Goal: Task Accomplishment & Management: Complete application form

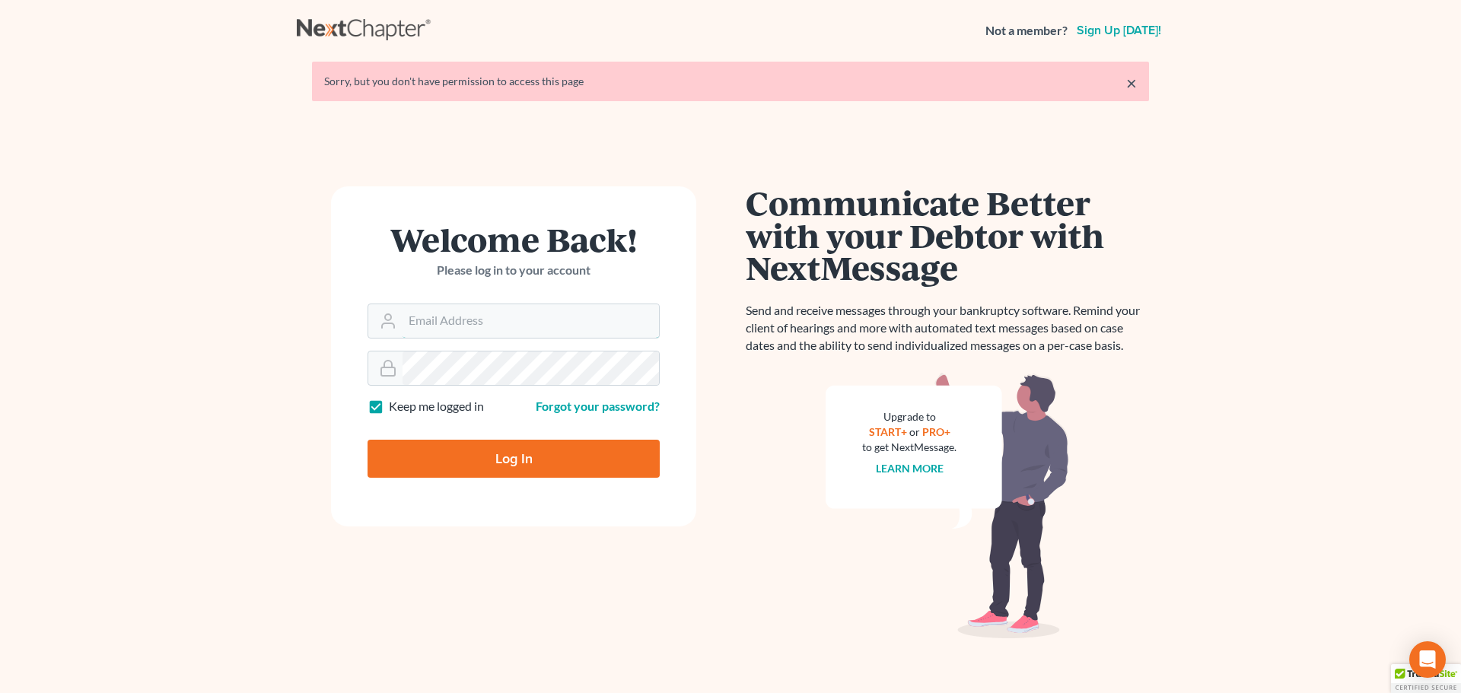
type input "[PERSON_NAME][EMAIL_ADDRESS][DOMAIN_NAME]"
click at [571, 454] on input "Log In" at bounding box center [514, 459] width 292 height 38
type input "Thinking..."
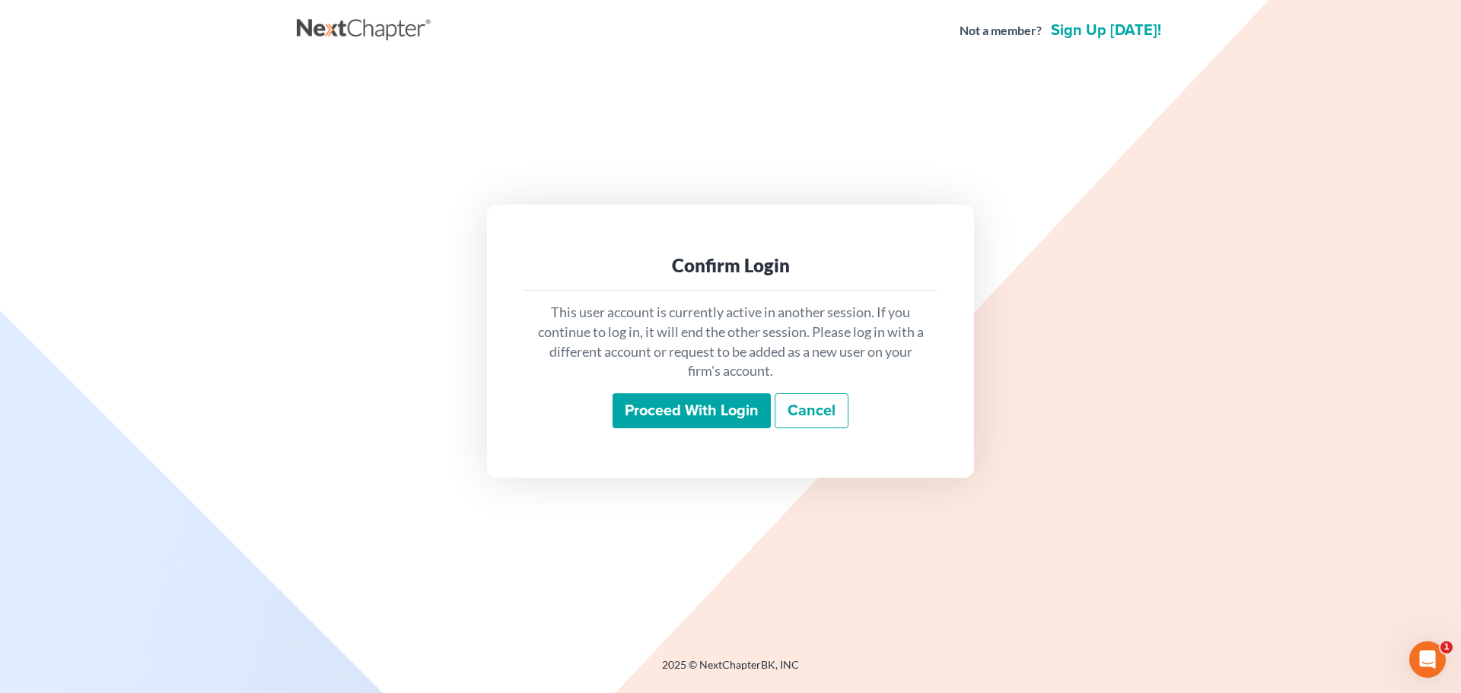
click at [667, 404] on input "Proceed with login" at bounding box center [692, 410] width 158 height 35
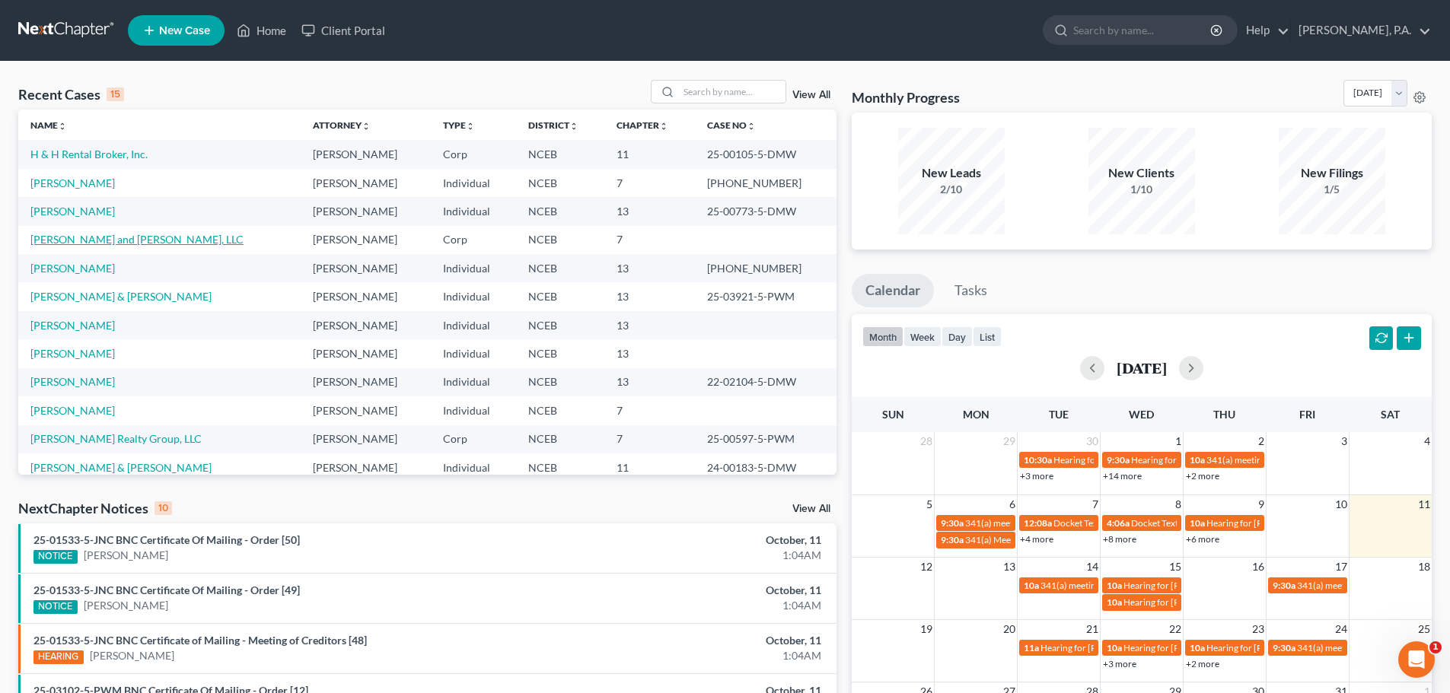
click at [87, 242] on link "Gail and Grace, LLC" at bounding box center [136, 239] width 213 height 13
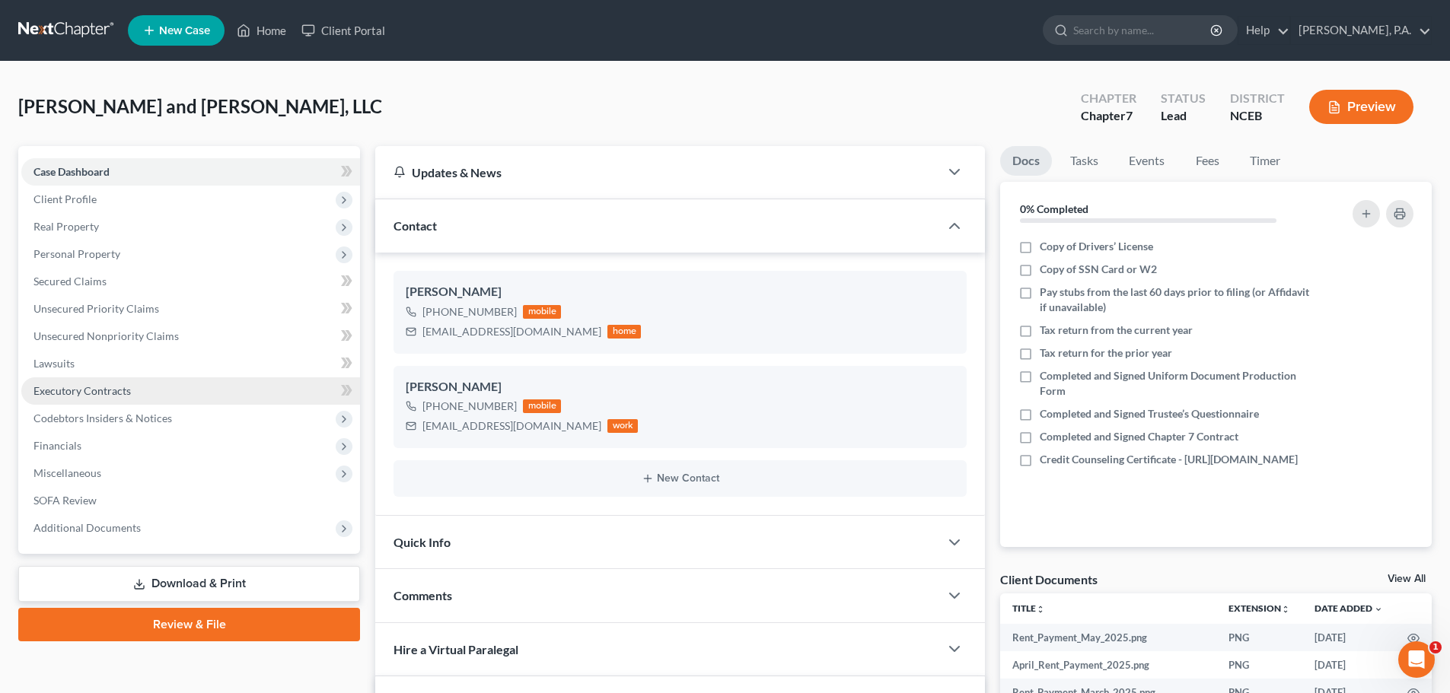
click at [135, 399] on link "Executory Contracts" at bounding box center [190, 390] width 339 height 27
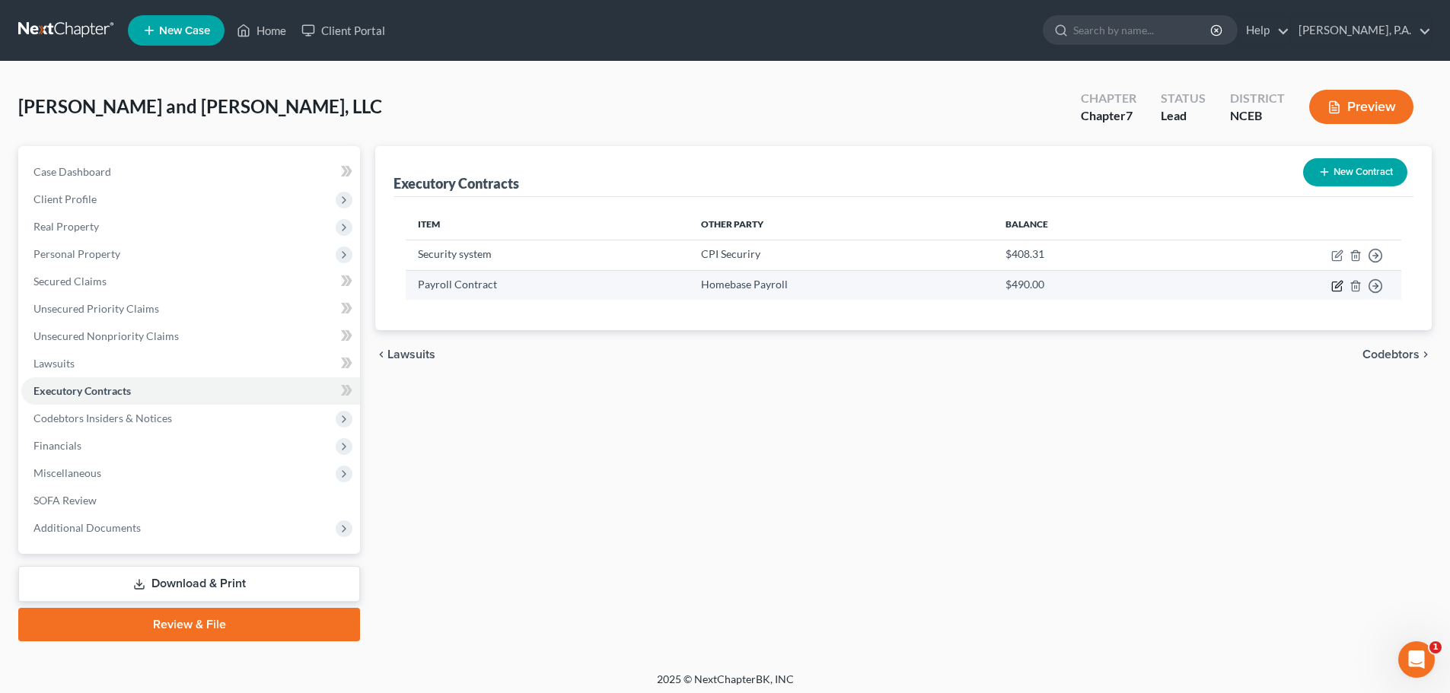
click at [1337, 288] on icon "button" at bounding box center [1338, 284] width 7 height 7
select select "0"
select select "4"
select select "2"
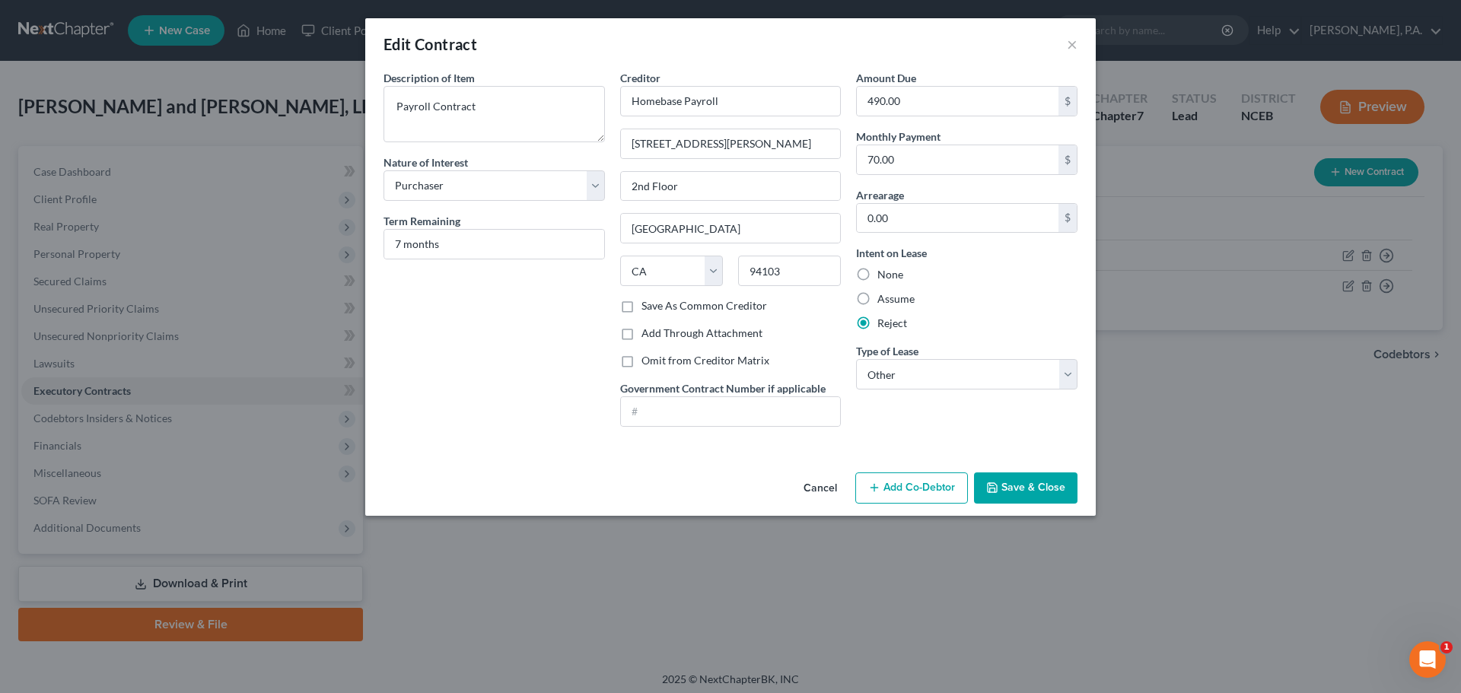
click at [807, 492] on button "Cancel" at bounding box center [820, 489] width 58 height 30
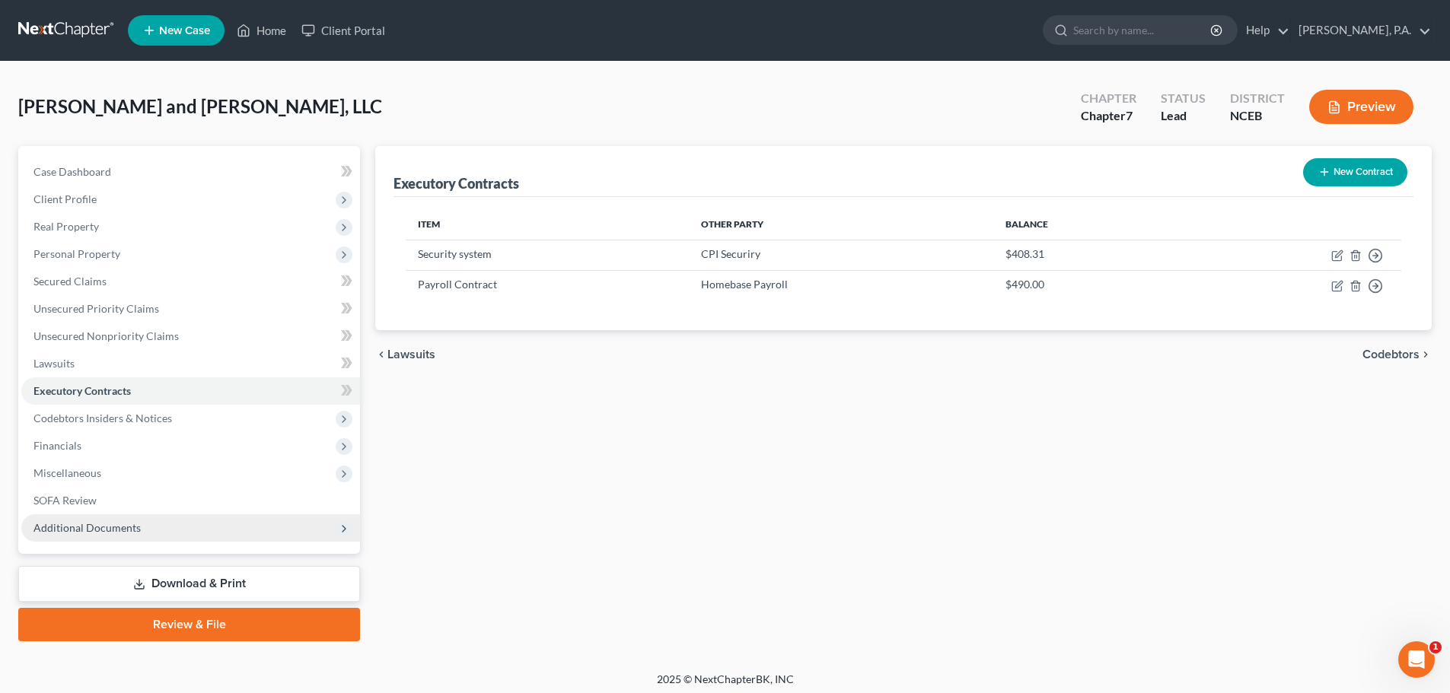
click at [308, 531] on span "Additional Documents" at bounding box center [190, 527] width 339 height 27
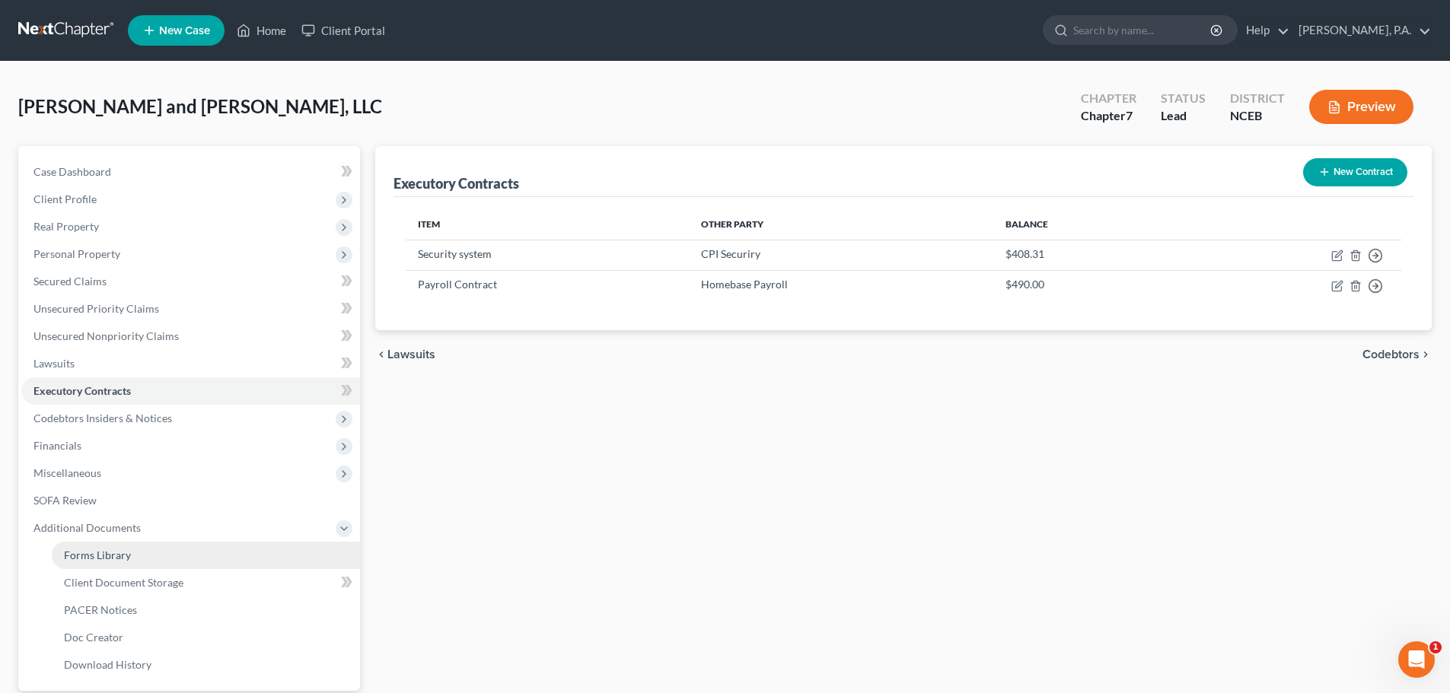
scroll to position [143, 0]
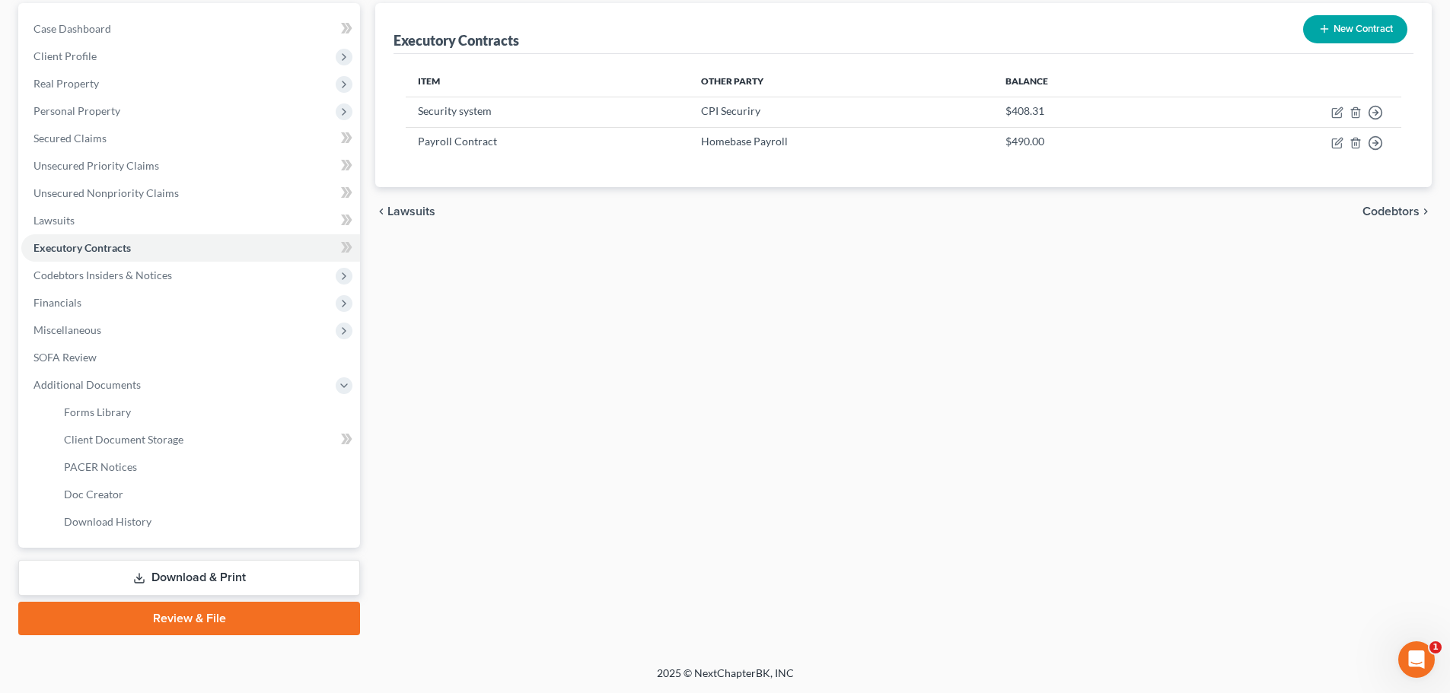
click at [286, 565] on link "Download & Print" at bounding box center [189, 578] width 342 height 36
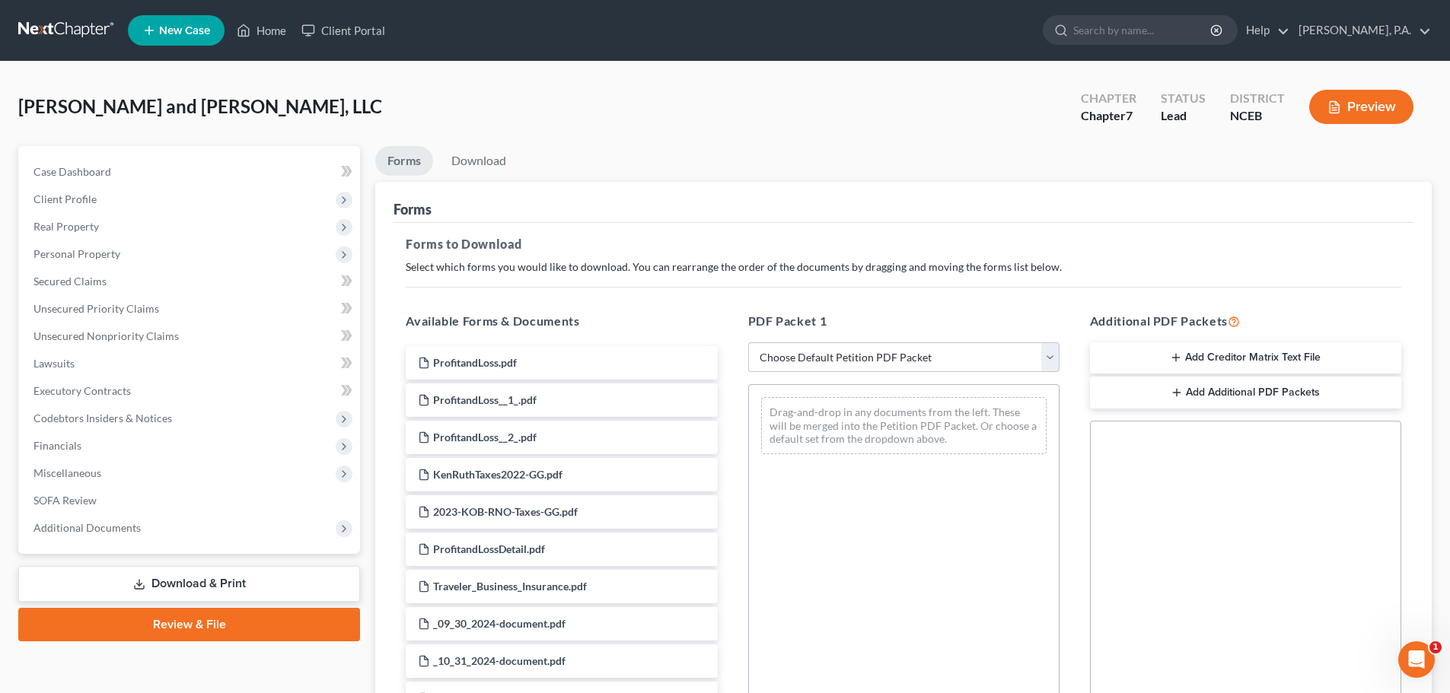
click at [1167, 361] on button "Add Creditor Matrix Text File" at bounding box center [1245, 358] width 311 height 32
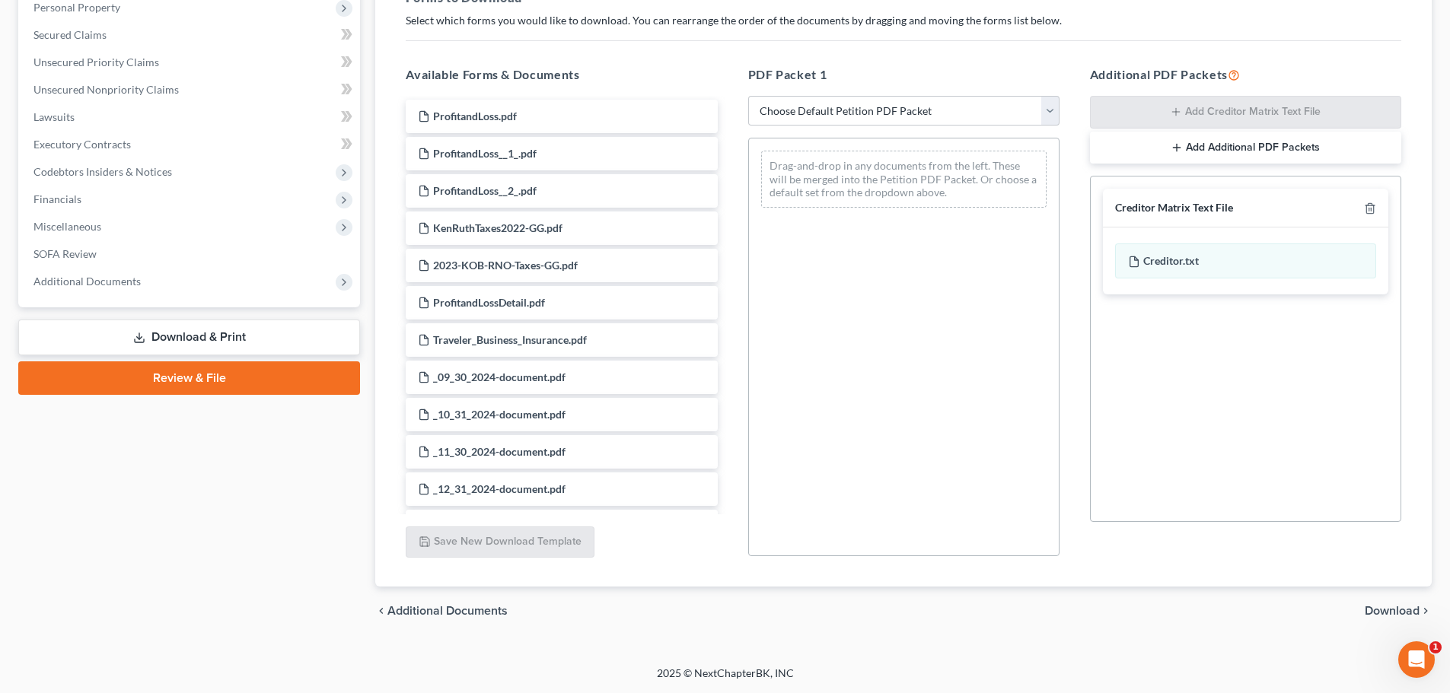
click at [1392, 610] on span "Download" at bounding box center [1391, 611] width 55 height 12
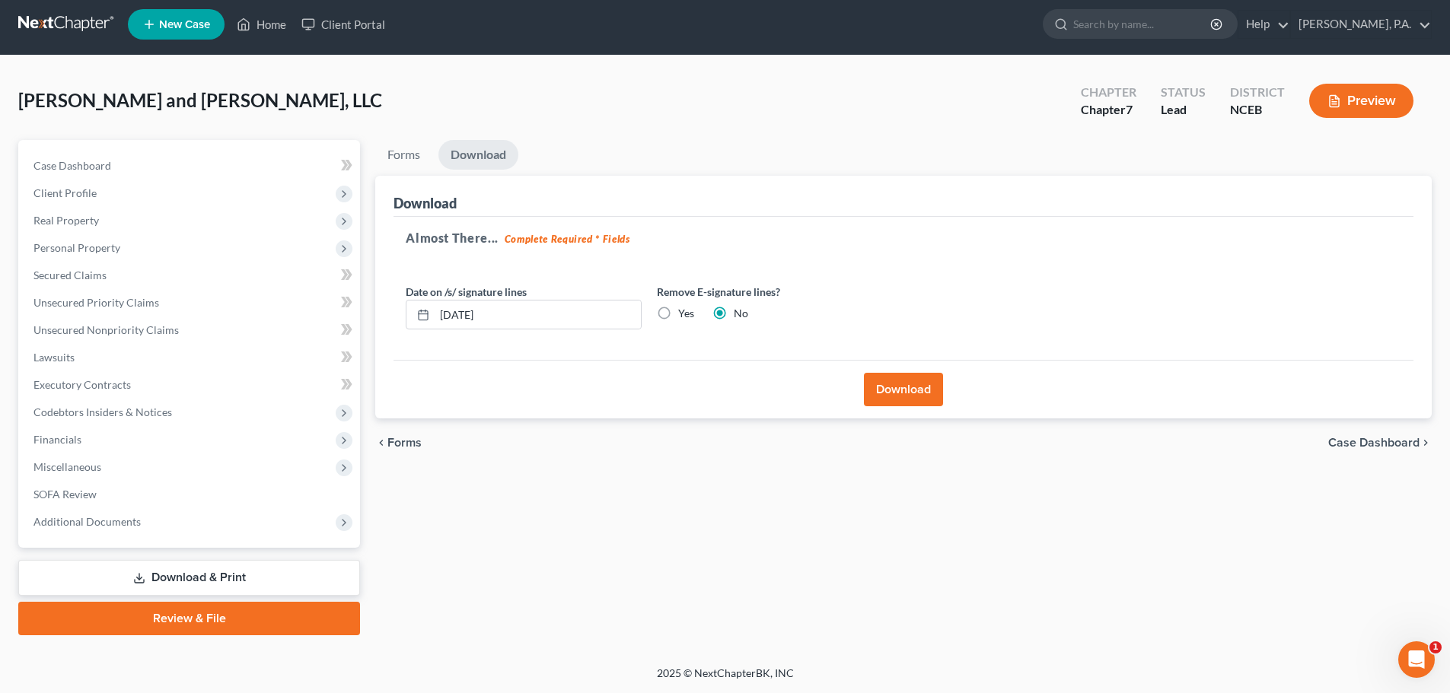
click at [893, 393] on button "Download" at bounding box center [903, 389] width 79 height 33
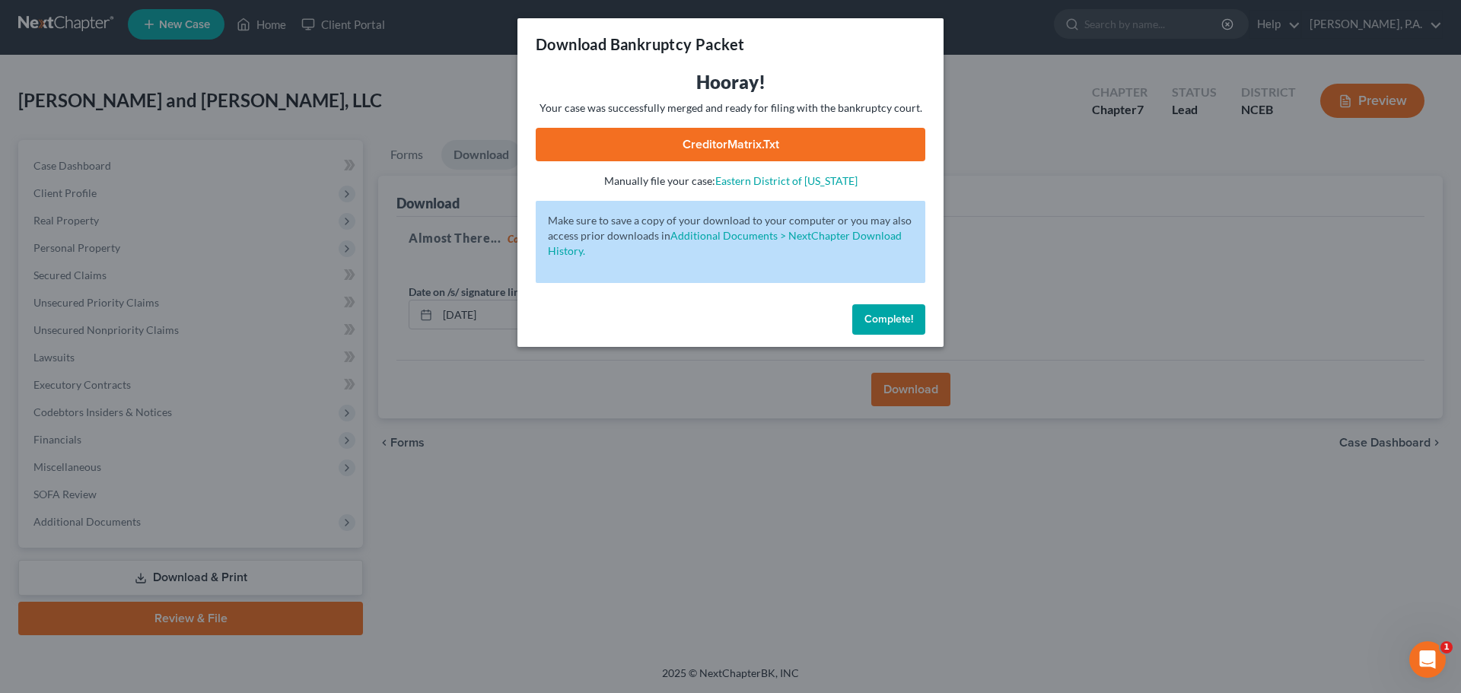
click at [782, 145] on link "CreditorMatrix.txt" at bounding box center [731, 144] width 390 height 33
click at [911, 322] on span "Complete!" at bounding box center [888, 319] width 49 height 13
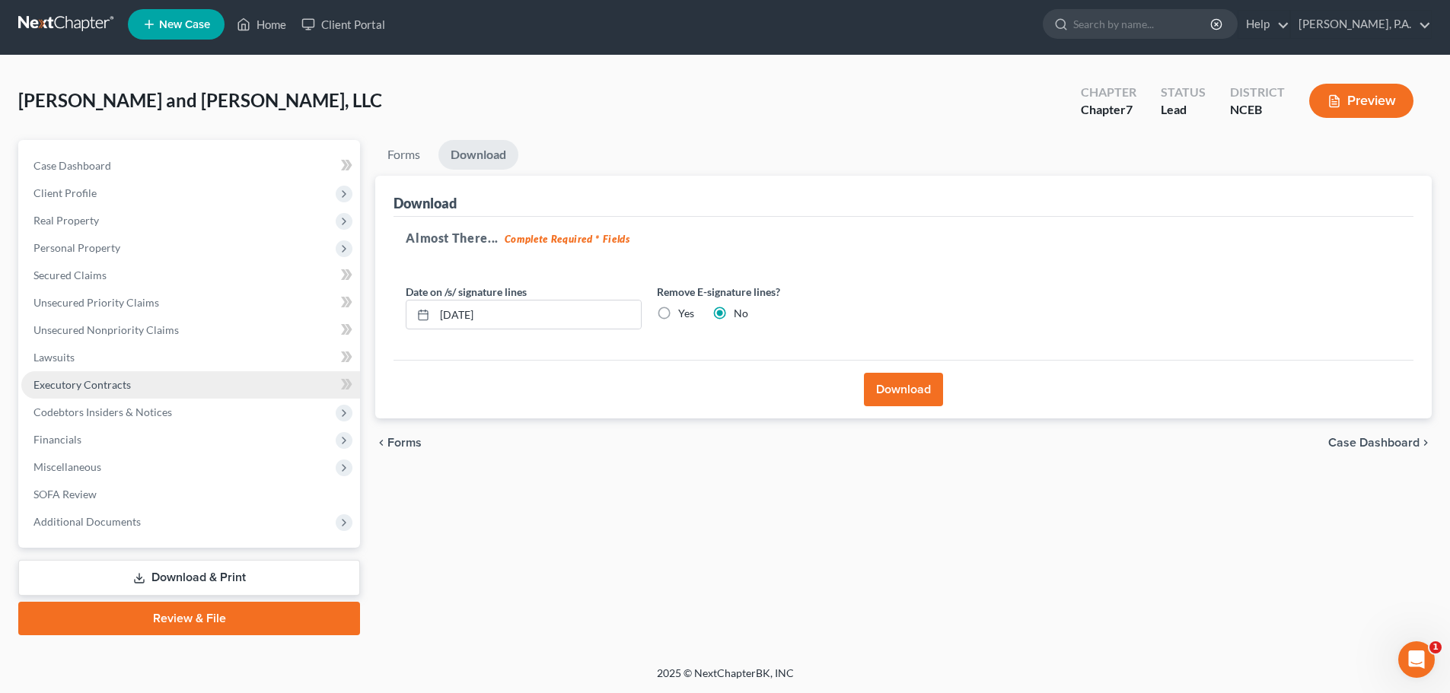
click at [94, 391] on link "Executory Contracts" at bounding box center [190, 384] width 339 height 27
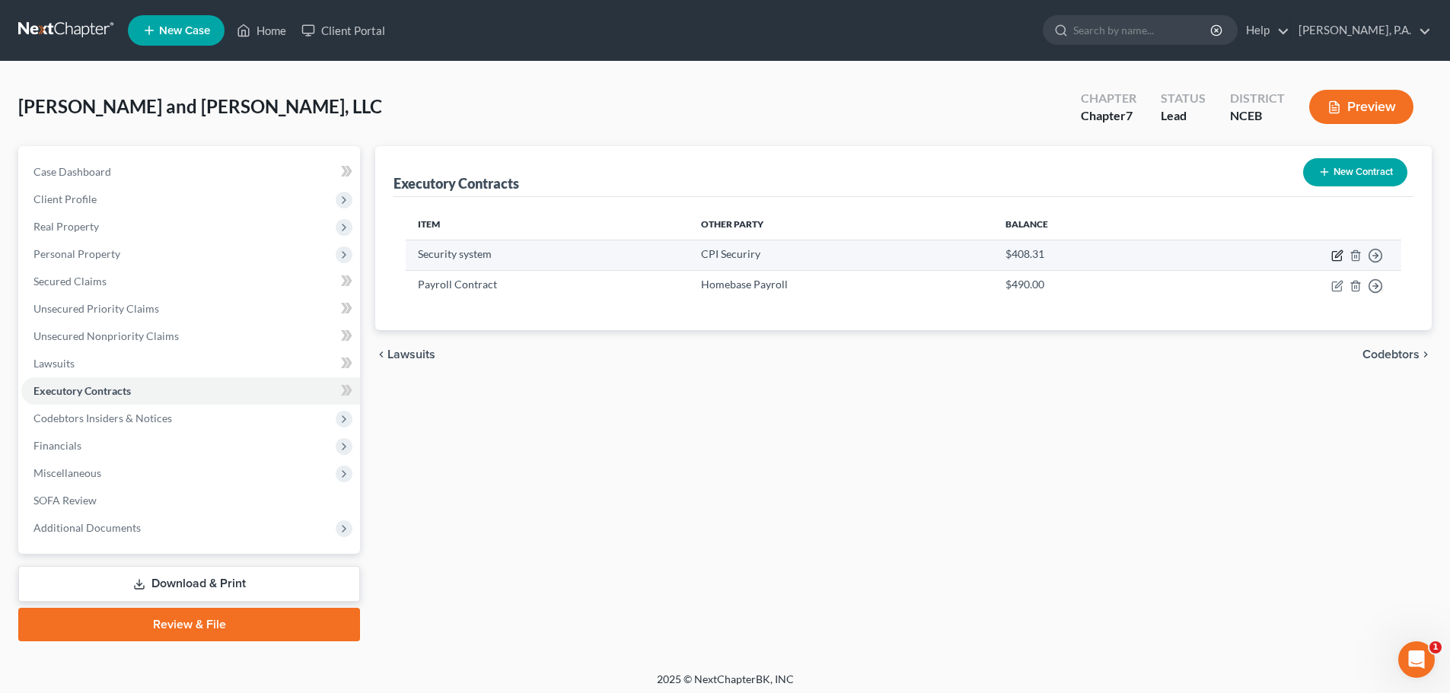
click at [1334, 250] on icon "button" at bounding box center [1337, 256] width 12 height 12
select select "0"
select select "28"
select select "2"
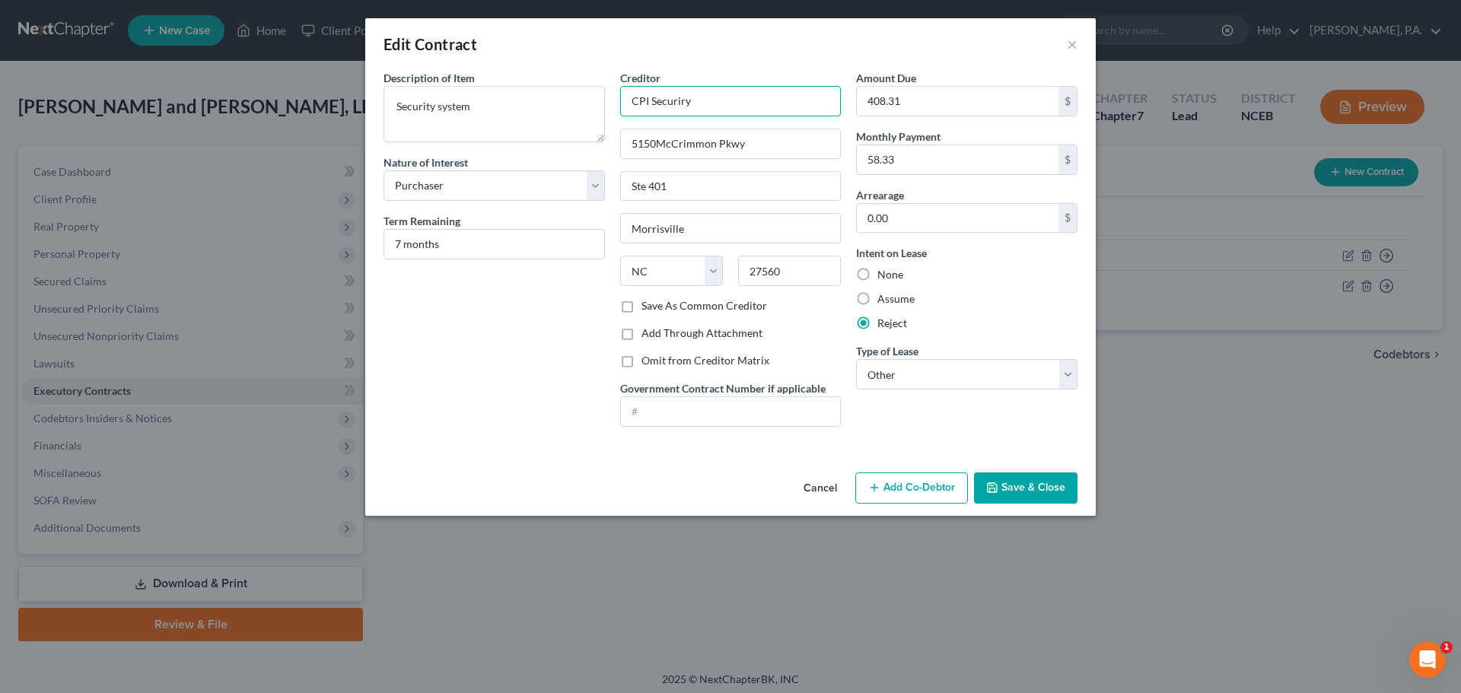
click at [703, 103] on input "CPI Securiry" at bounding box center [730, 101] width 221 height 30
type input "CPI Security"
click at [1022, 498] on button "Save & Close" at bounding box center [1025, 489] width 103 height 32
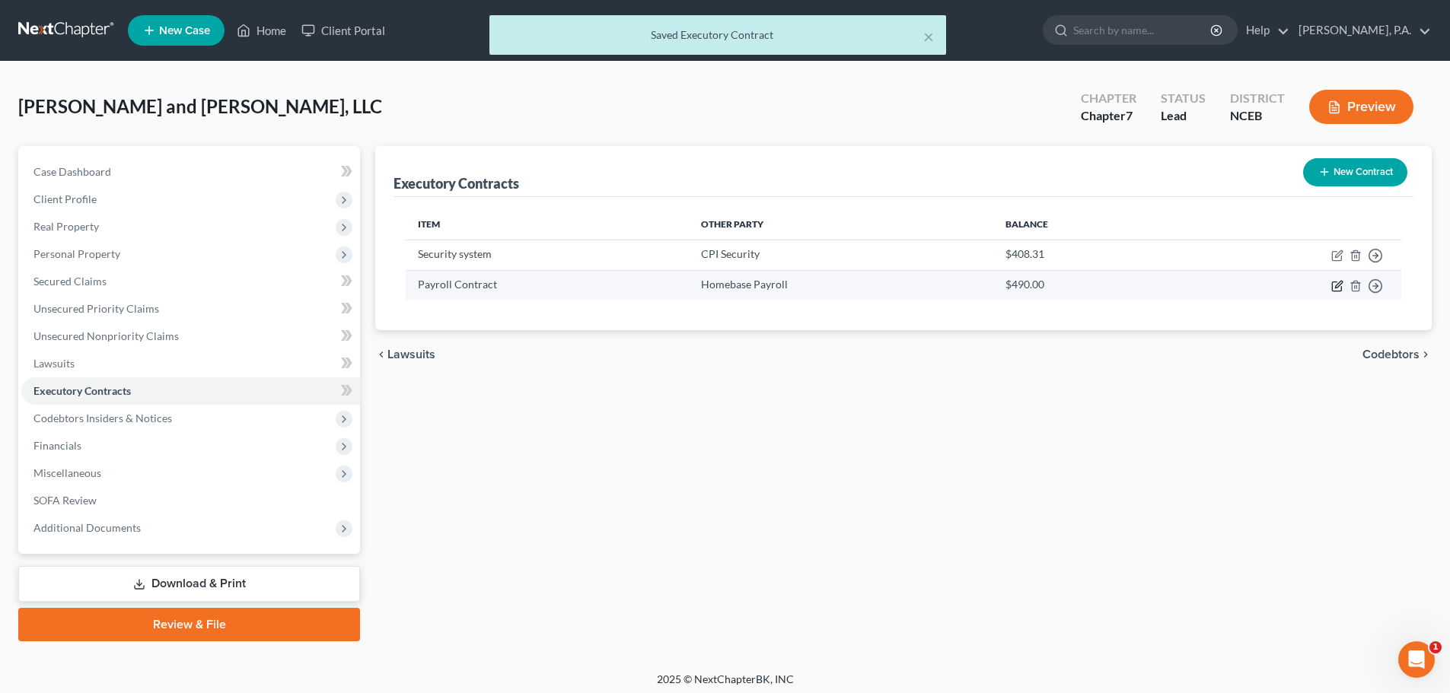
click at [1336, 282] on icon "button" at bounding box center [1336, 286] width 9 height 9
select select "0"
select select "4"
select select "2"
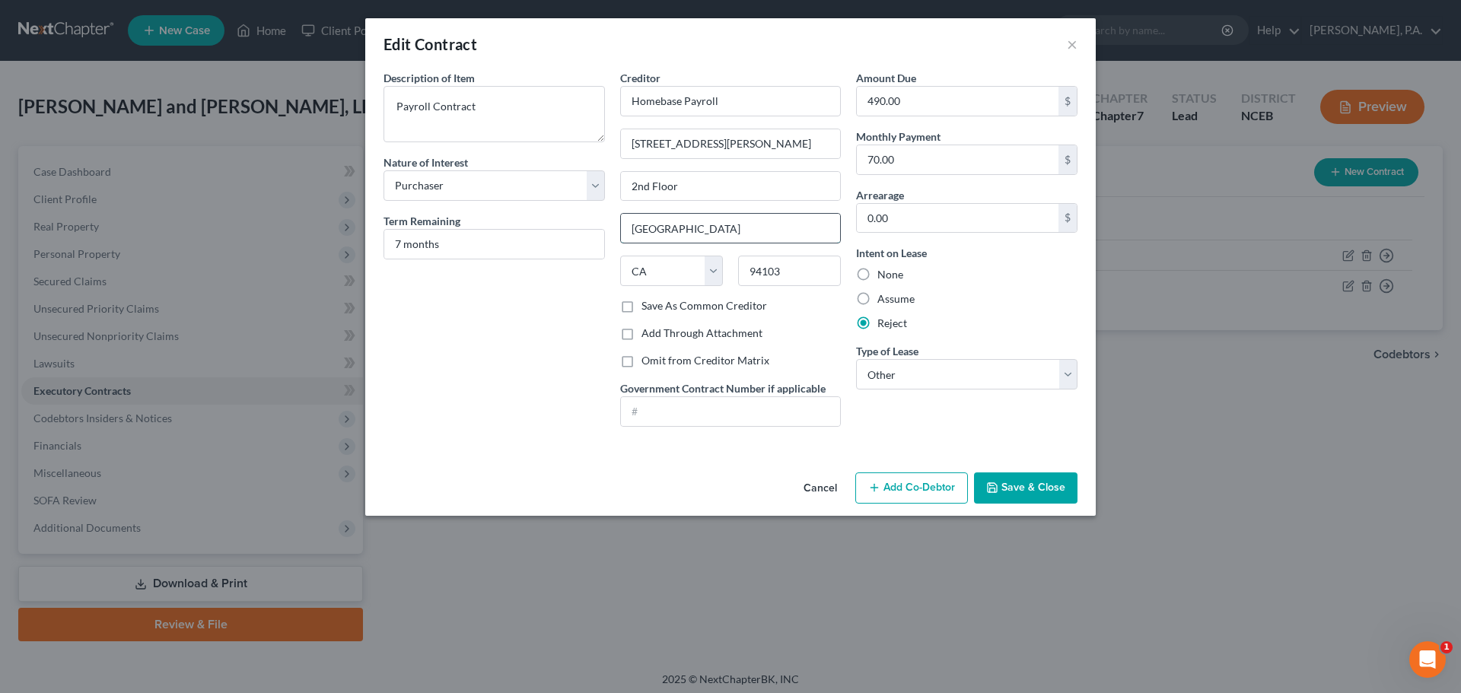
click at [754, 221] on input "San Francisco" at bounding box center [731, 228] width 220 height 29
type input "San Francisco"
click at [1036, 494] on button "Save & Close" at bounding box center [1025, 489] width 103 height 32
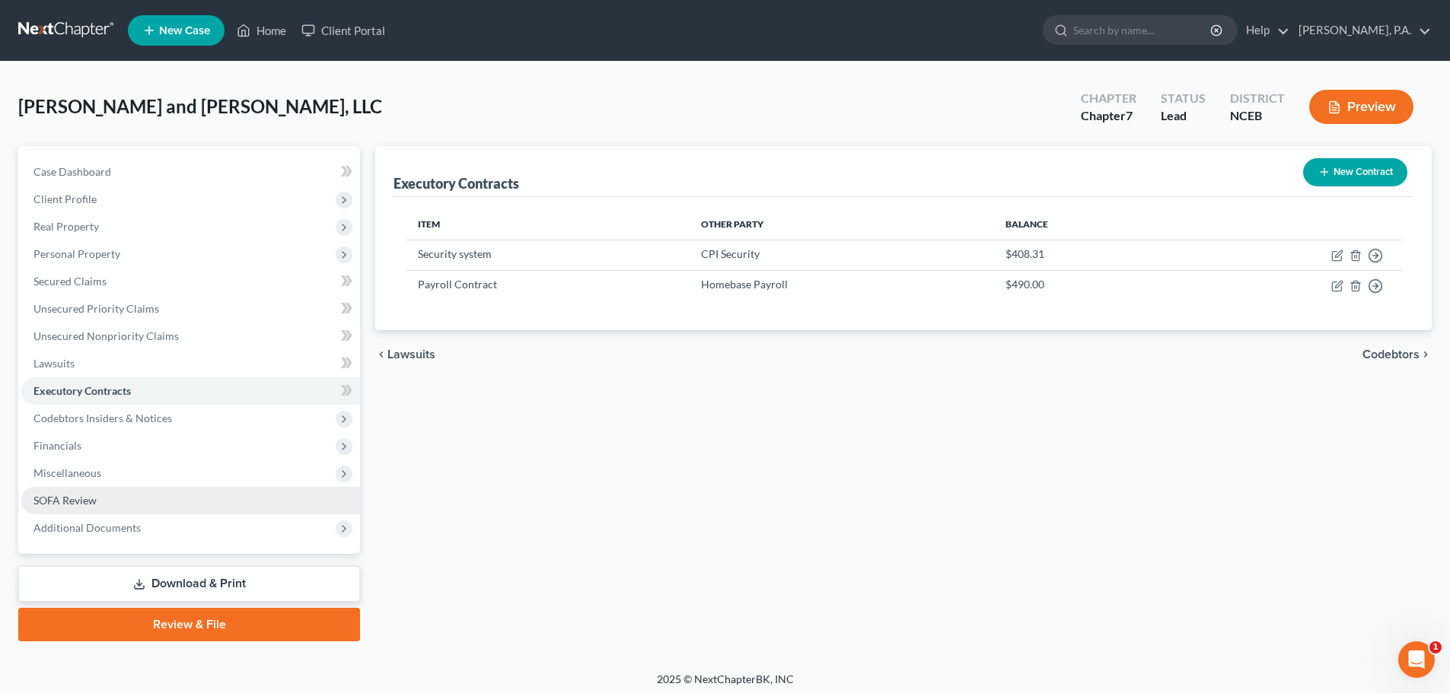
click at [228, 506] on link "SOFA Review" at bounding box center [190, 500] width 339 height 27
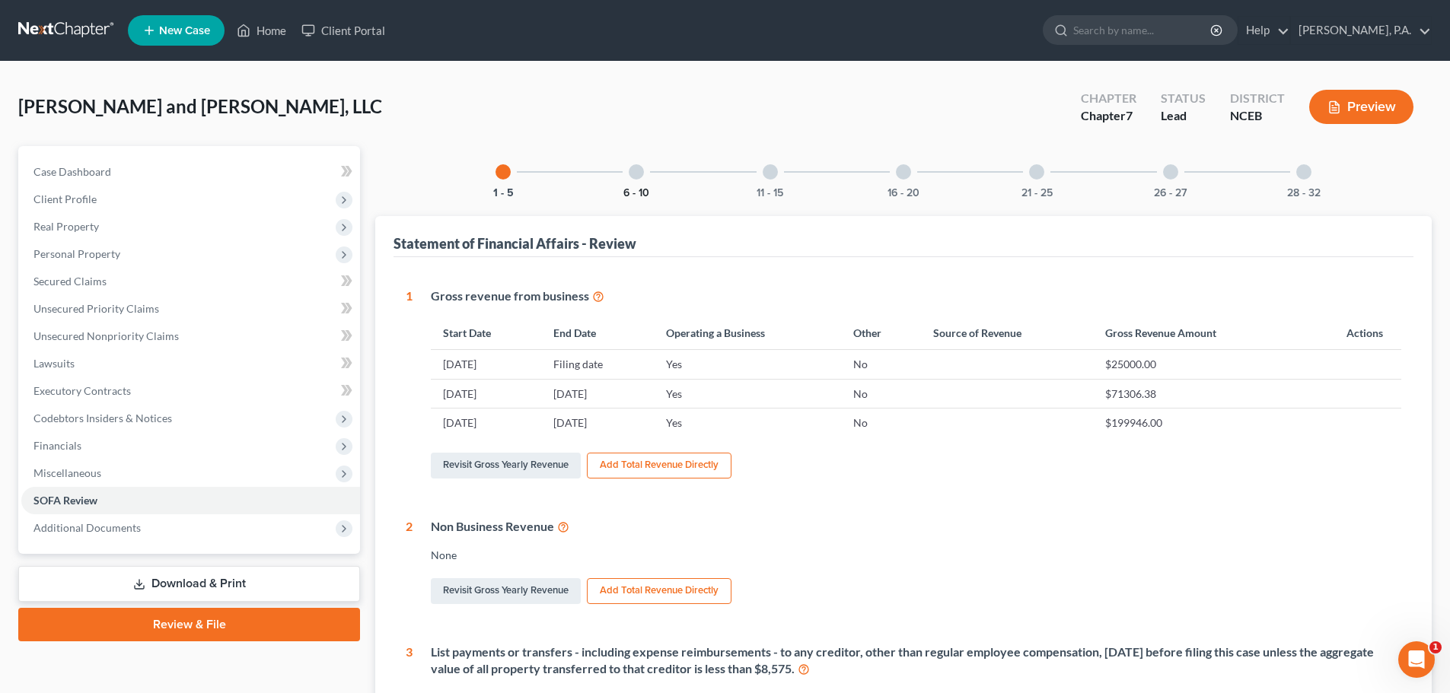
click at [641, 192] on button "6 - 10" at bounding box center [636, 193] width 26 height 11
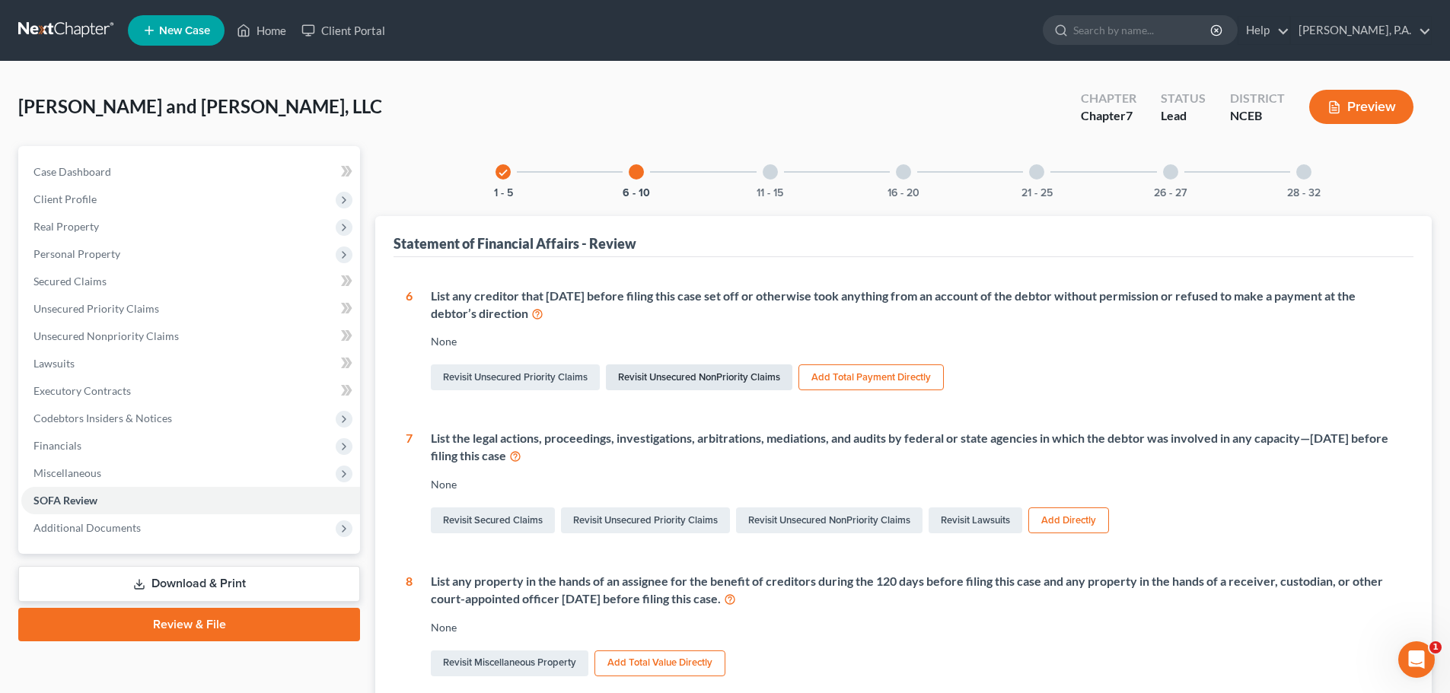
click at [650, 371] on link "Revisit Unsecured NonPriority Claims" at bounding box center [699, 378] width 186 height 26
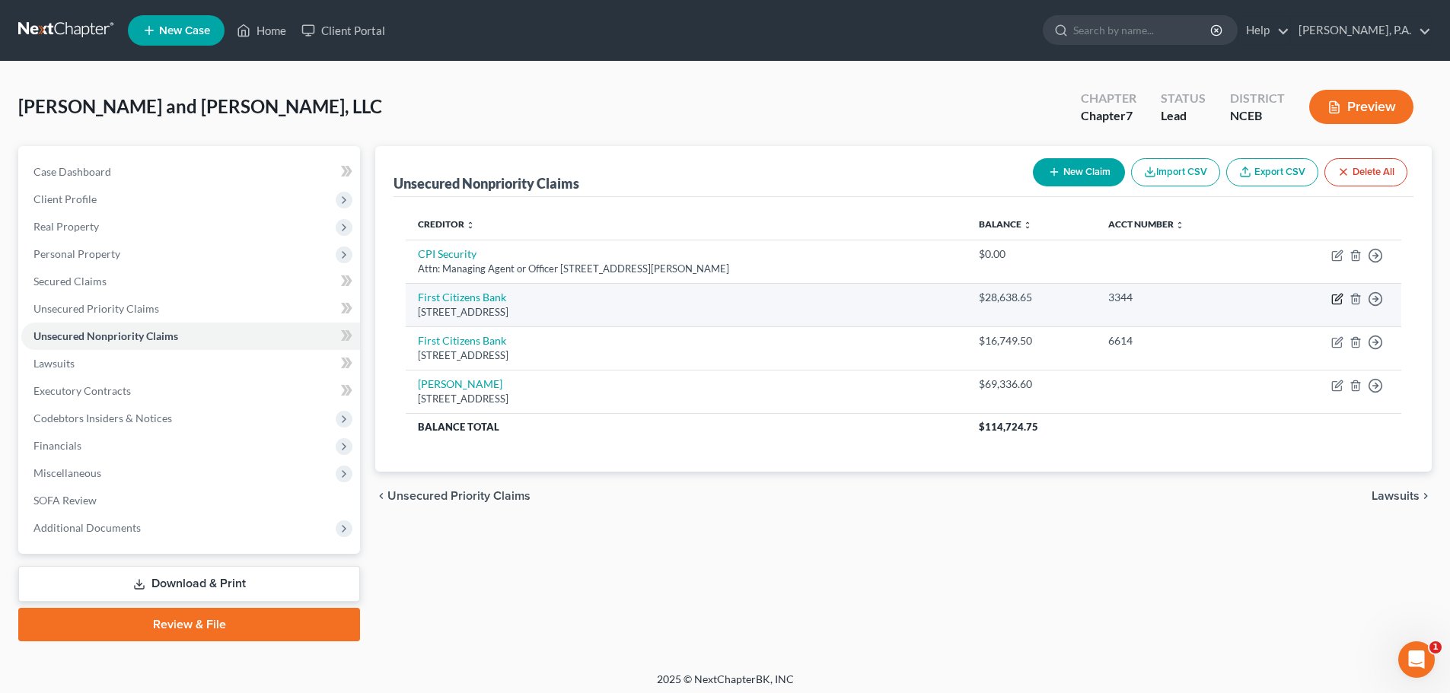
click at [1340, 298] on icon "button" at bounding box center [1338, 297] width 7 height 7
select select "28"
select select "17"
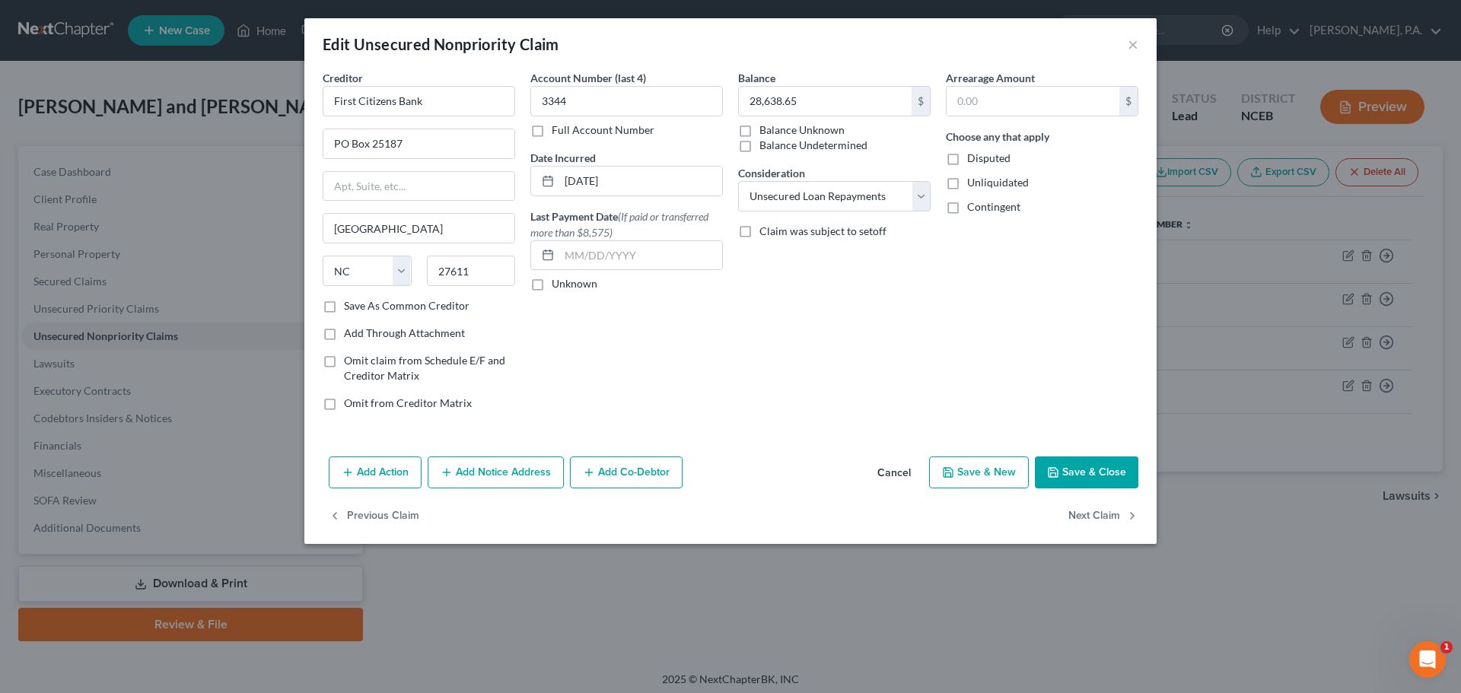
click at [896, 470] on button "Cancel" at bounding box center [894, 473] width 58 height 30
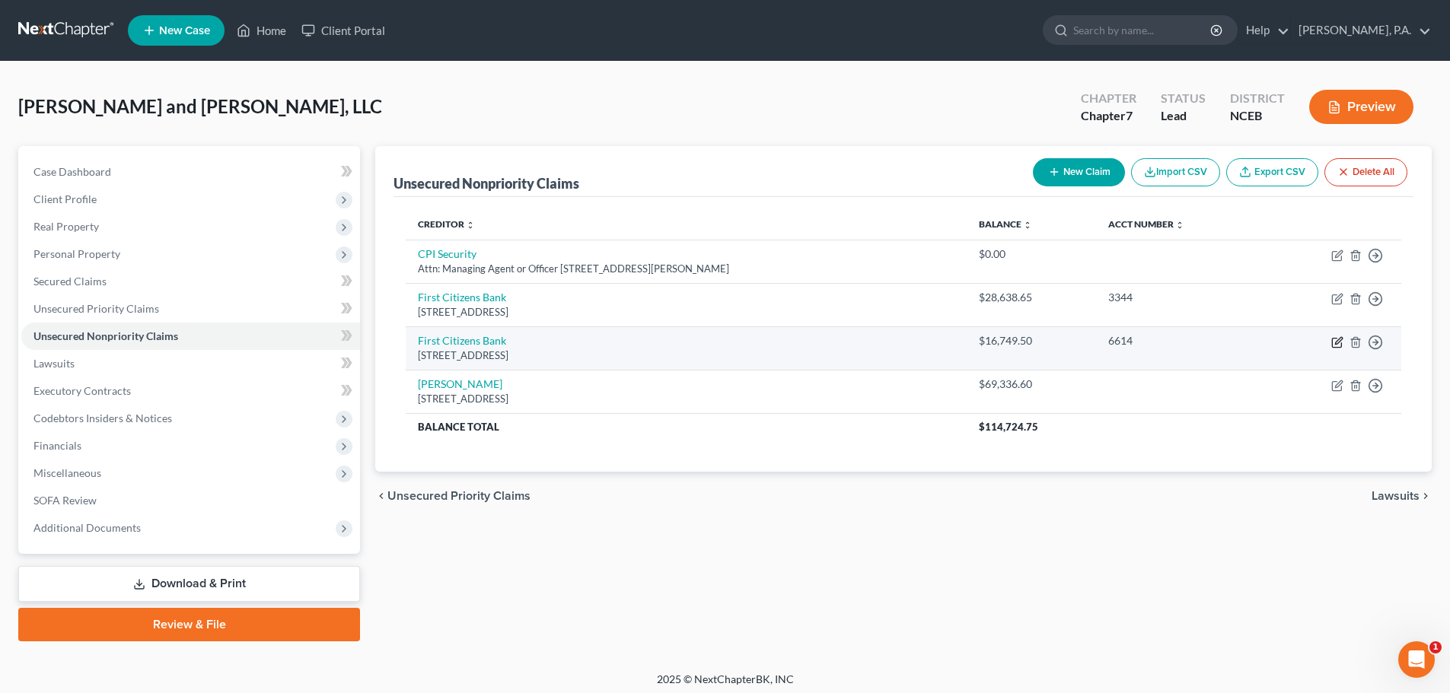
click at [1336, 339] on icon "button" at bounding box center [1336, 343] width 9 height 9
select select "28"
select select "11"
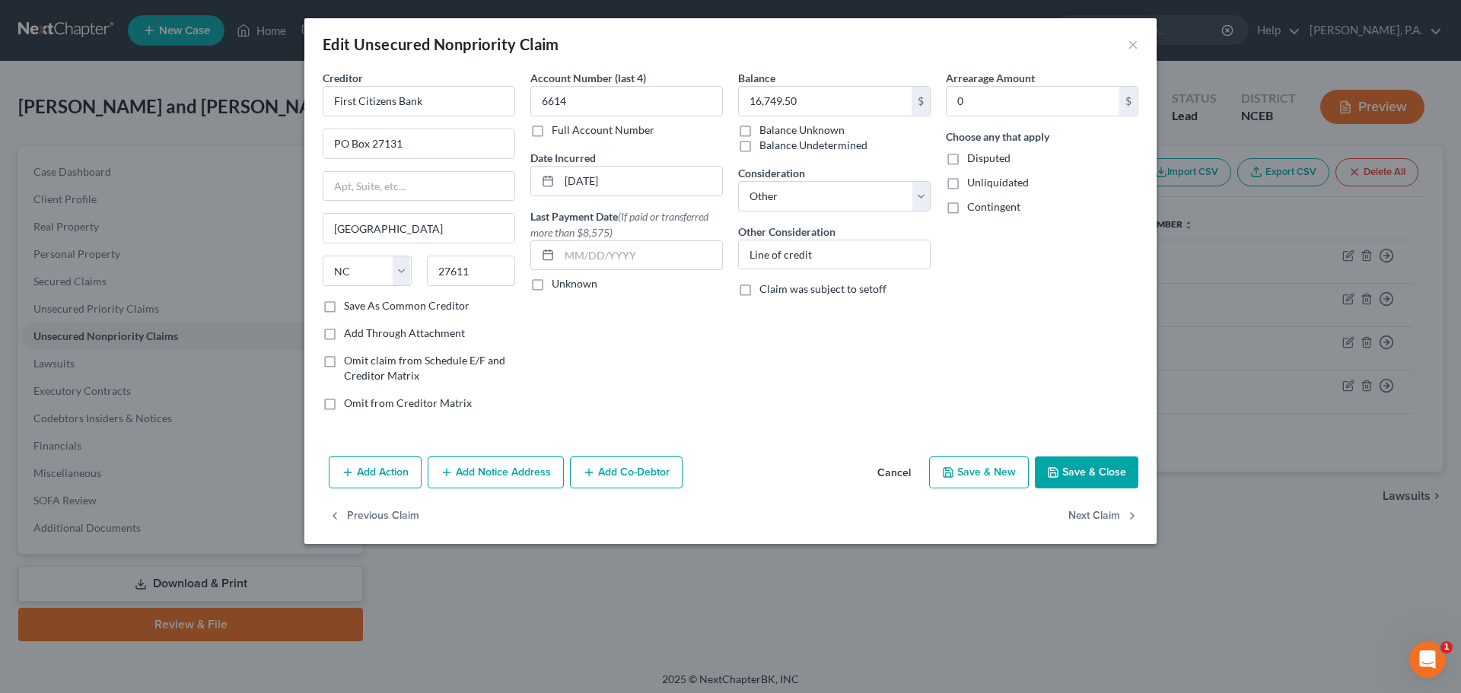
click at [841, 293] on span "Claim was subject to setoff" at bounding box center [822, 288] width 127 height 13
click at [775, 291] on input "Claim was subject to setoff" at bounding box center [771, 287] width 10 height 10
checkbox input "true"
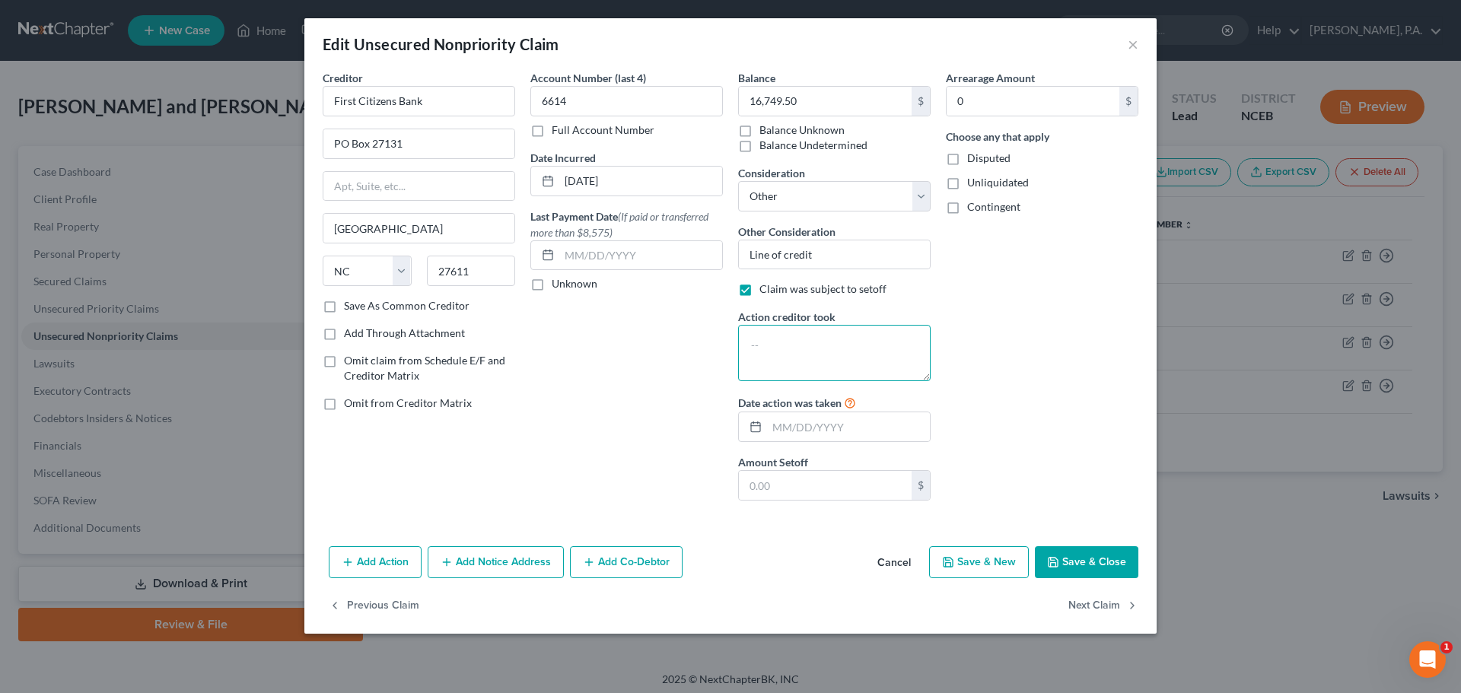
click at [818, 351] on textarea at bounding box center [834, 353] width 193 height 56
type textarea "Deducted funds from bank account"
type input "09/17/2025"
click at [813, 486] on input "text" at bounding box center [825, 485] width 173 height 29
type input "792"
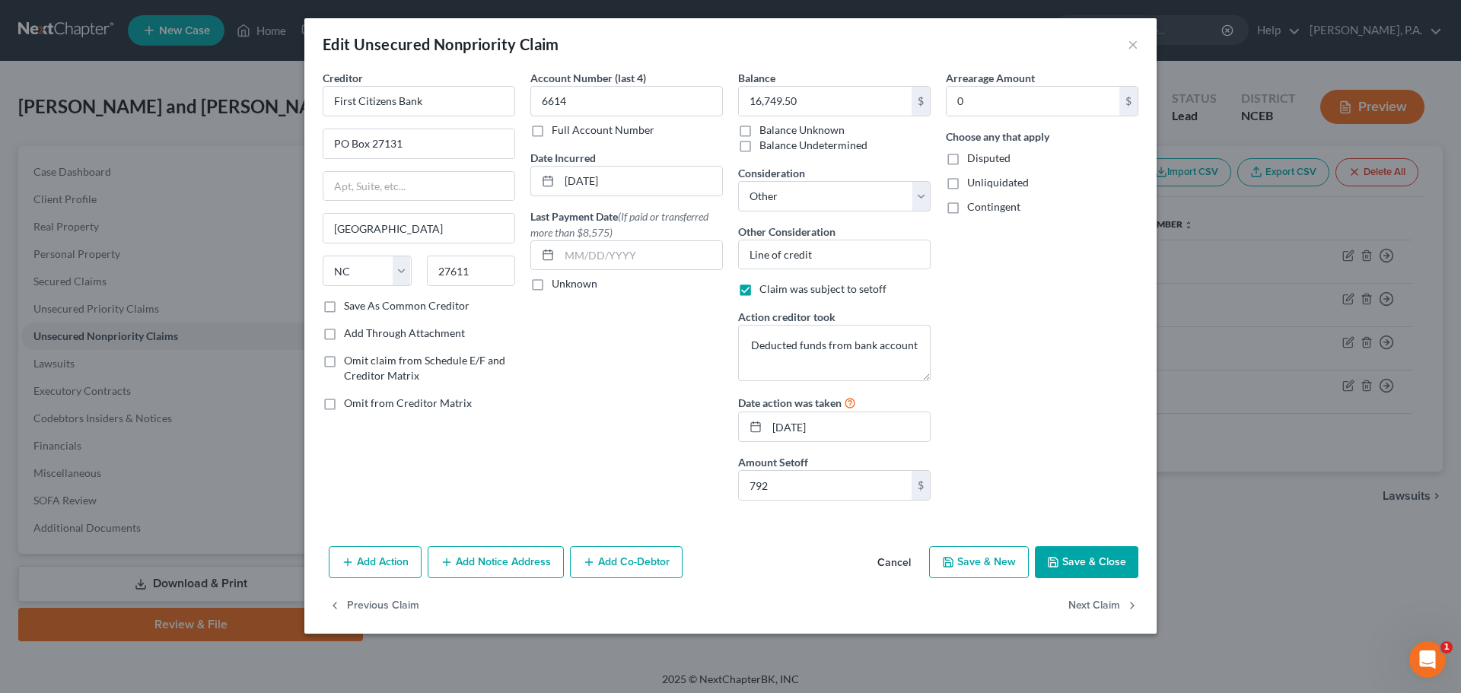
click at [1135, 572] on button "Save & Close" at bounding box center [1086, 562] width 103 height 32
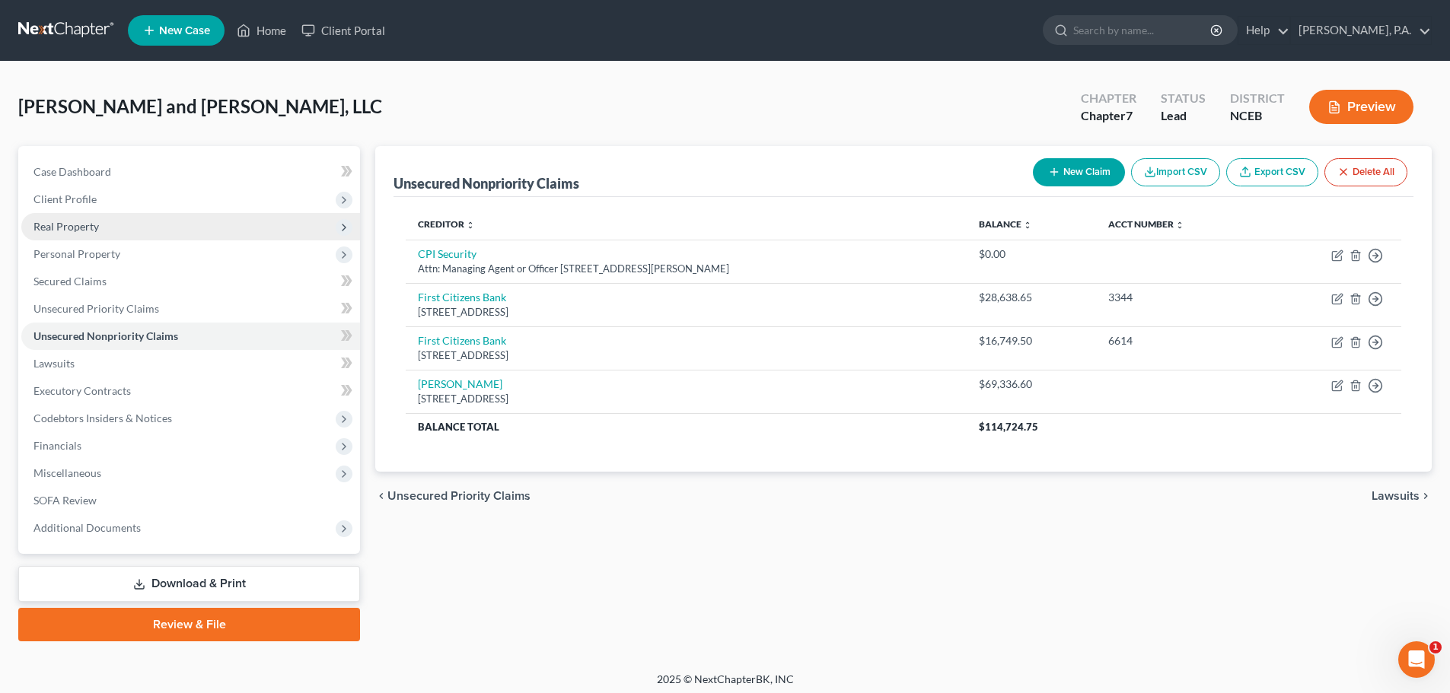
click at [250, 233] on span "Real Property" at bounding box center [190, 226] width 339 height 27
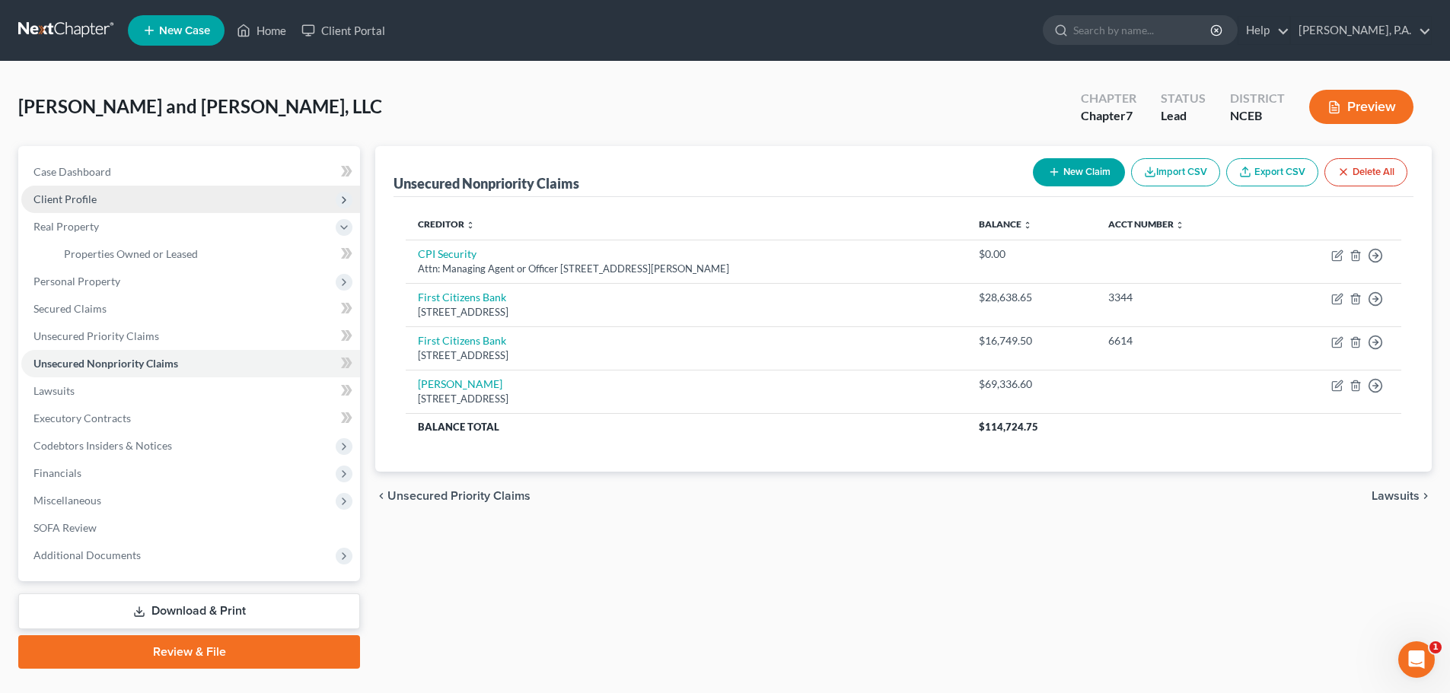
click at [184, 206] on span "Client Profile" at bounding box center [190, 199] width 339 height 27
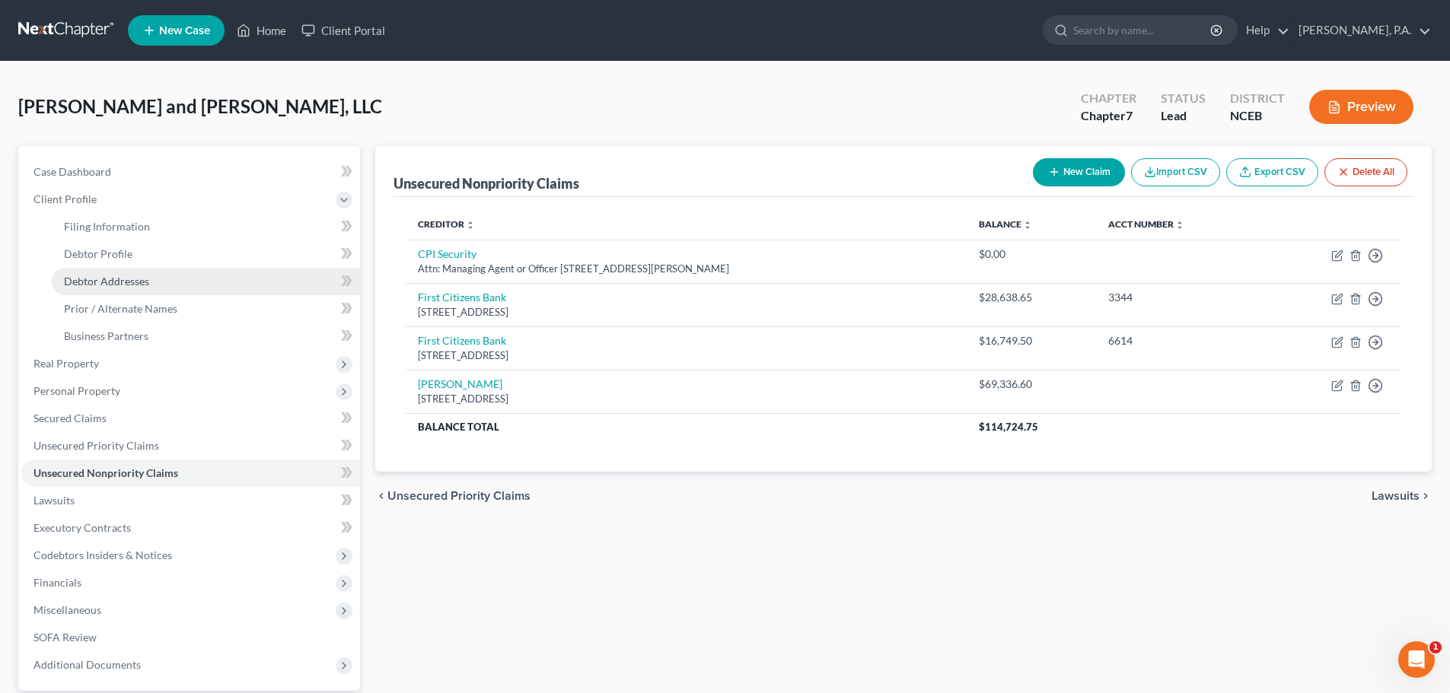
click at [244, 275] on link "Debtor Addresses" at bounding box center [206, 281] width 308 height 27
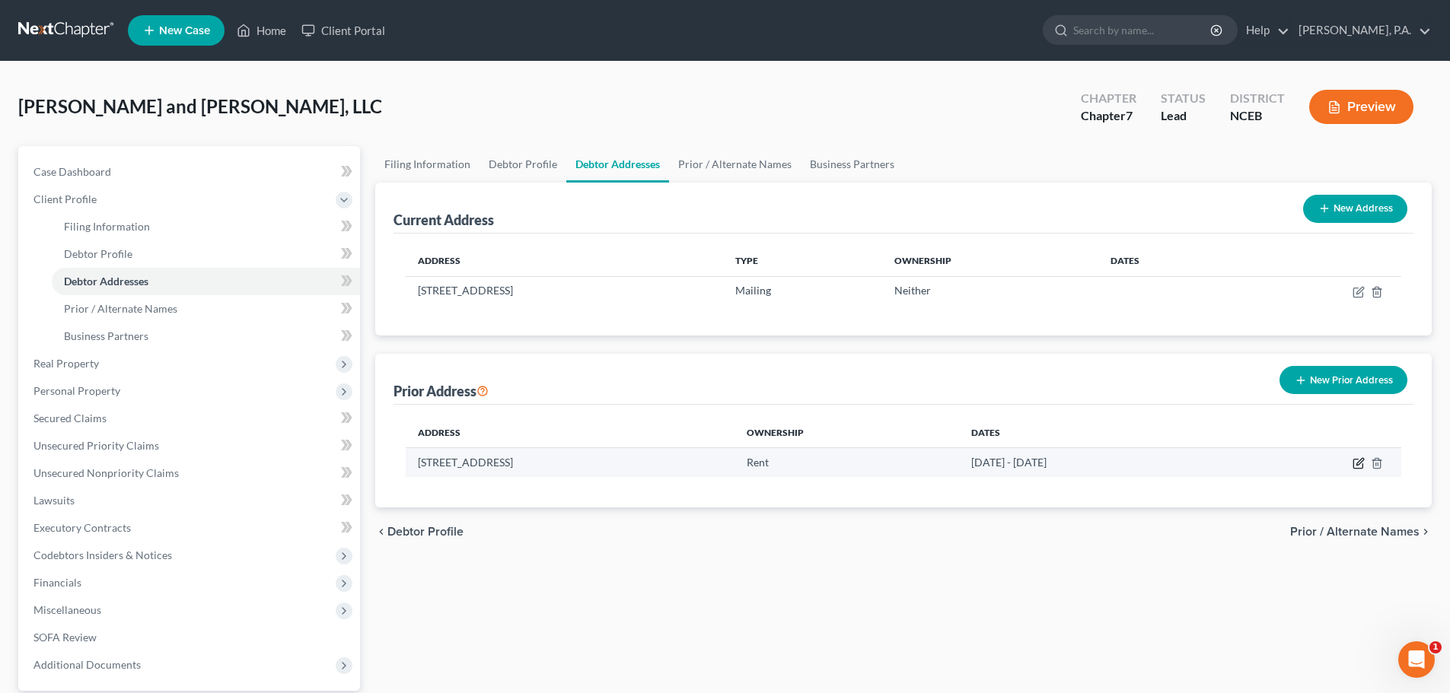
click at [1362, 464] on icon "button" at bounding box center [1358, 463] width 12 height 12
select select "28"
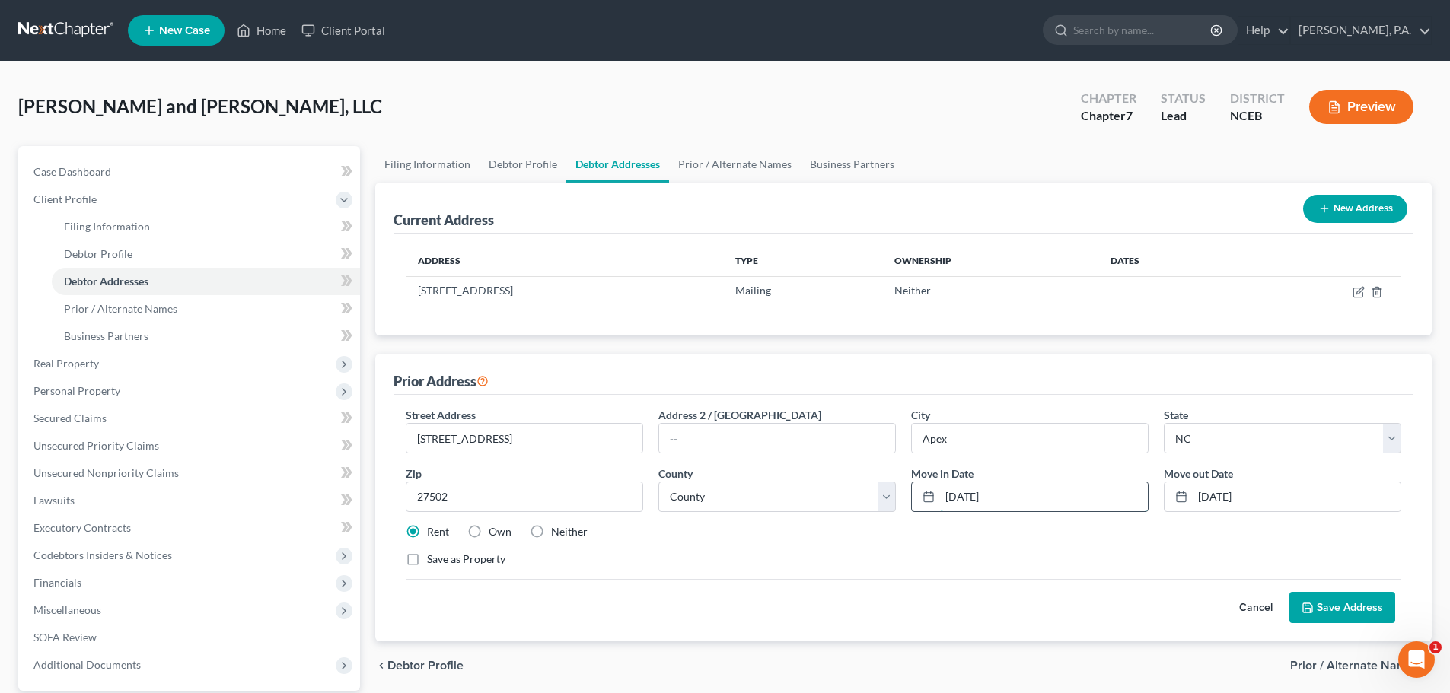
click at [1014, 492] on input "01/01/2025" at bounding box center [1044, 496] width 208 height 29
drag, startPoint x: 944, startPoint y: 498, endPoint x: 1024, endPoint y: 495, distance: 80.0
click at [1024, 495] on input "01/01/2025" at bounding box center [1044, 496] width 208 height 29
type input "11/24/2023"
drag, startPoint x: 1266, startPoint y: 497, endPoint x: 1183, endPoint y: 505, distance: 82.6
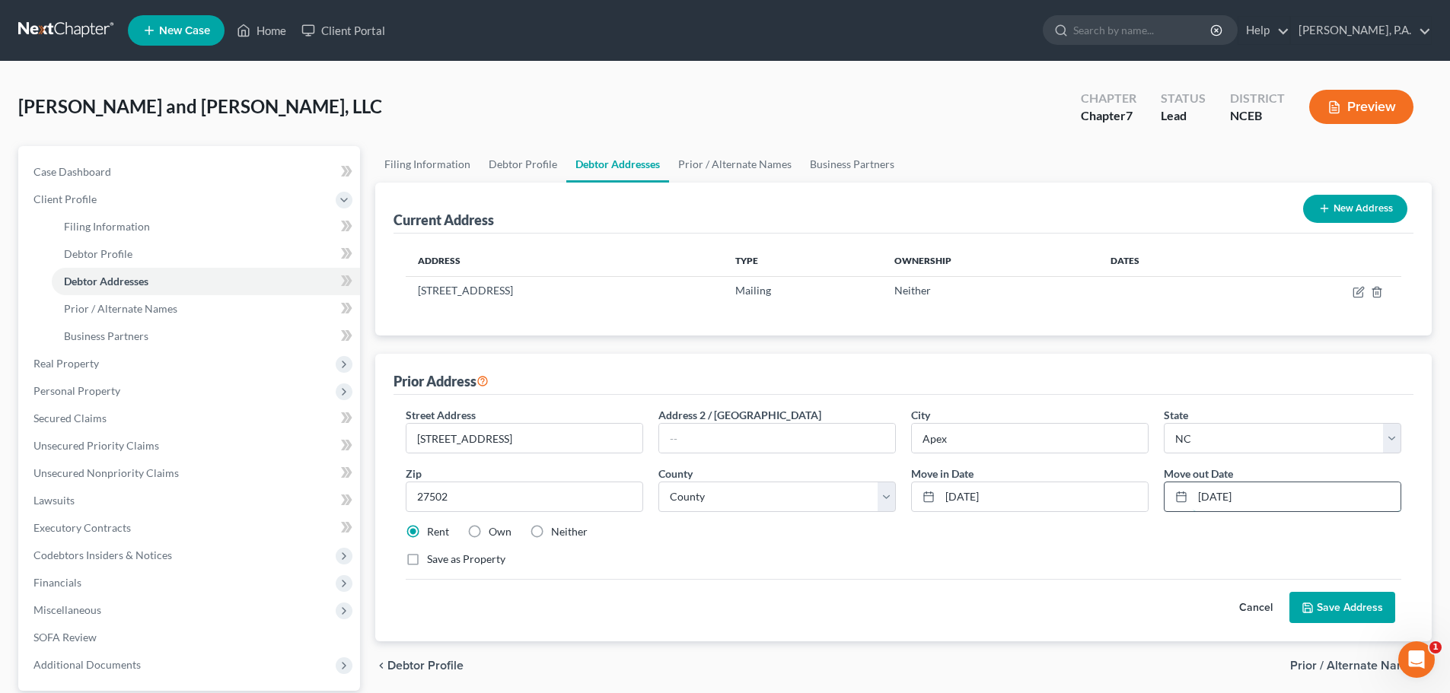
click at [1183, 505] on div "09/01/2025" at bounding box center [1282, 497] width 237 height 30
type input "08/14/2025"
click at [1336, 608] on button "Save Address" at bounding box center [1342, 608] width 106 height 32
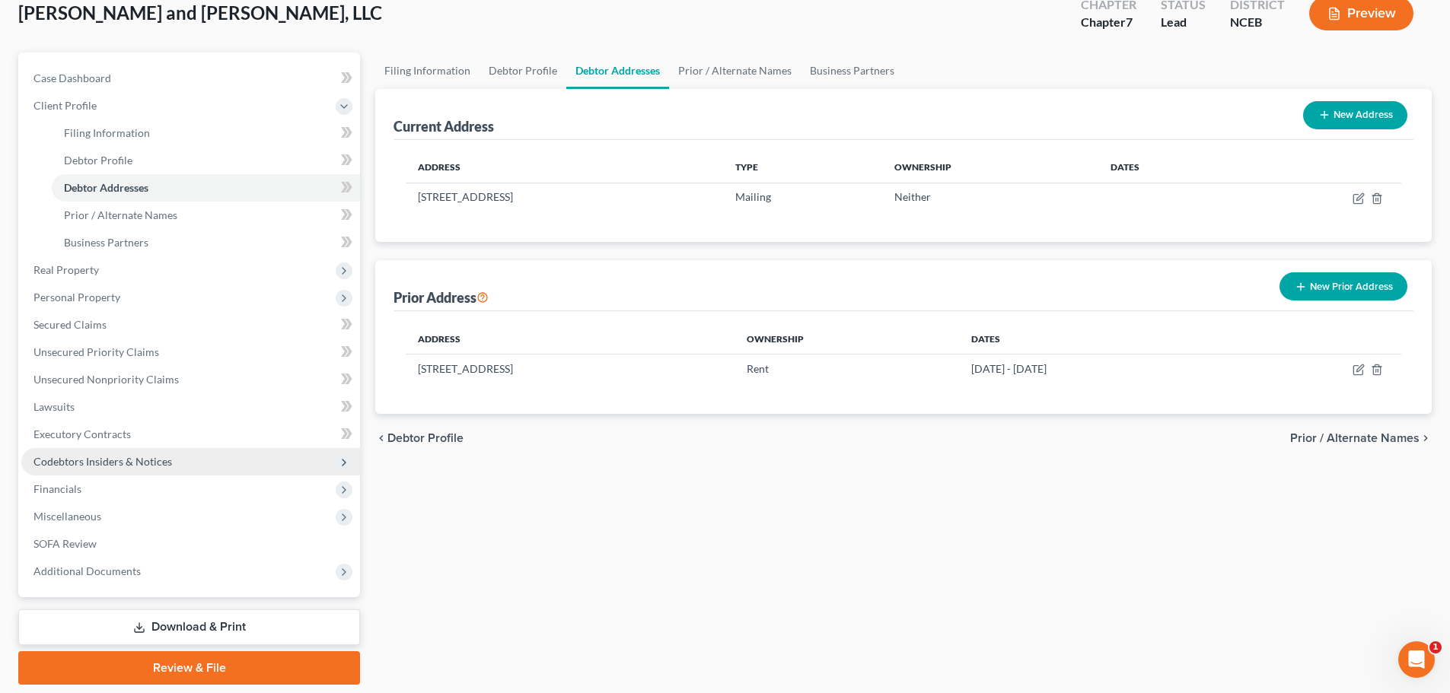
scroll to position [143, 0]
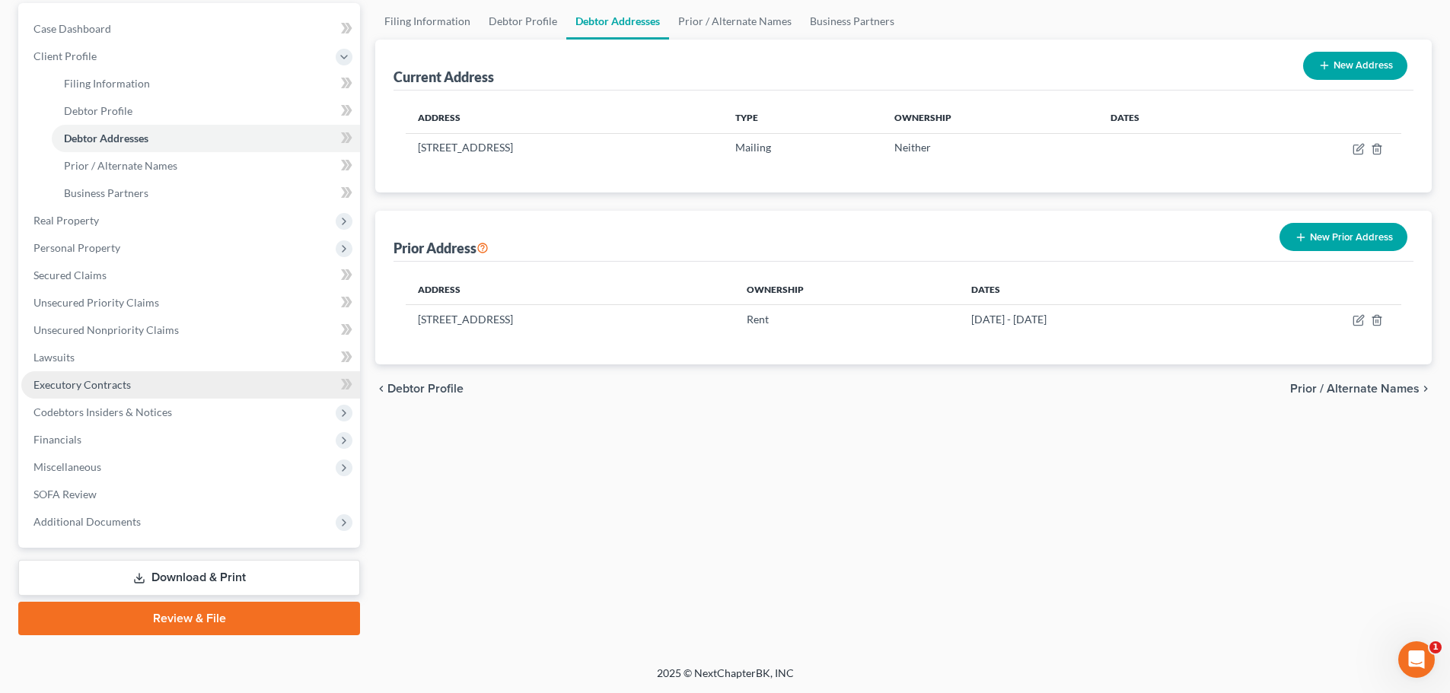
click at [102, 387] on span "Executory Contracts" at bounding box center [81, 384] width 97 height 13
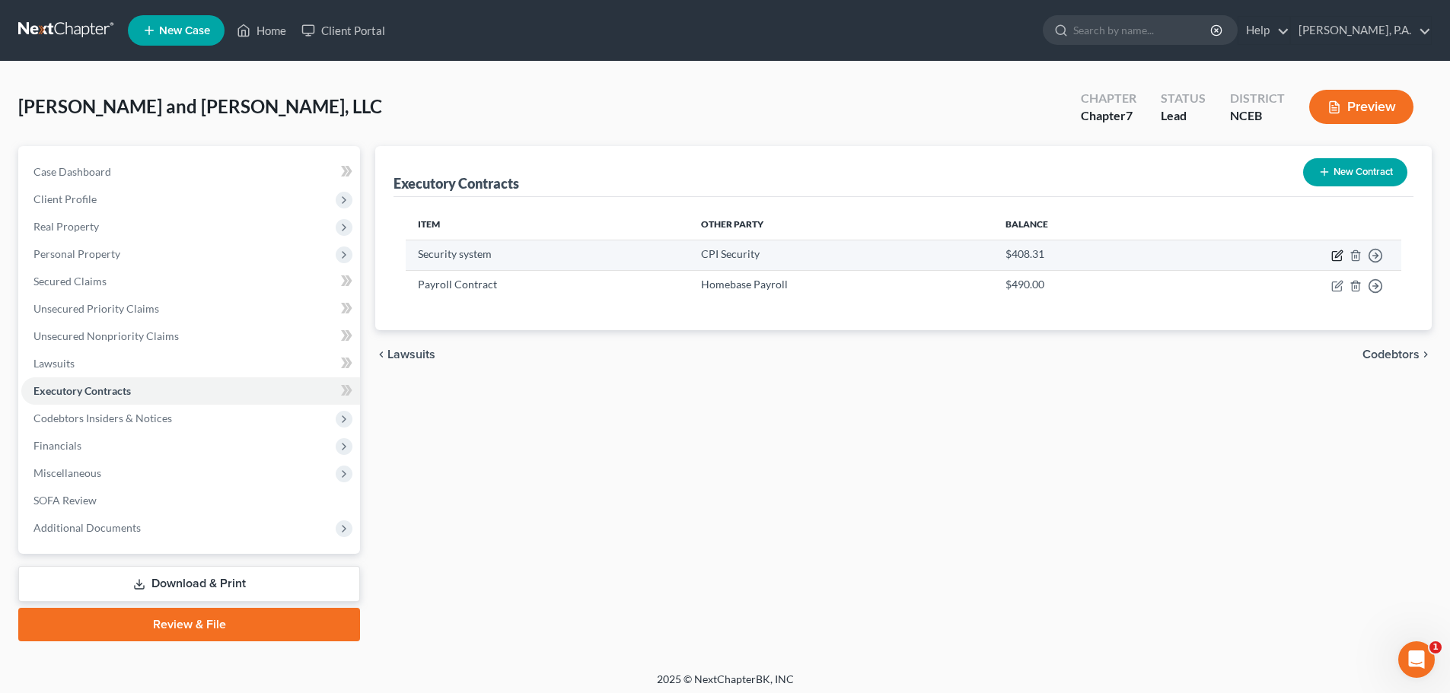
click at [1336, 253] on icon "button" at bounding box center [1337, 256] width 12 height 12
select select "0"
select select "28"
select select "2"
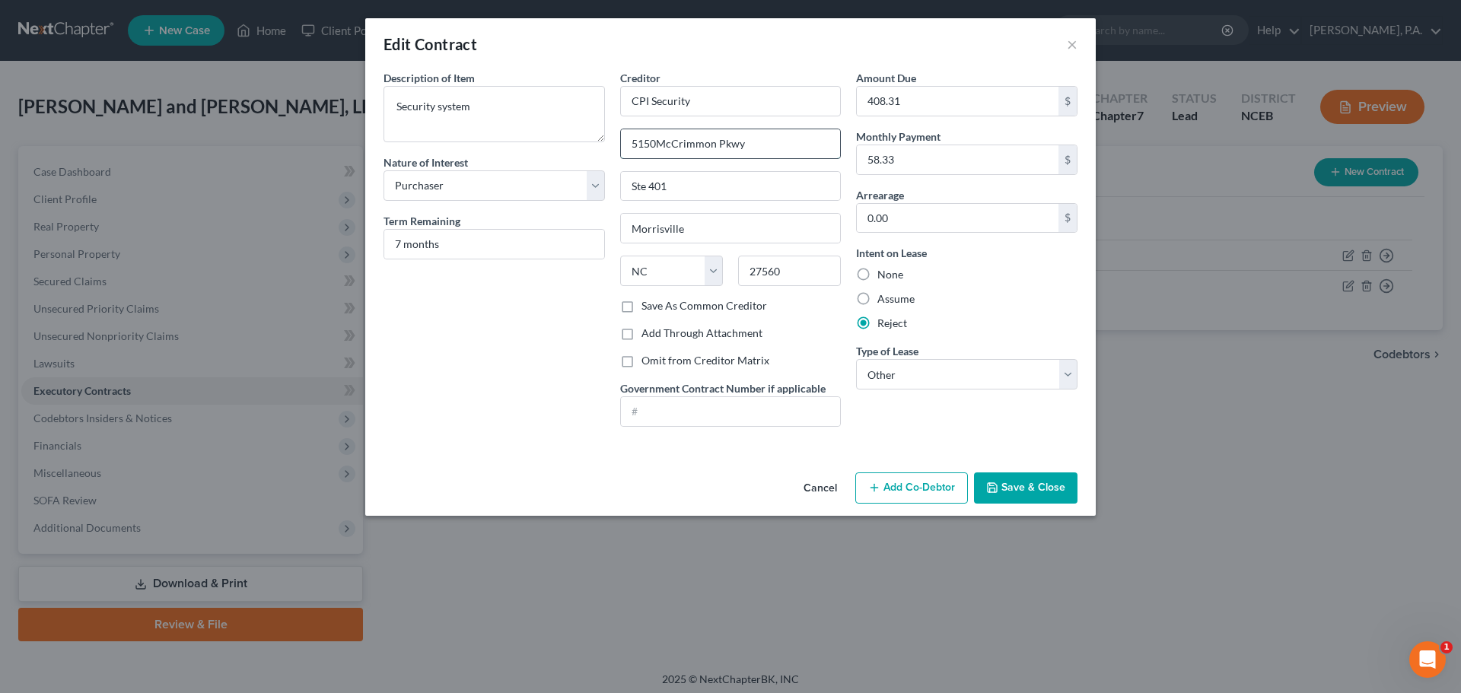
click at [654, 146] on input "5150McCrimmon Pkwy" at bounding box center [731, 143] width 220 height 29
type input "5150 McCrimmon Pkwy"
click at [1033, 497] on button "Save & Close" at bounding box center [1025, 489] width 103 height 32
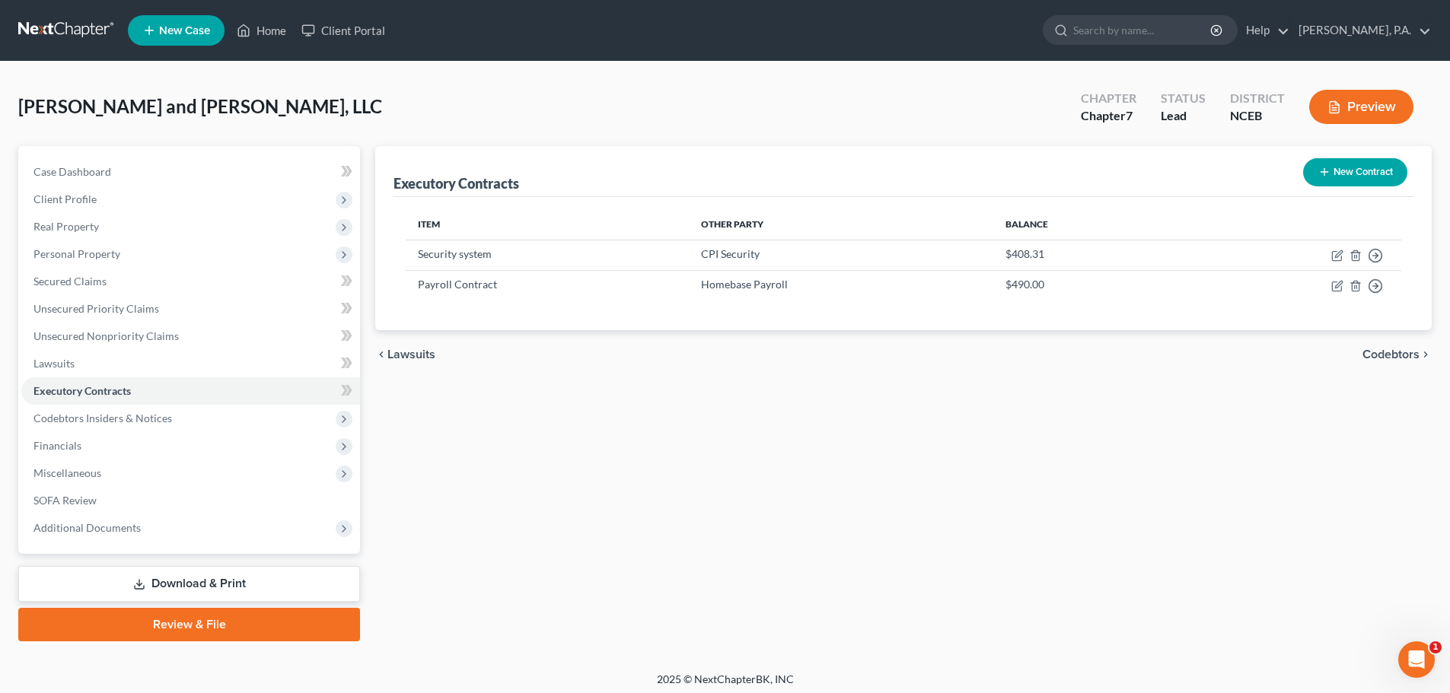
scroll to position [6, 0]
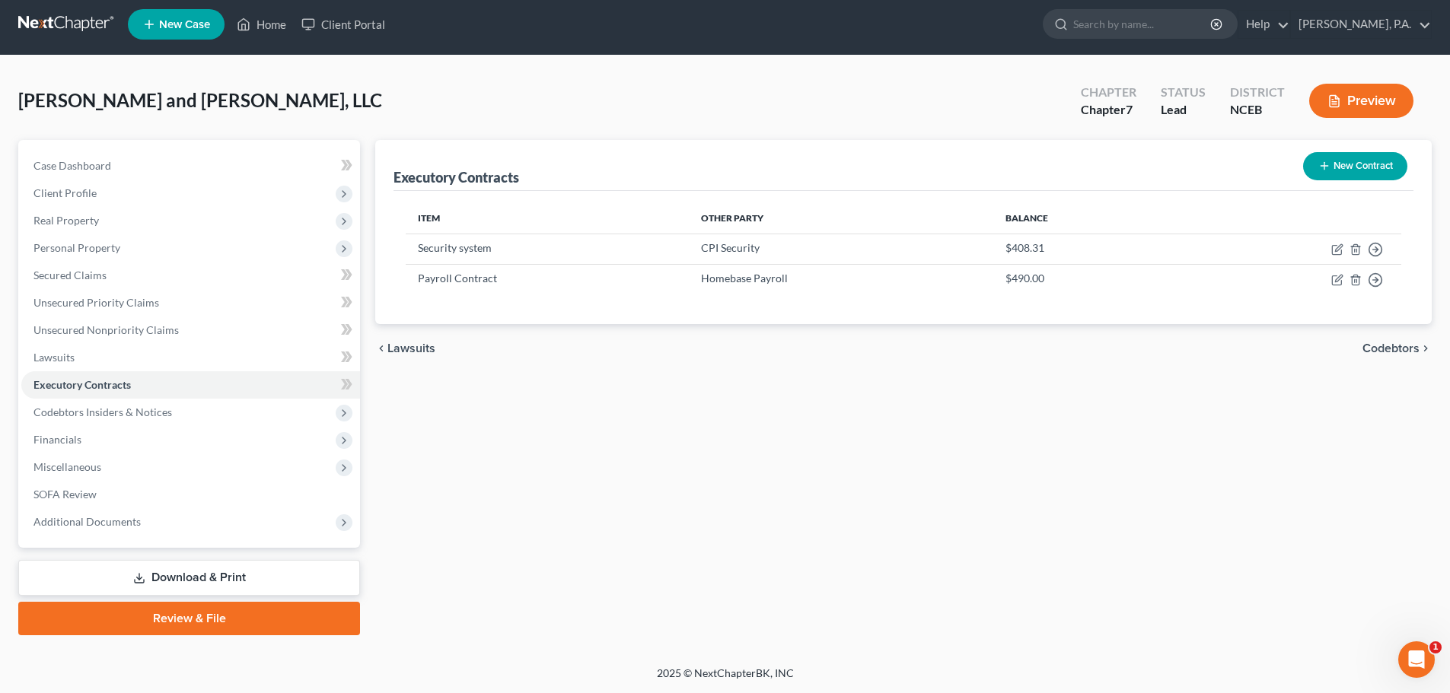
click at [337, 612] on link "Review & File" at bounding box center [189, 618] width 342 height 33
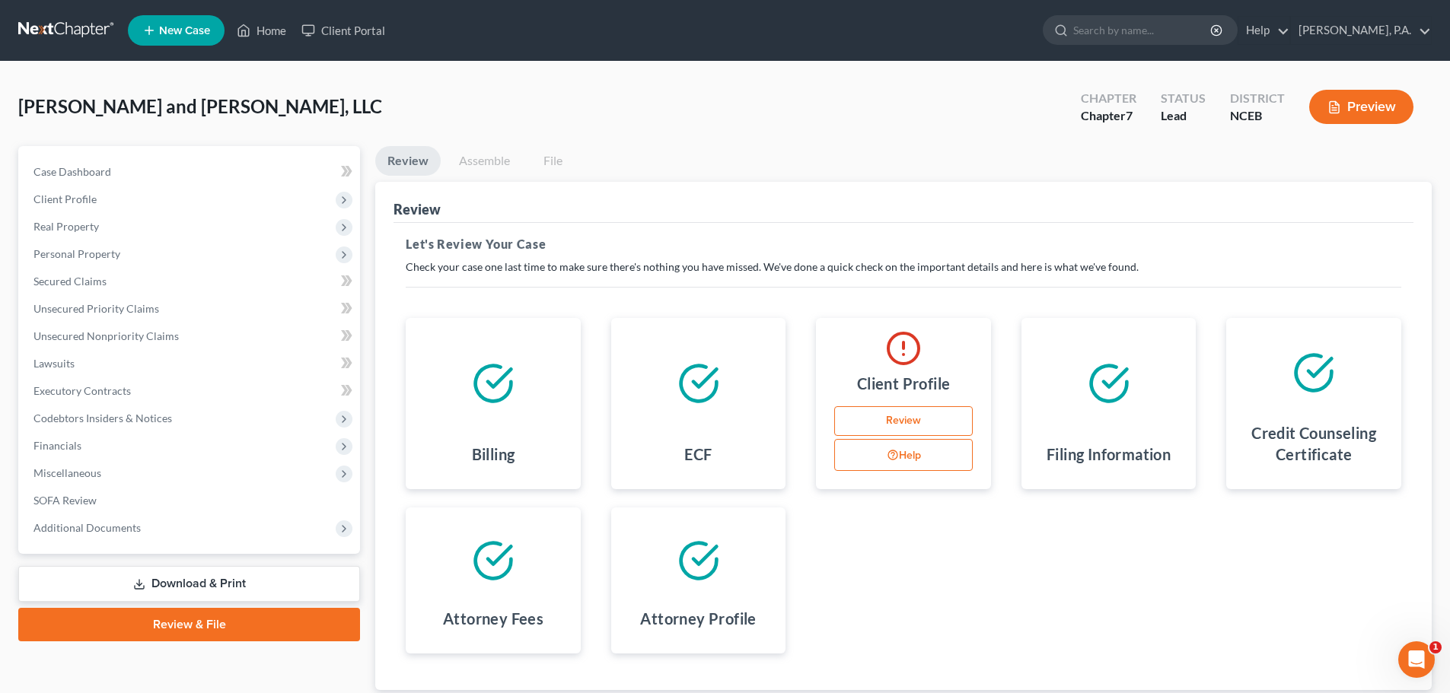
click at [896, 443] on button "Help" at bounding box center [903, 455] width 138 height 32
click at [887, 415] on link "Review" at bounding box center [903, 421] width 138 height 30
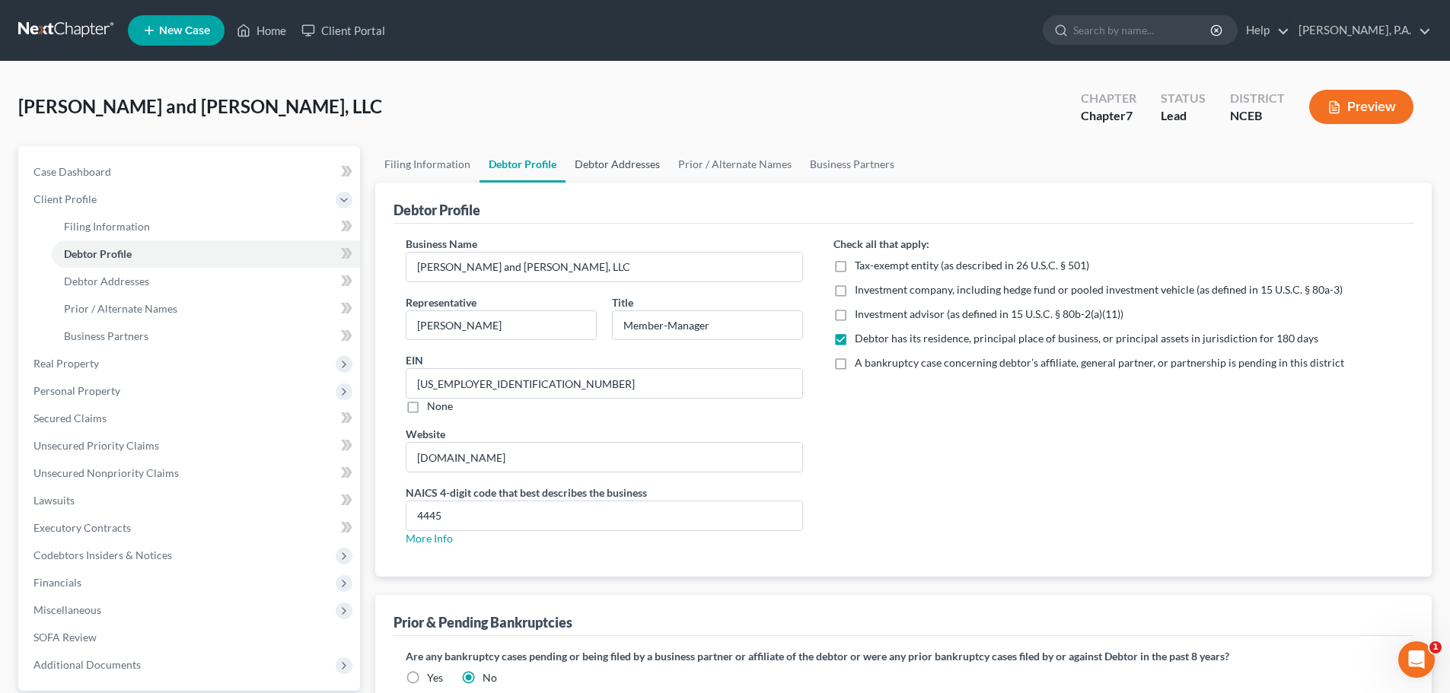
click at [604, 175] on link "Debtor Addresses" at bounding box center [616, 164] width 103 height 37
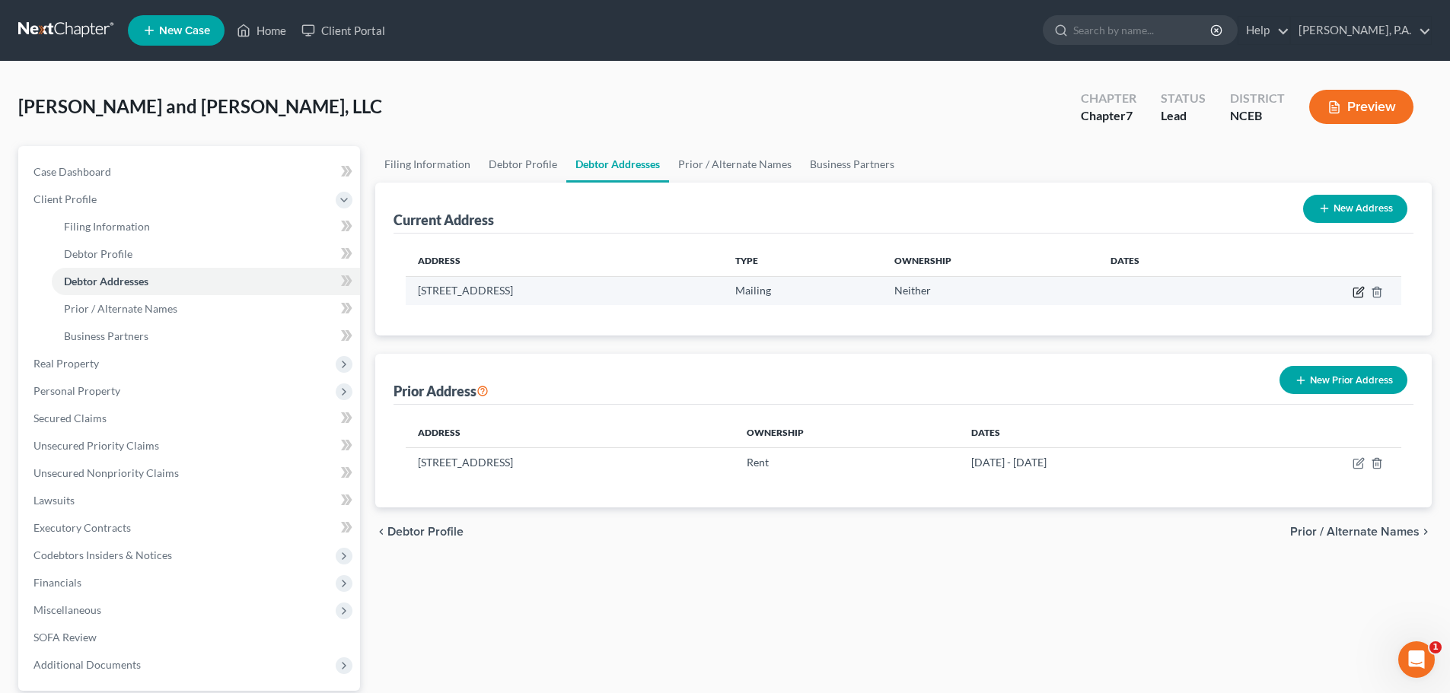
click at [1361, 294] on icon "button" at bounding box center [1358, 292] width 12 height 12
select select "28"
select select "91"
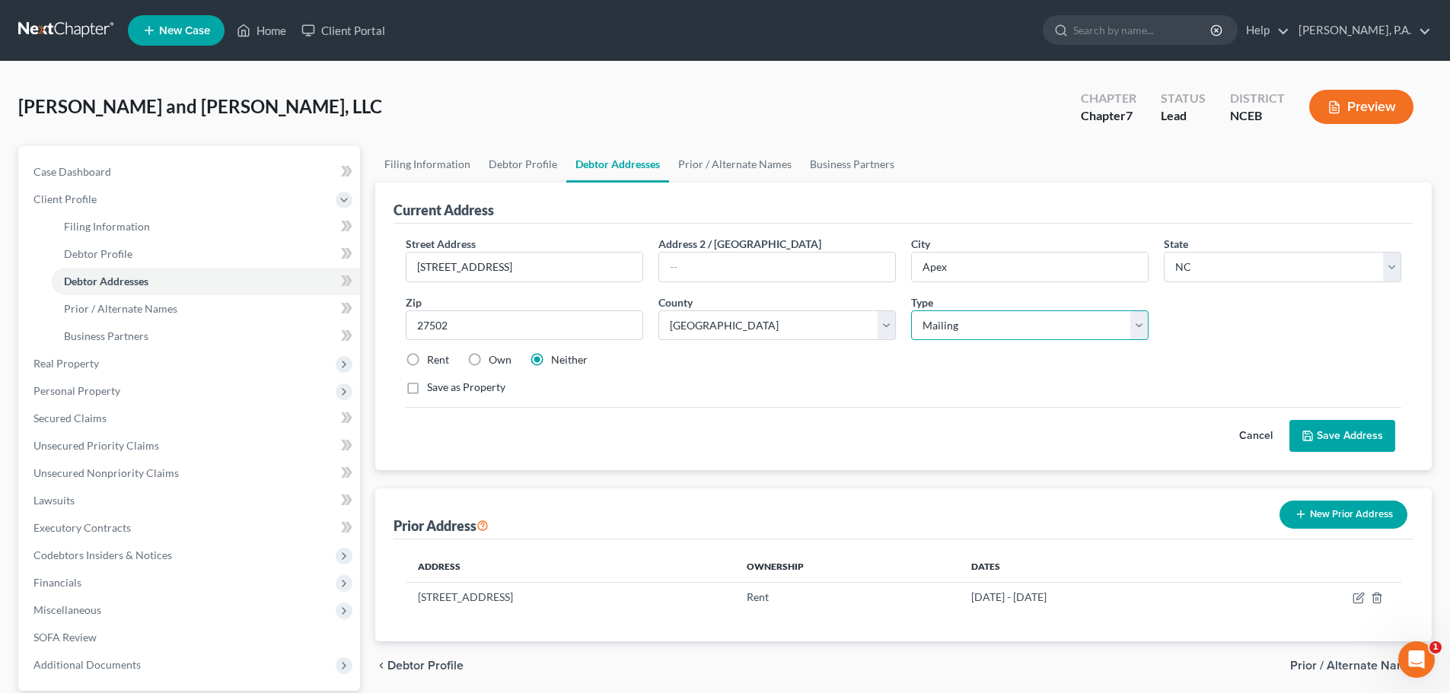
click at [969, 333] on select "Select Business Mailing Location of Assets" at bounding box center [1029, 325] width 237 height 30
select select "2"
click at [911, 310] on select "Select Business Mailing Location of Assets" at bounding box center [1029, 325] width 237 height 30
click at [1319, 431] on button "Save Address" at bounding box center [1342, 436] width 106 height 32
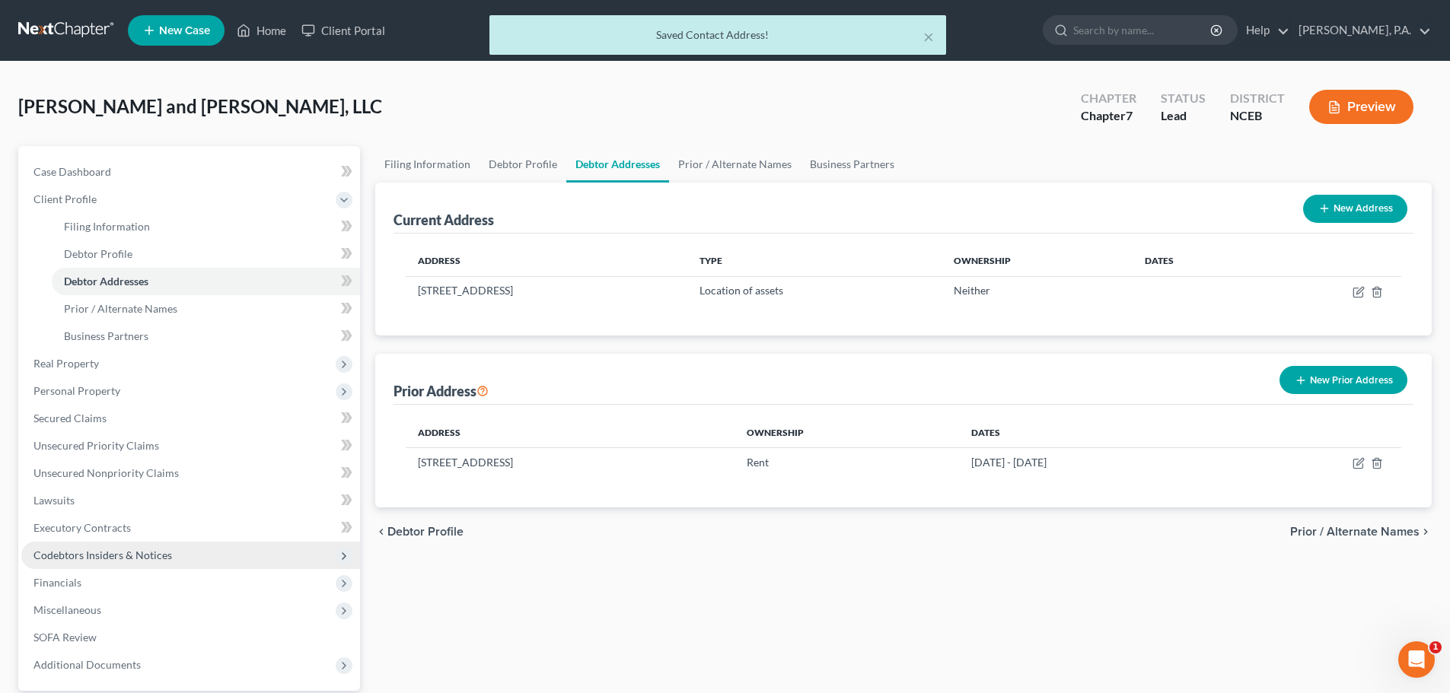
scroll to position [143, 0]
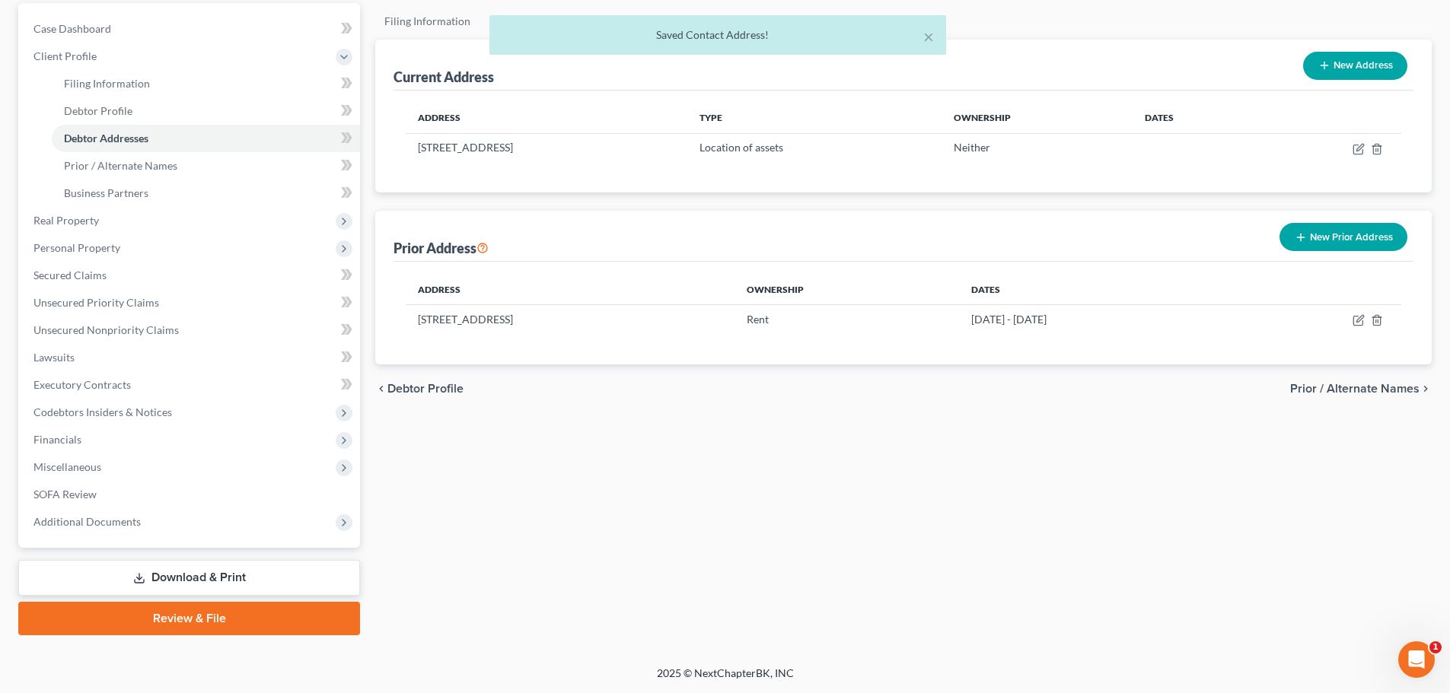
click at [345, 625] on link "Review & File" at bounding box center [189, 618] width 342 height 33
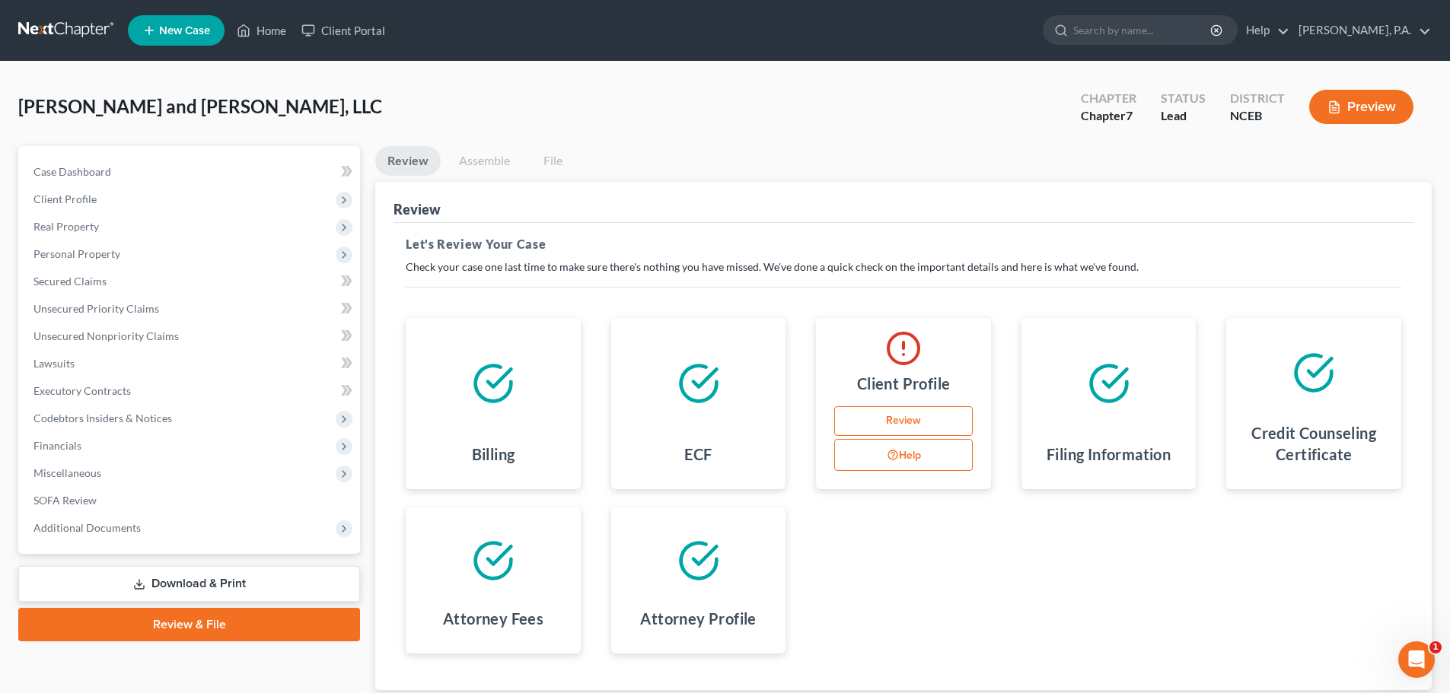
click at [883, 425] on link "Review" at bounding box center [903, 421] width 138 height 30
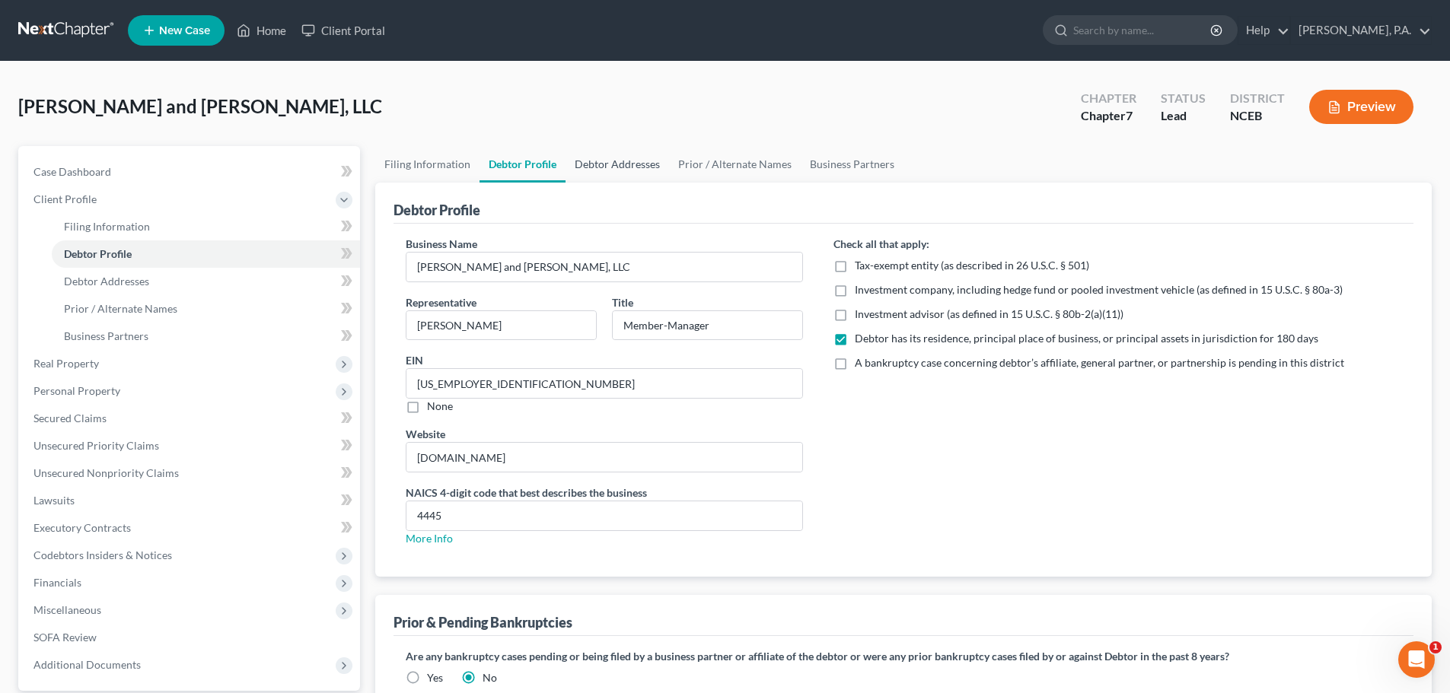
click at [653, 167] on link "Debtor Addresses" at bounding box center [616, 164] width 103 height 37
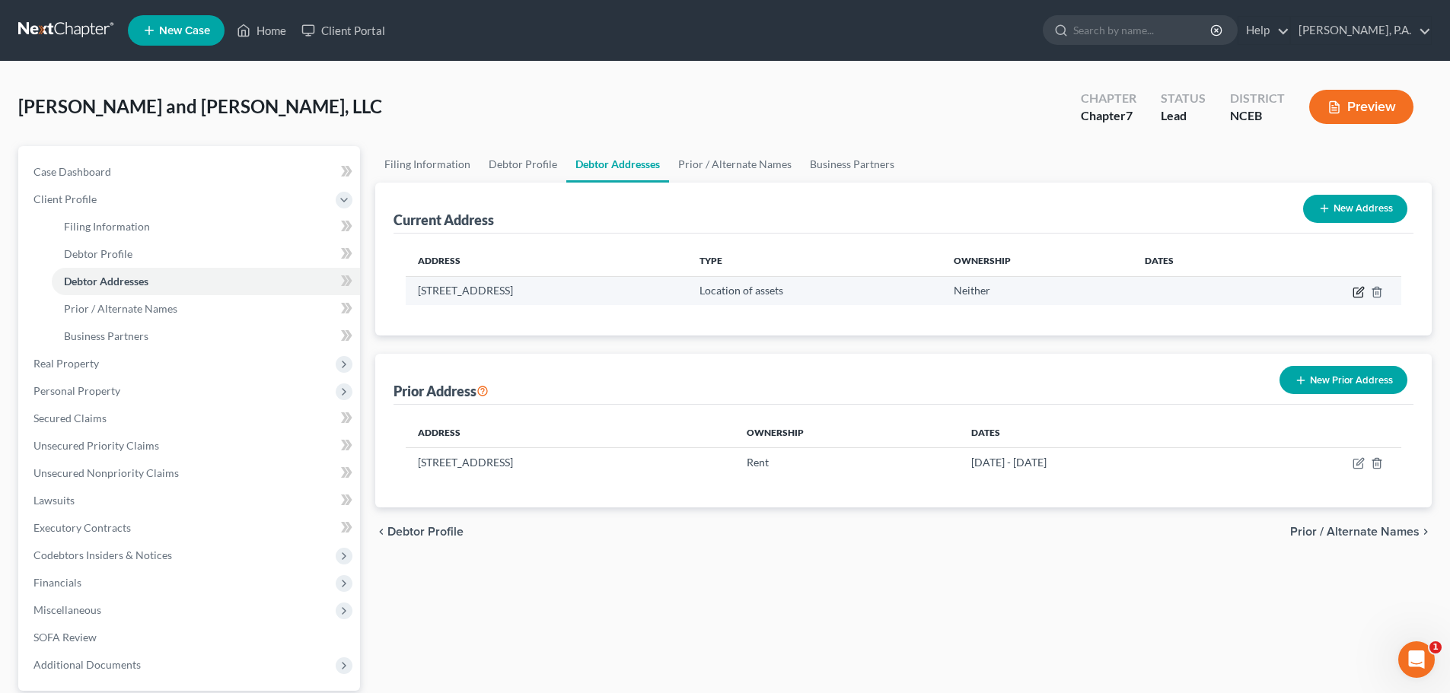
click at [1361, 288] on icon "button" at bounding box center [1359, 290] width 7 height 7
select select "28"
select select "91"
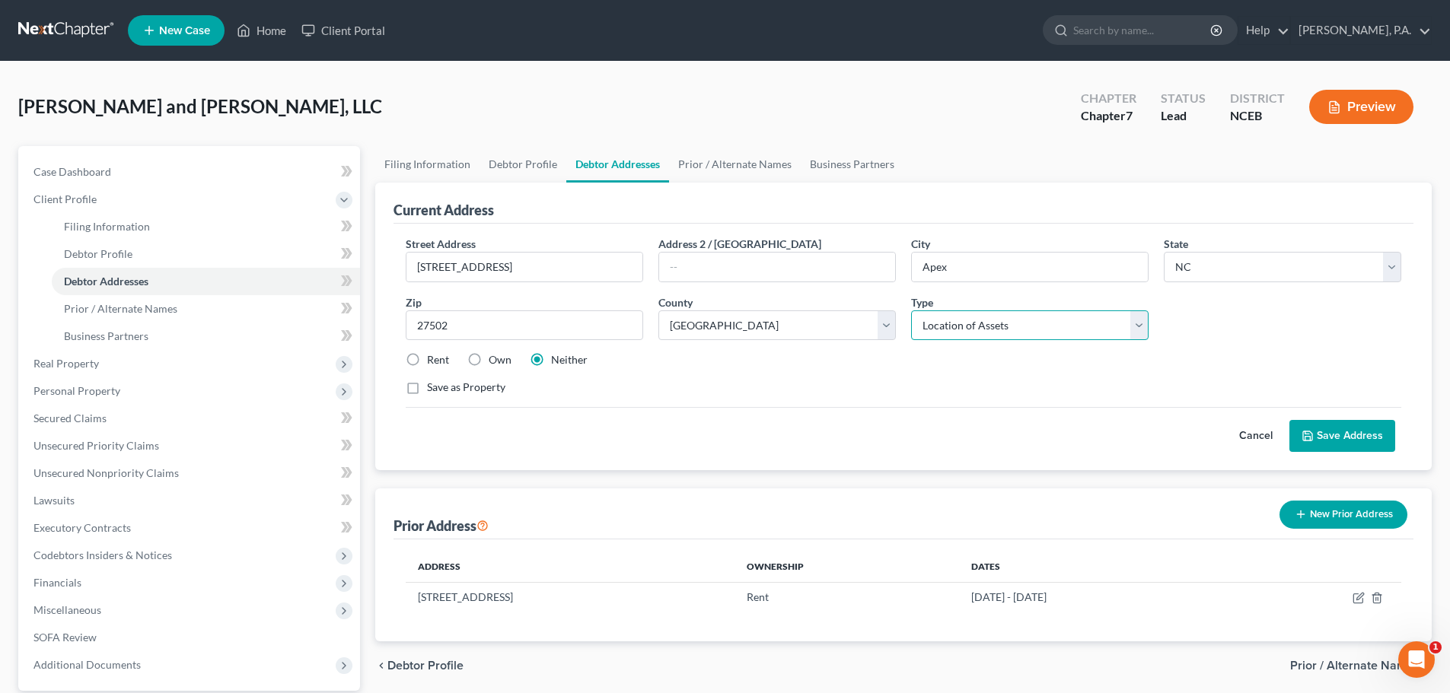
click at [1103, 329] on select "Select Business Mailing Location of Assets" at bounding box center [1029, 325] width 237 height 30
select select "0"
click at [911, 310] on select "Select Business Mailing Location of Assets" at bounding box center [1029, 325] width 237 height 30
click at [1351, 437] on button "Save Address" at bounding box center [1342, 436] width 106 height 32
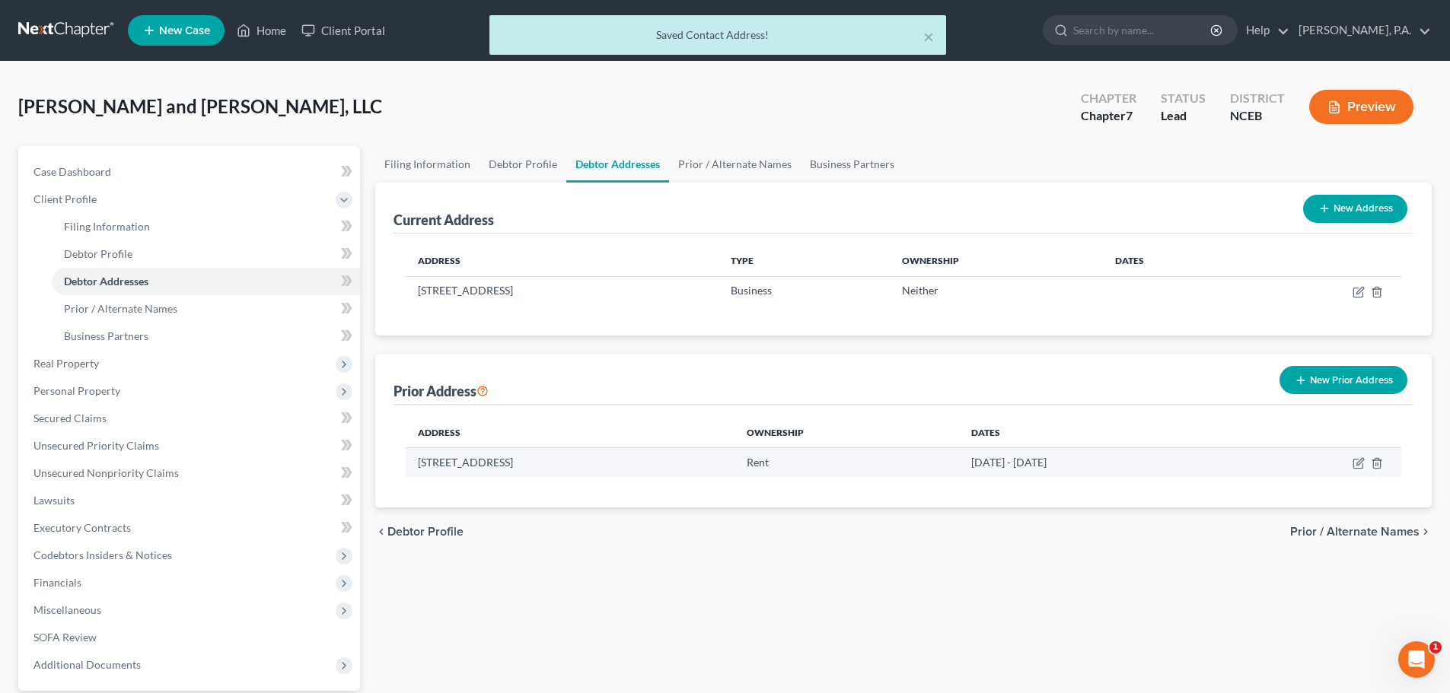
scroll to position [143, 0]
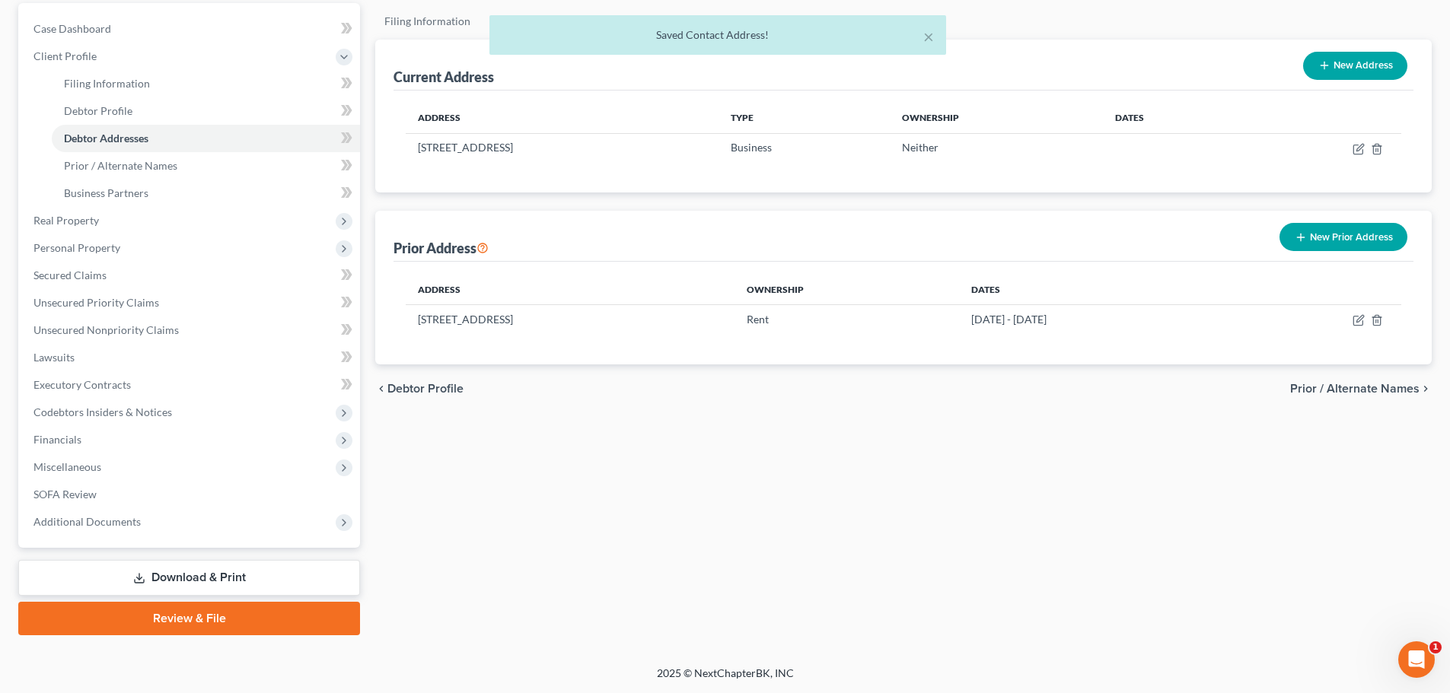
click at [341, 627] on link "Review & File" at bounding box center [189, 618] width 342 height 33
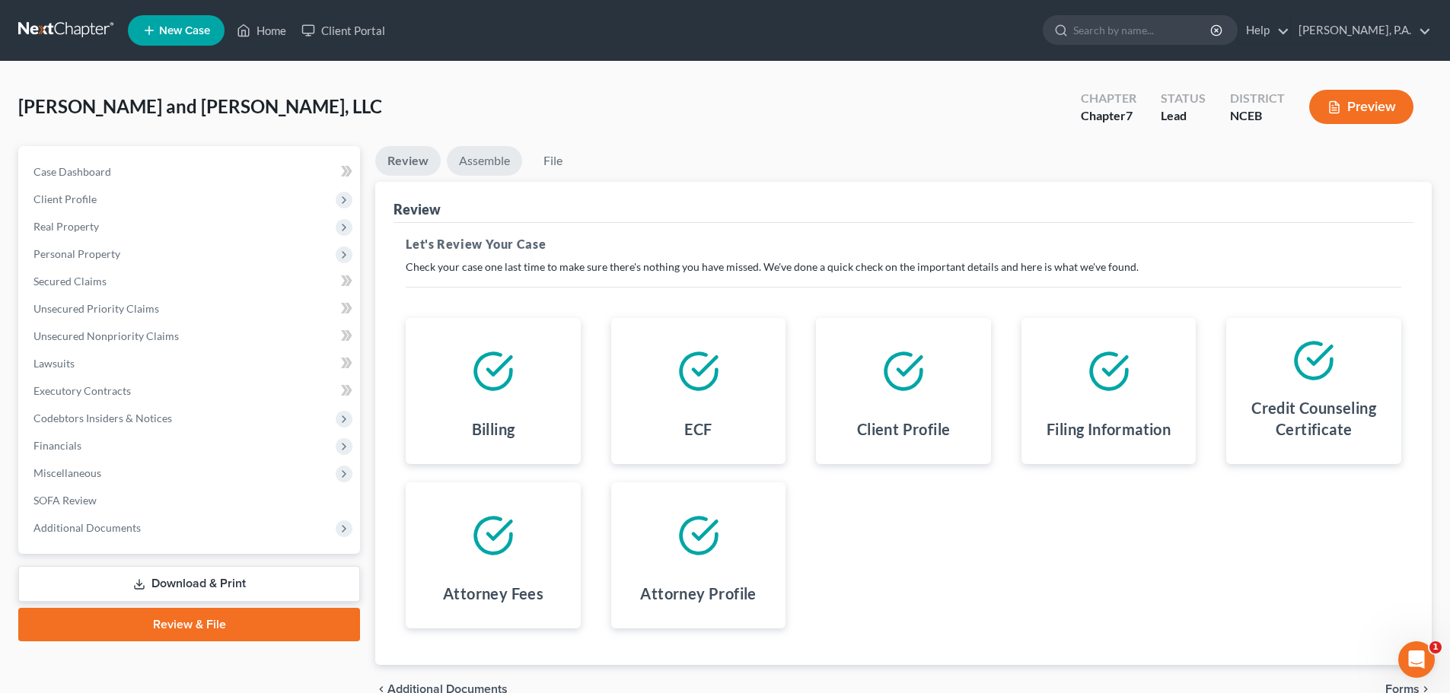
click at [483, 166] on link "Assemble" at bounding box center [484, 161] width 75 height 30
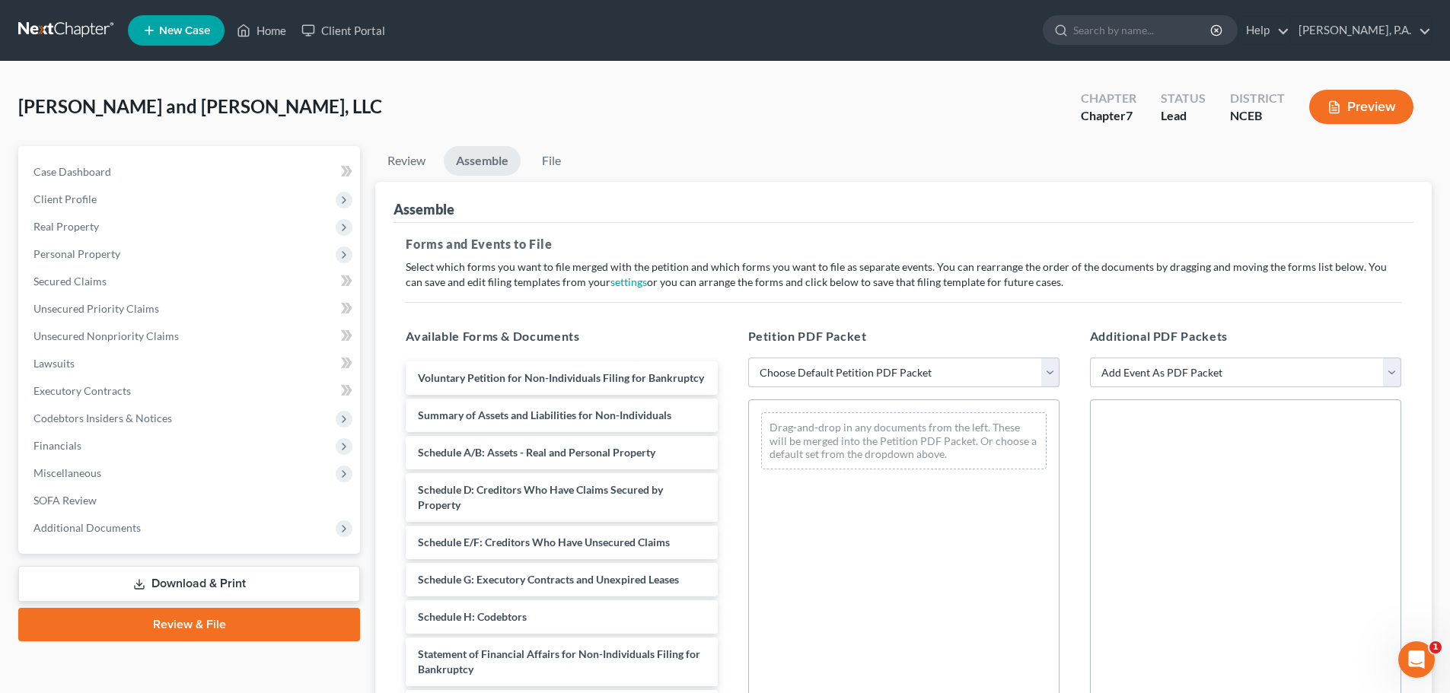
click at [872, 368] on select "Choose Default Petition PDF Packet Complete Bankruptcy Petition (all forms and …" at bounding box center [903, 373] width 311 height 30
select select "0"
click at [748, 358] on select "Choose Default Petition PDF Packet Complete Bankruptcy Petition (all forms and …" at bounding box center [903, 373] width 311 height 30
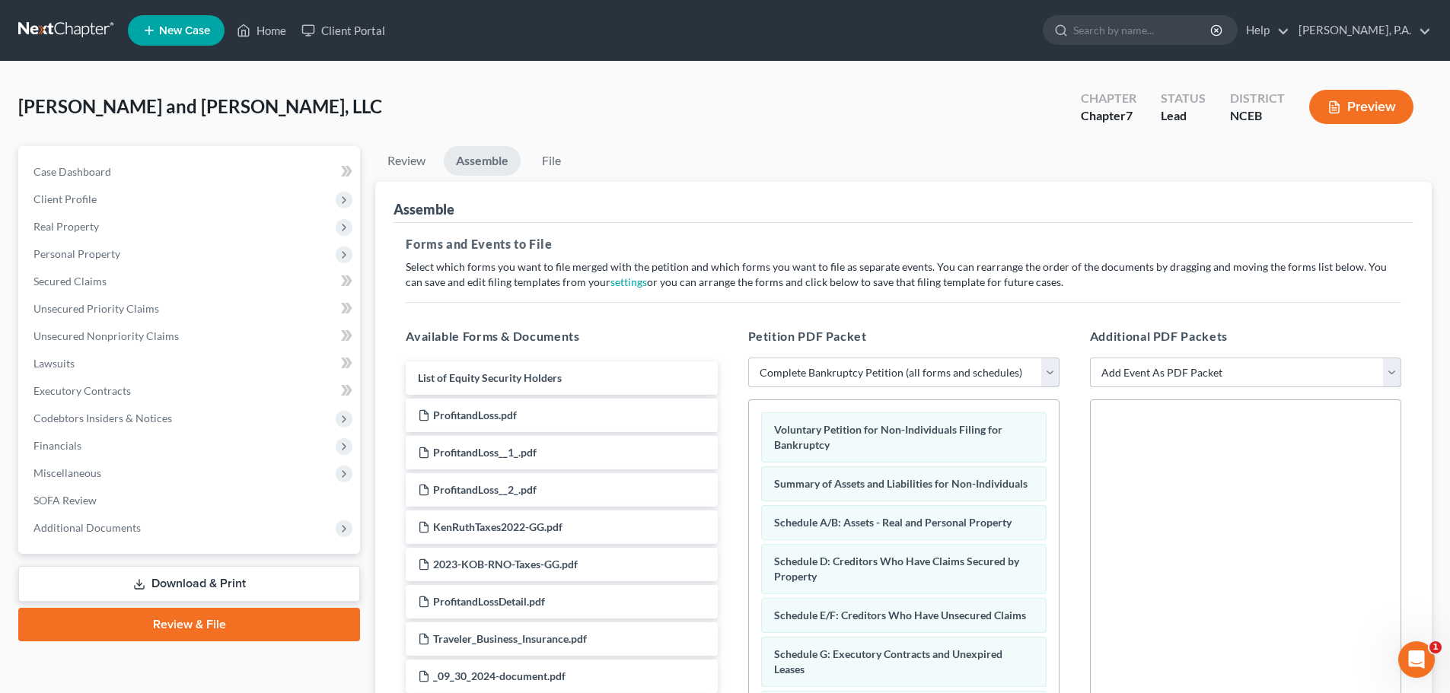
click at [1228, 368] on select "Add Event As PDF Packet Certificate of Credit Counseling" at bounding box center [1245, 373] width 311 height 30
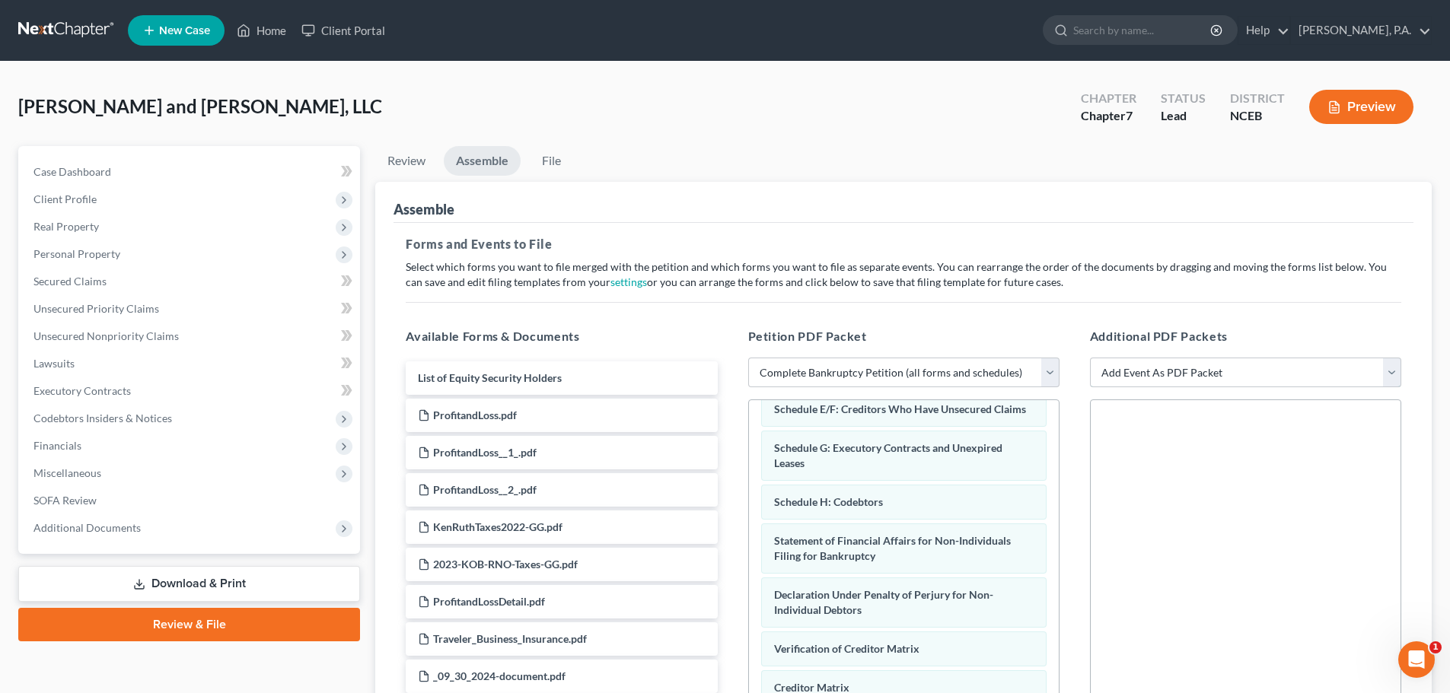
click at [1118, 375] on select "Add Event As PDF Packet Certificate of Credit Counseling" at bounding box center [1245, 373] width 311 height 30
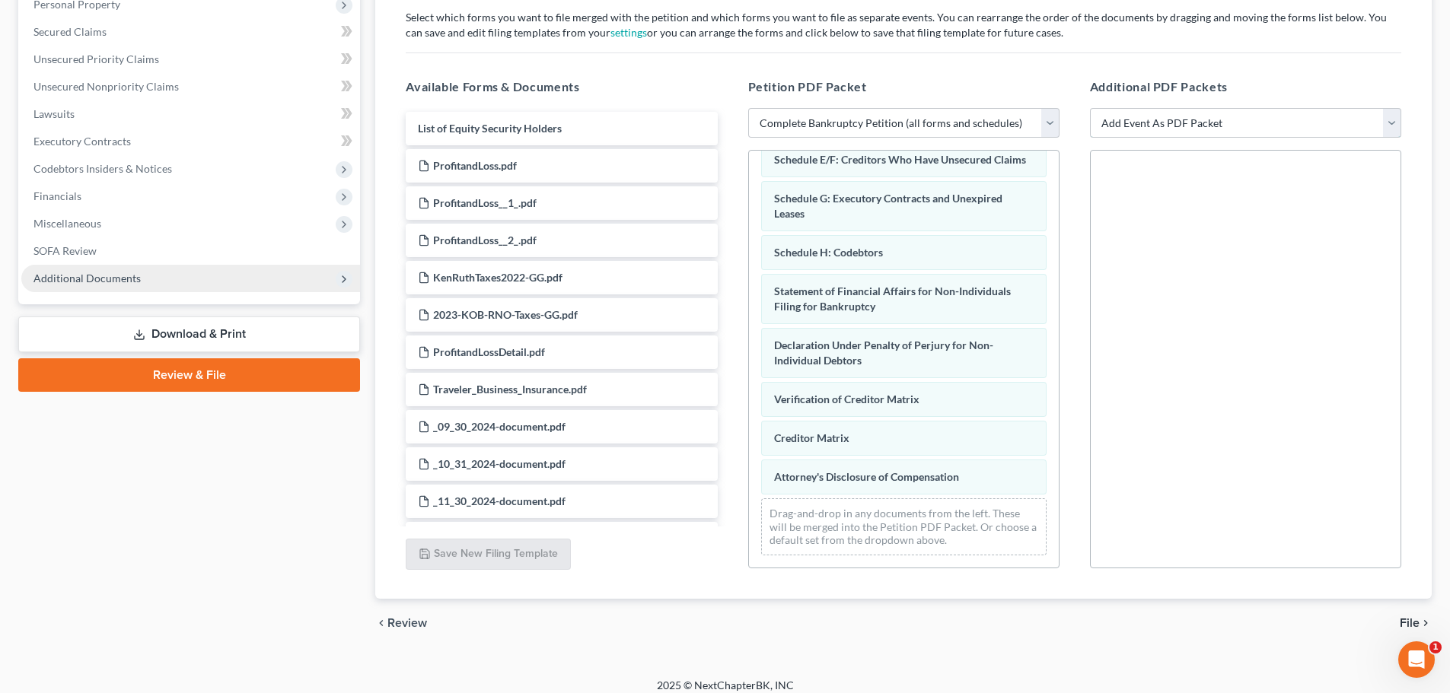
scroll to position [262, 0]
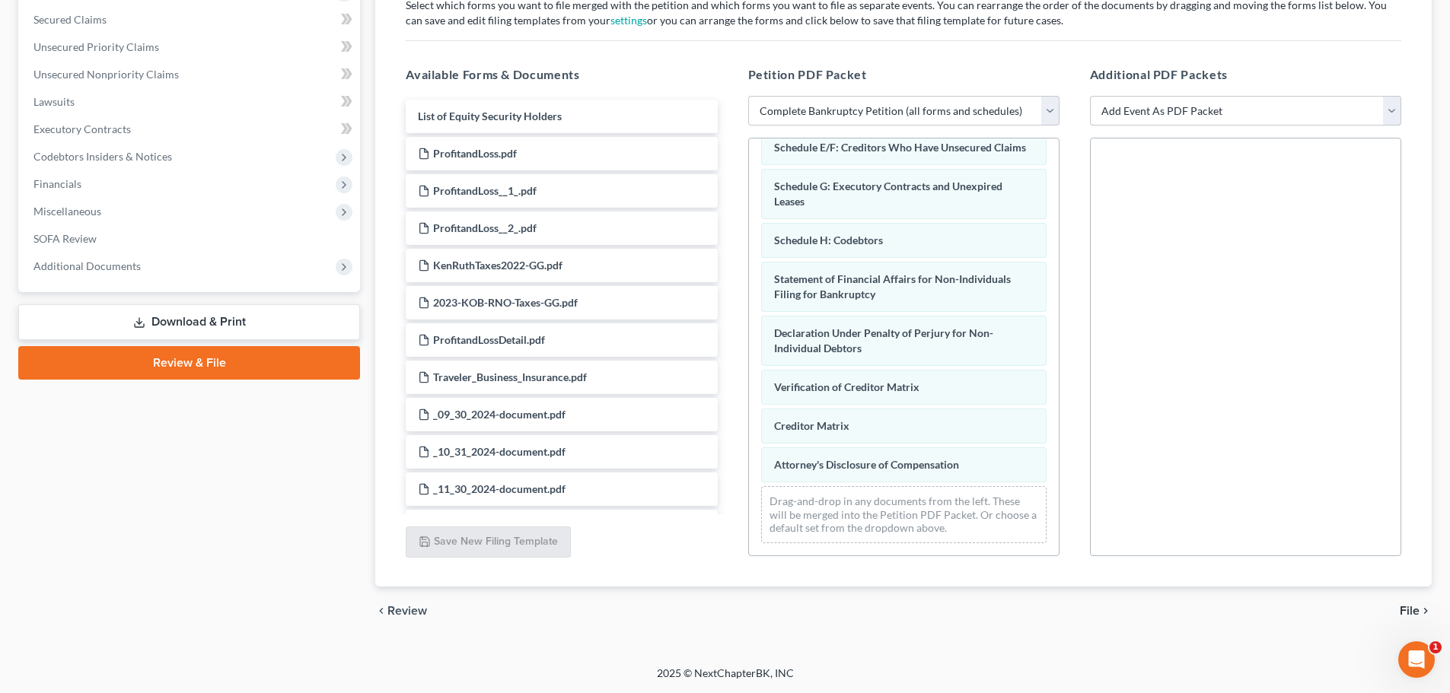
click at [1129, 103] on select "Add Event As PDF Packet Certificate of Credit Counseling" at bounding box center [1245, 111] width 311 height 30
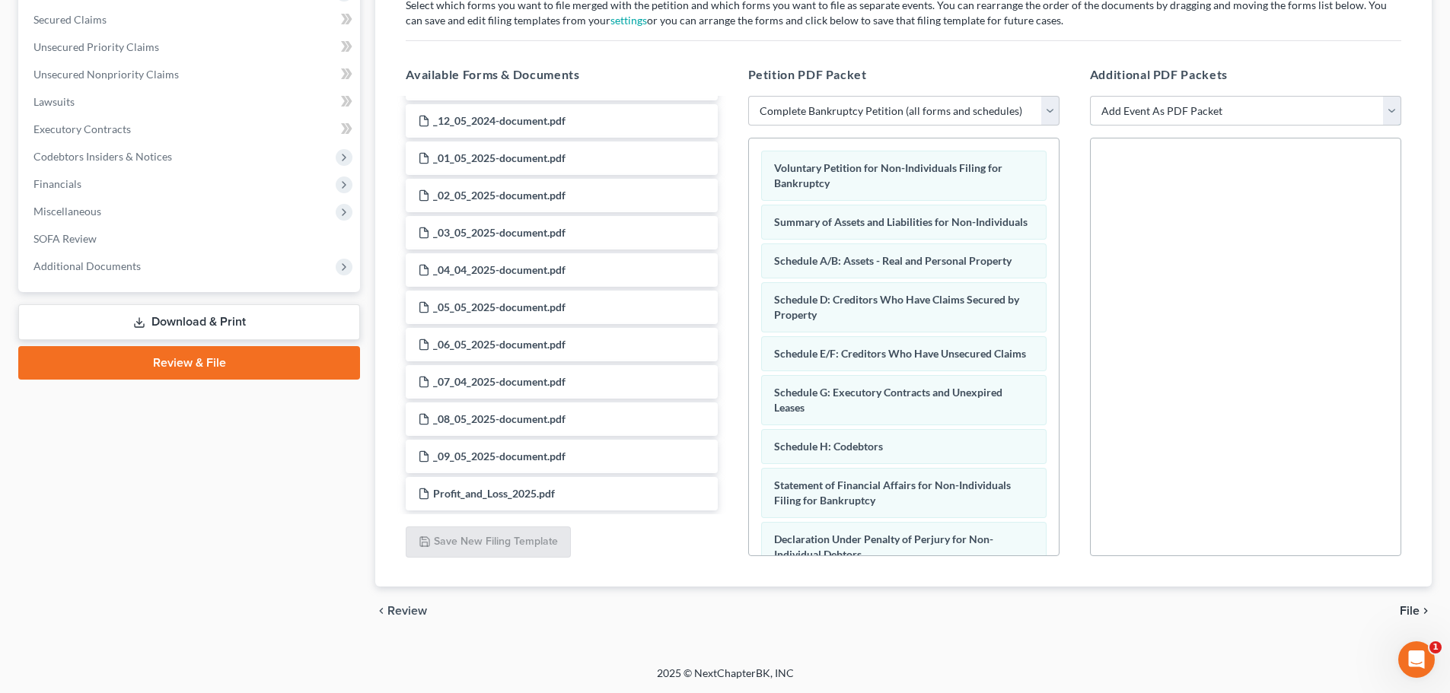
scroll to position [1122, 0]
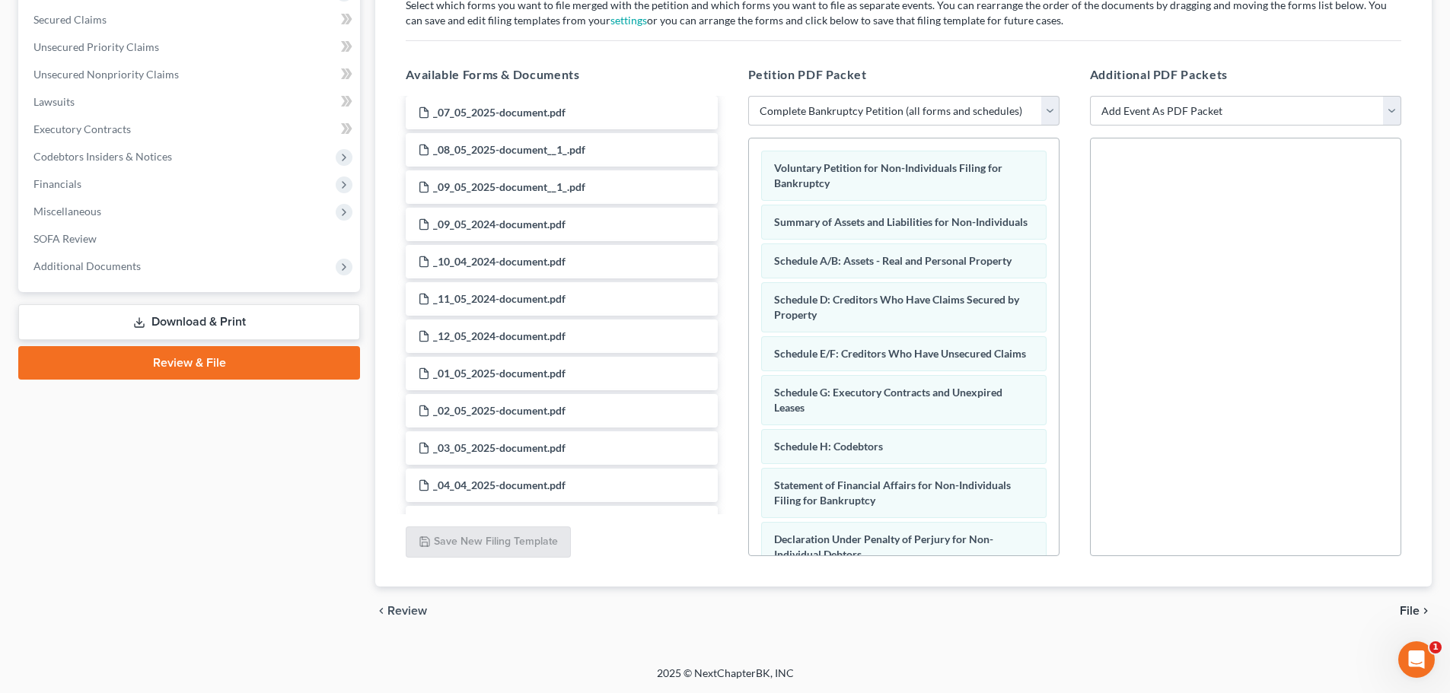
click at [759, 371] on div "Voluntary Petition for Non-Individuals Filing for Bankruptcy Summary of Assets …" at bounding box center [904, 449] width 310 height 623
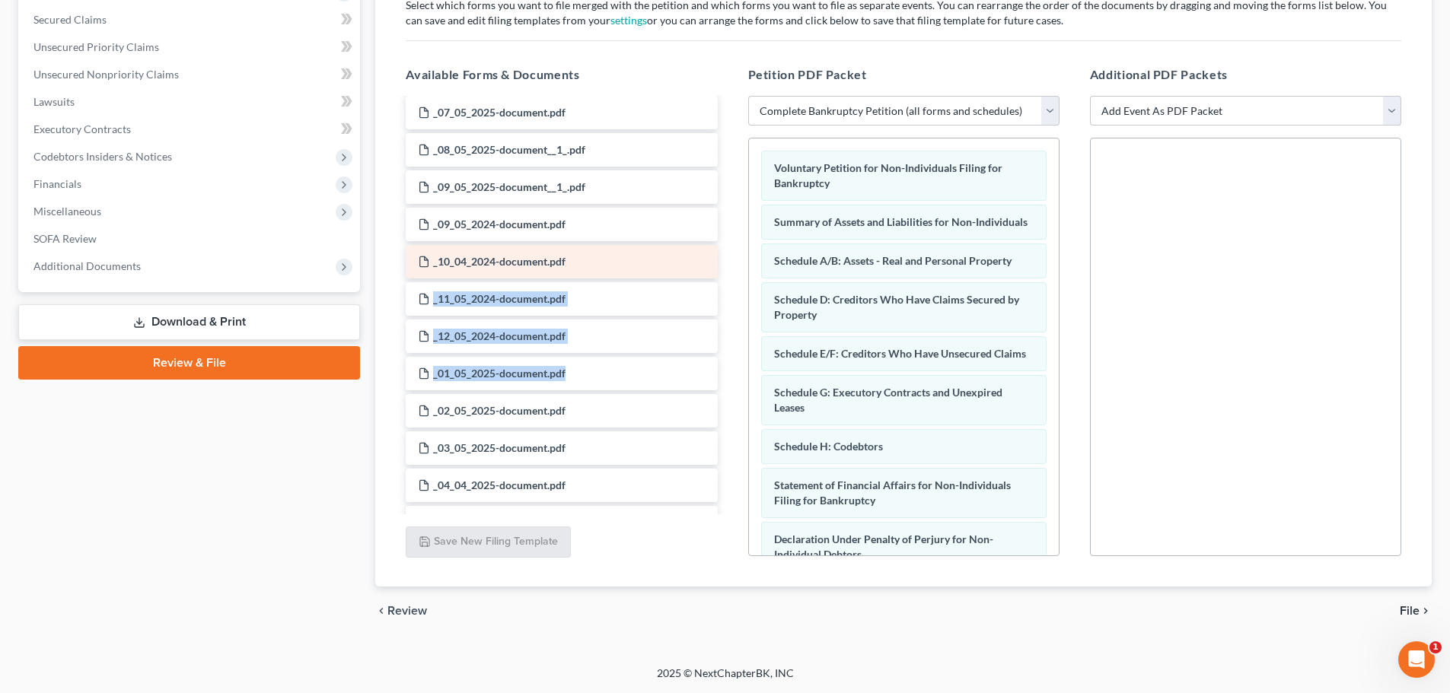
drag, startPoint x: 731, startPoint y: 385, endPoint x: 703, endPoint y: 268, distance: 120.5
click at [703, 268] on div "Available Forms & Documents List of Equity Security Holders ProfitandLoss.pdf P…" at bounding box center [561, 311] width 342 height 516
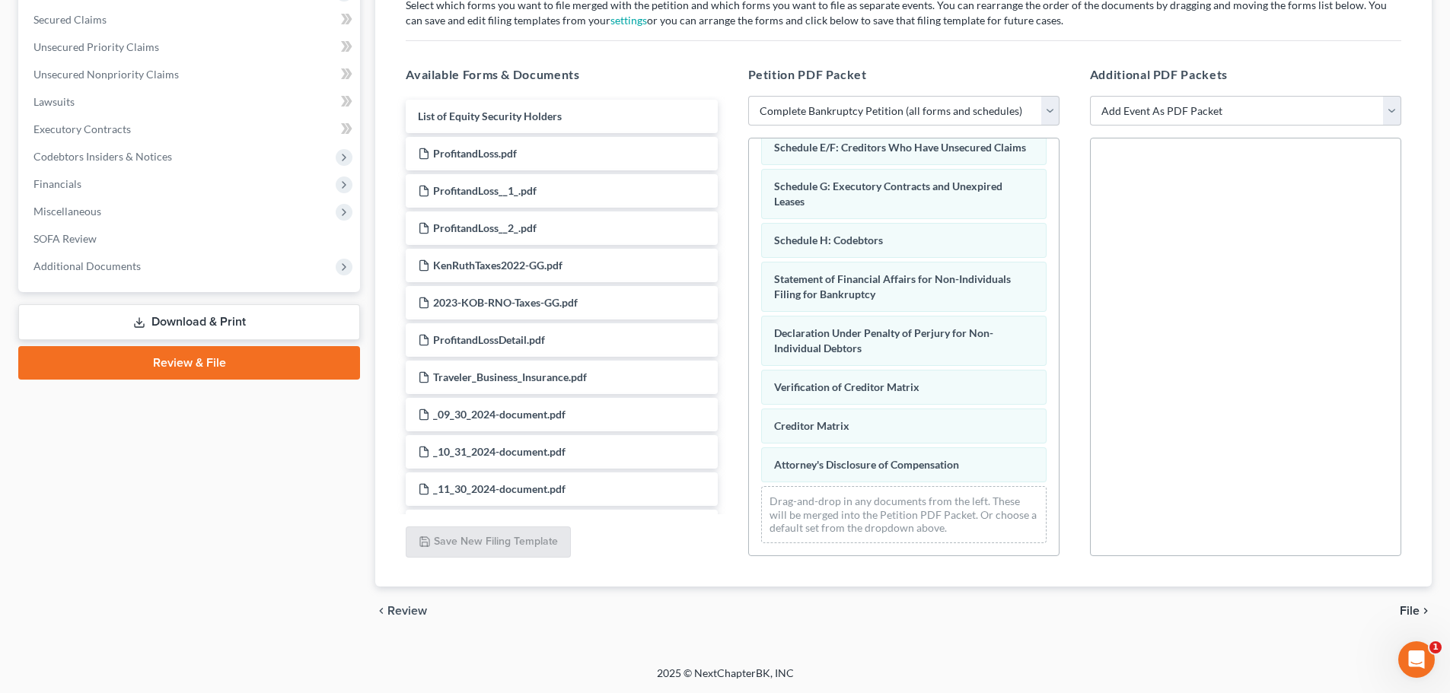
scroll to position [237, 0]
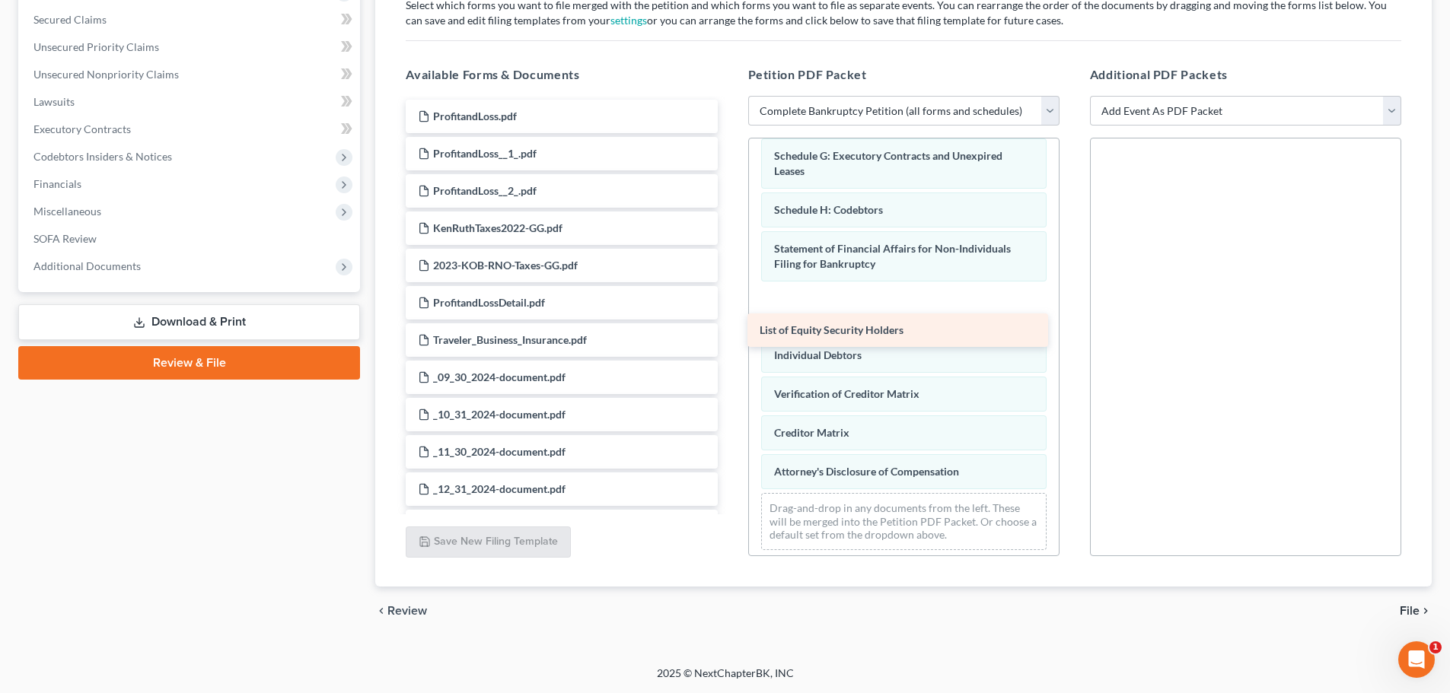
drag, startPoint x: 650, startPoint y: 111, endPoint x: 992, endPoint y: 325, distance: 403.1
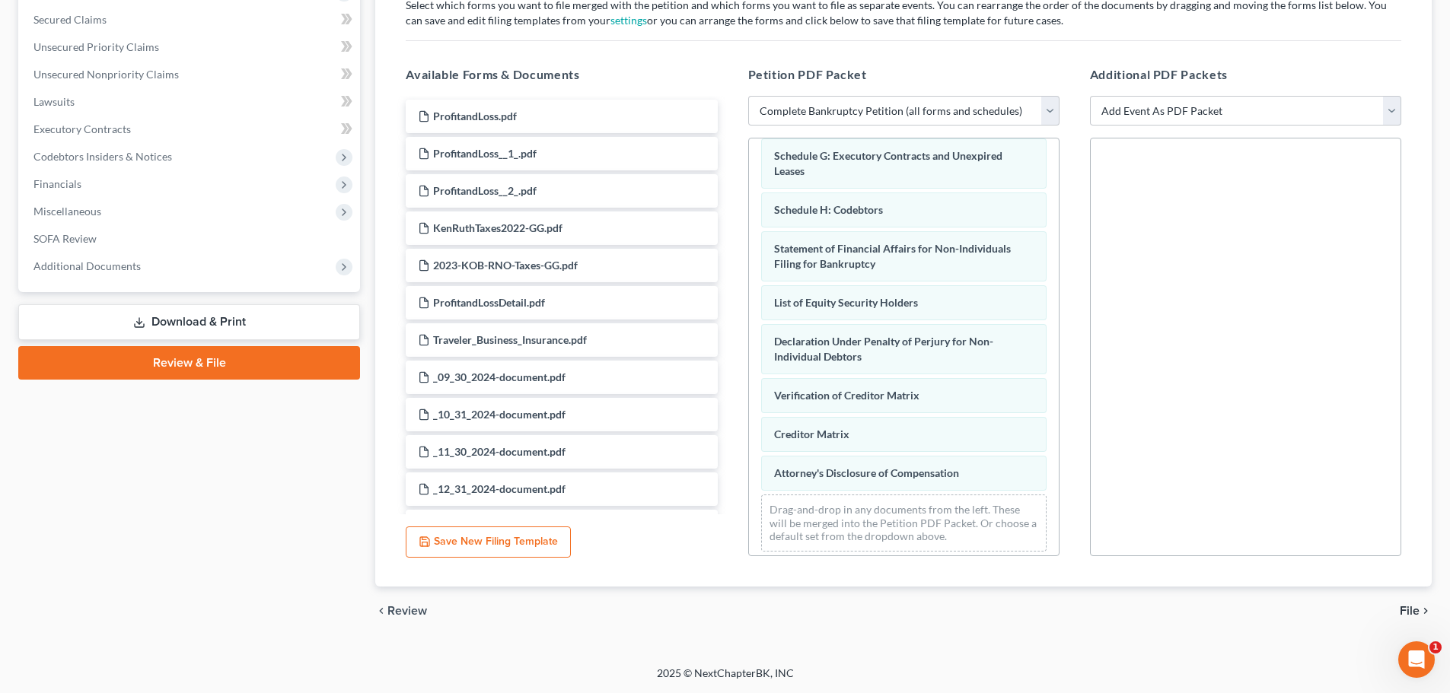
scroll to position [275, 0]
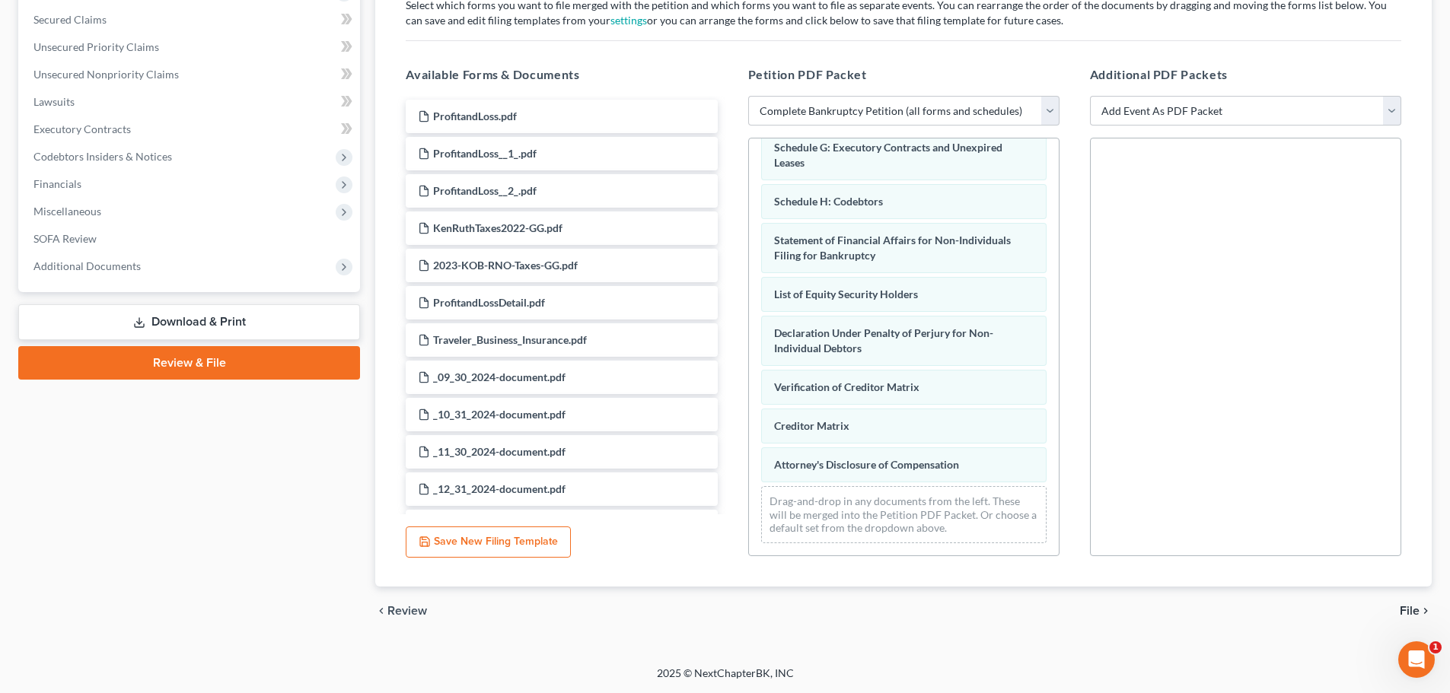
click at [1412, 614] on span "File" at bounding box center [1409, 611] width 20 height 12
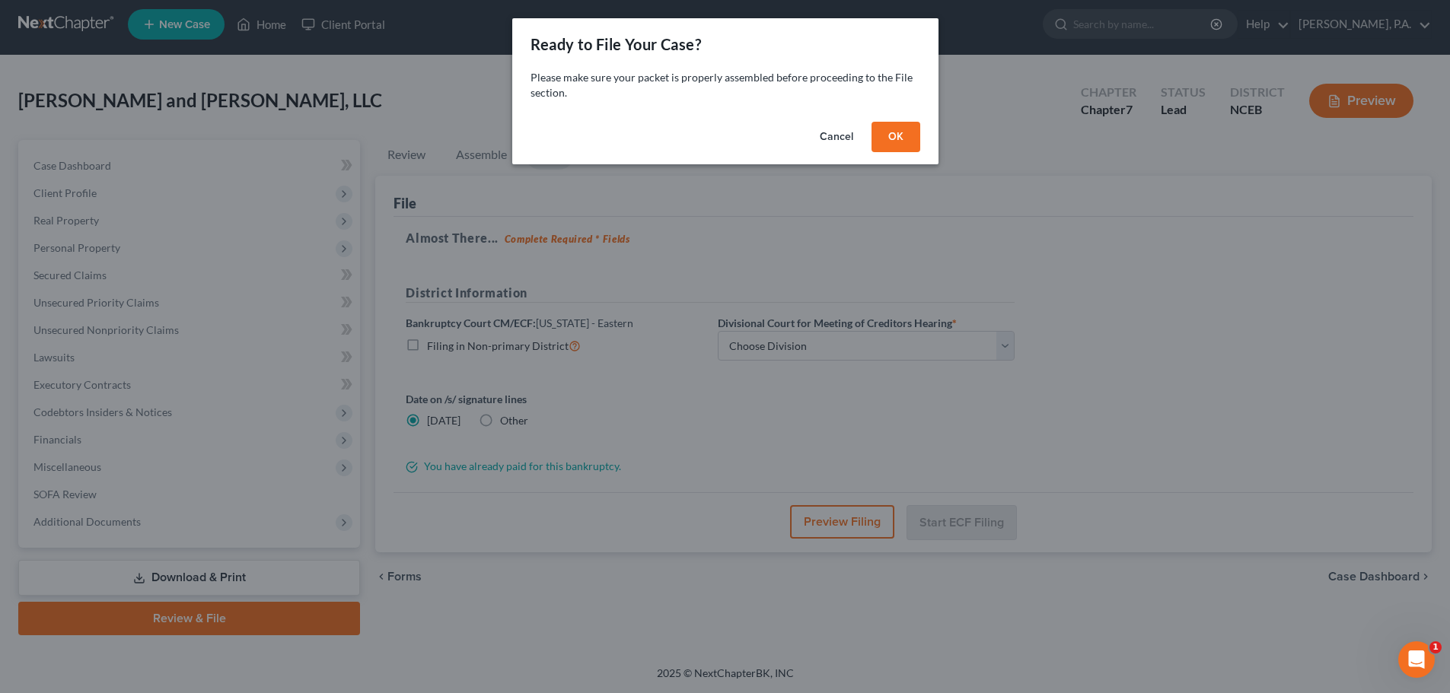
scroll to position [6, 0]
click at [928, 141] on div "Cancel OK" at bounding box center [730, 140] width 426 height 49
click at [917, 141] on button "OK" at bounding box center [901, 137] width 49 height 30
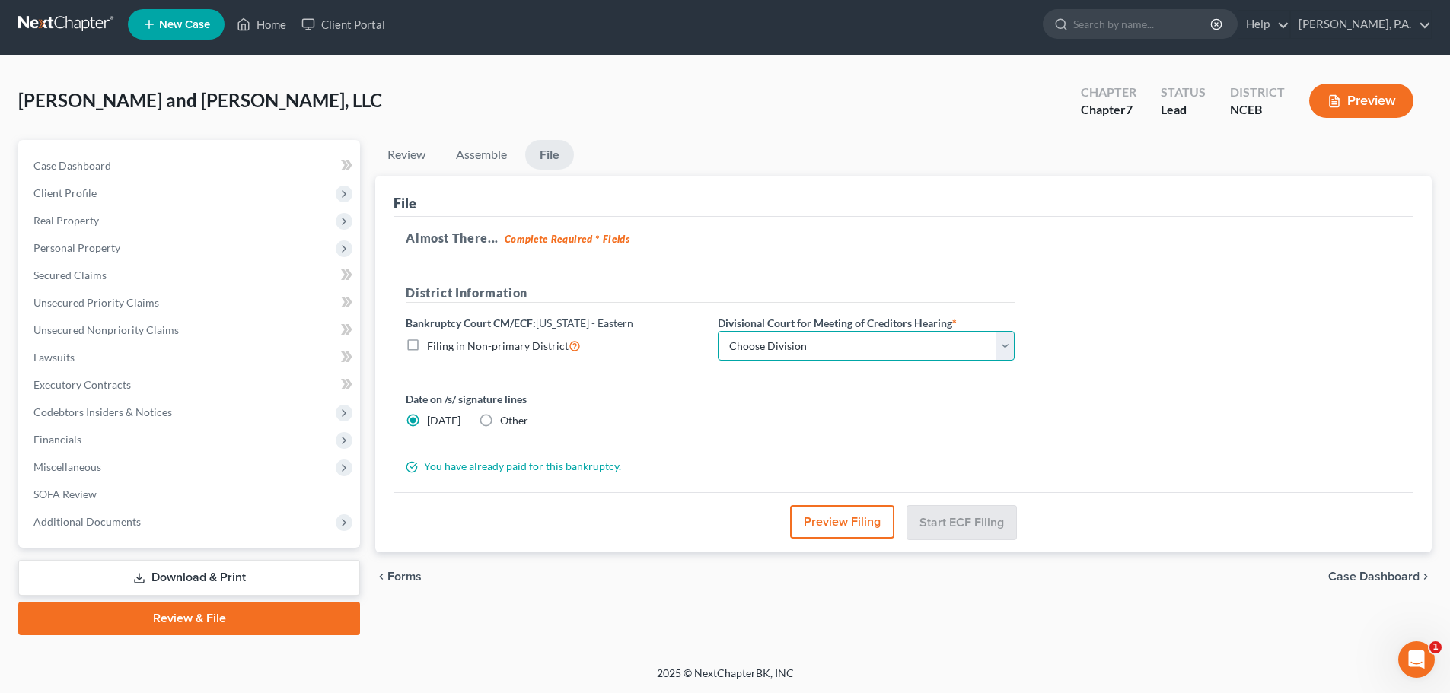
click at [1002, 347] on select "Choose Division Fayetteville Greenville New Bern Raleigh Wilmington" at bounding box center [866, 346] width 297 height 30
click at [718, 331] on select "Choose Division Fayetteville Greenville New Bern Raleigh Wilmington" at bounding box center [866, 346] width 297 height 30
click at [754, 355] on select "Choose Division Fayetteville Greenville New Bern Raleigh Wilmington" at bounding box center [866, 346] width 297 height 30
select select "3"
click at [718, 331] on select "Choose Division Fayetteville Greenville New Bern Raleigh Wilmington" at bounding box center [866, 346] width 297 height 30
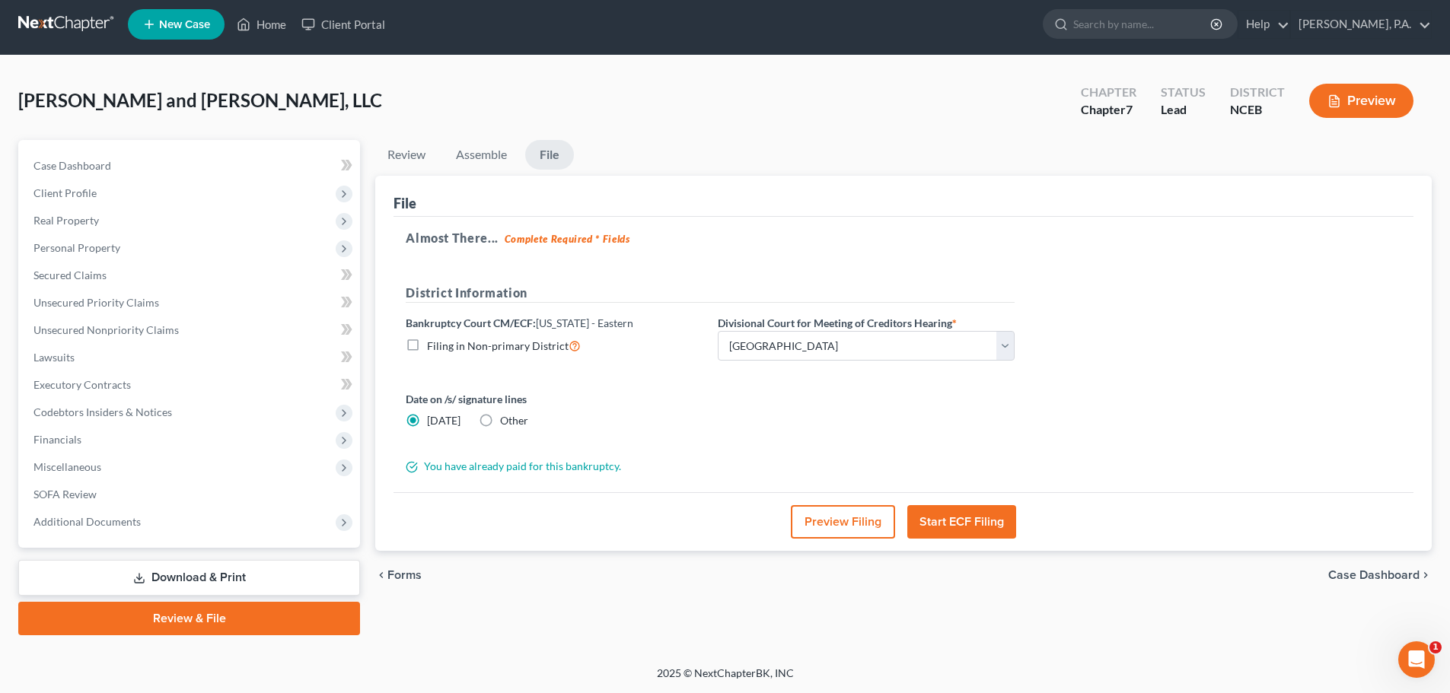
click at [941, 520] on button "Start ECF Filing" at bounding box center [961, 521] width 109 height 33
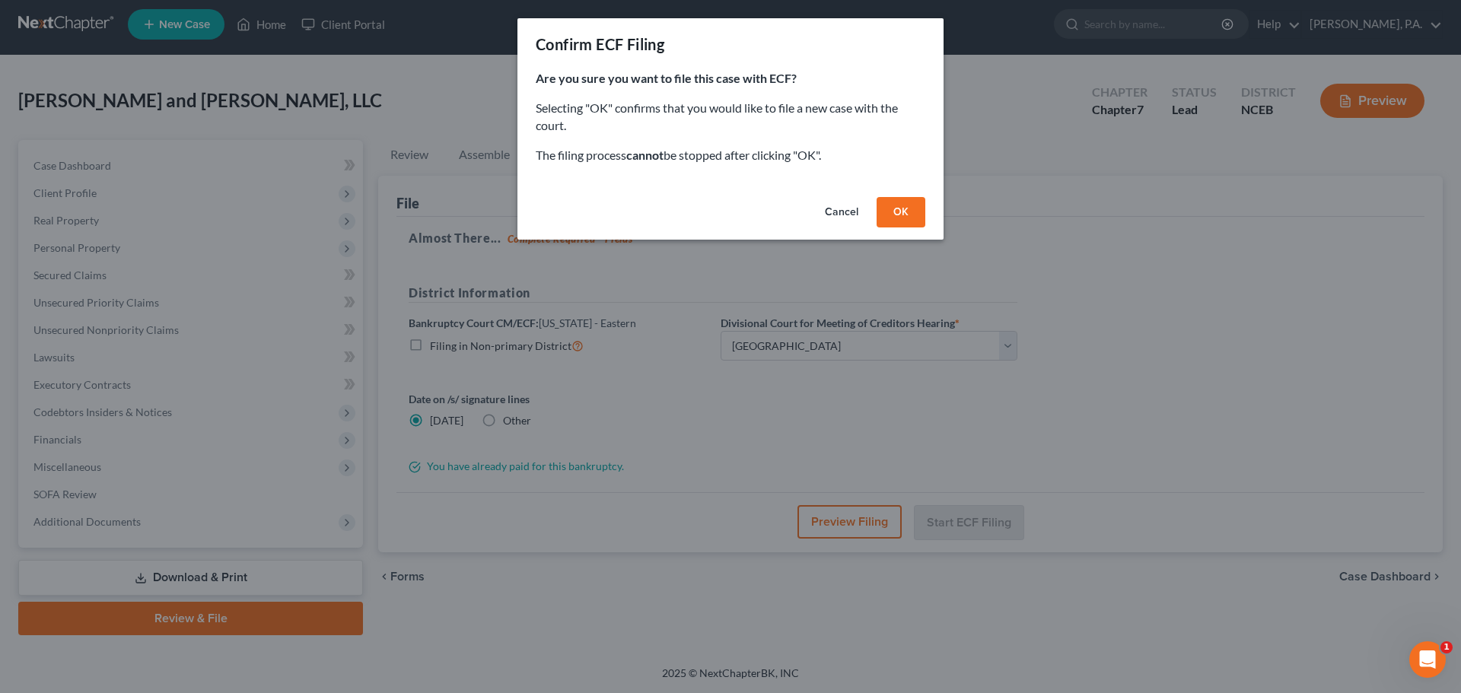
click at [882, 209] on button "OK" at bounding box center [901, 212] width 49 height 30
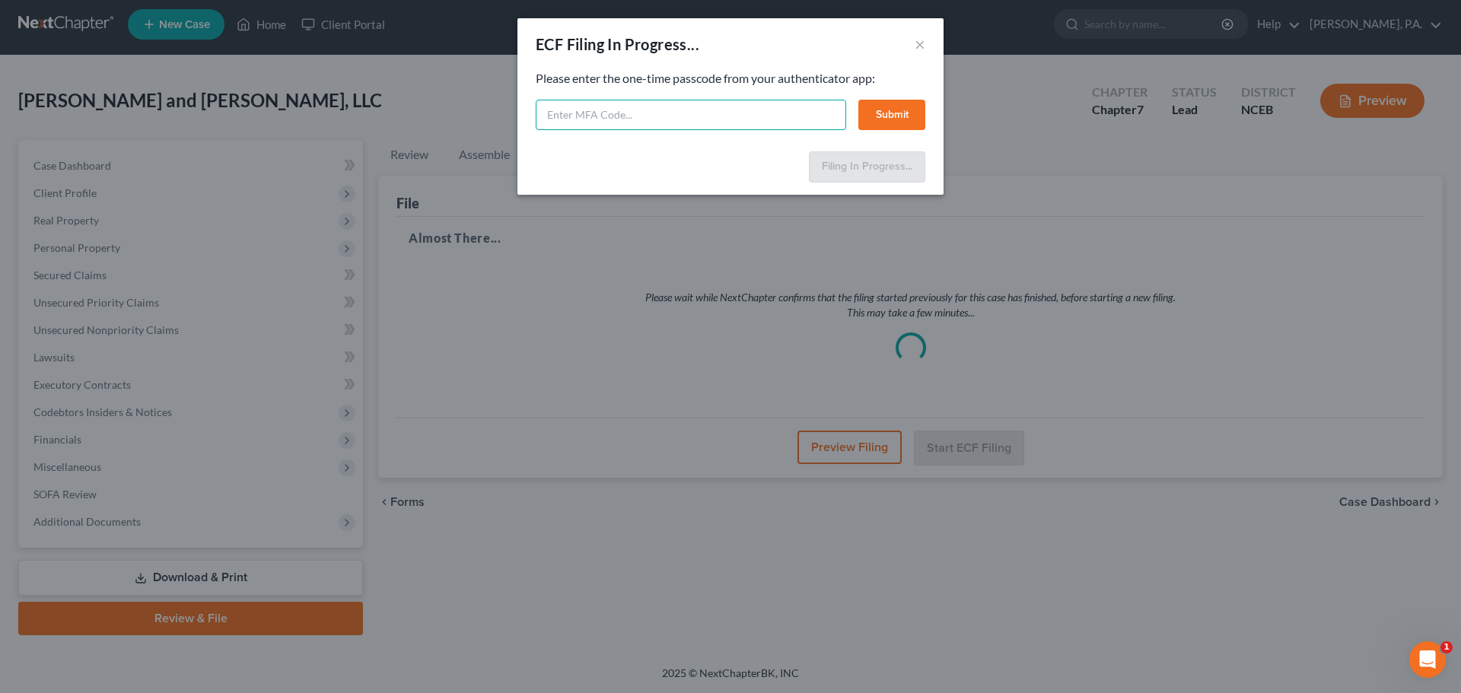
click at [632, 121] on input "text" at bounding box center [691, 115] width 310 height 30
type input "946543"
click at [872, 116] on button "Submit" at bounding box center [891, 115] width 67 height 30
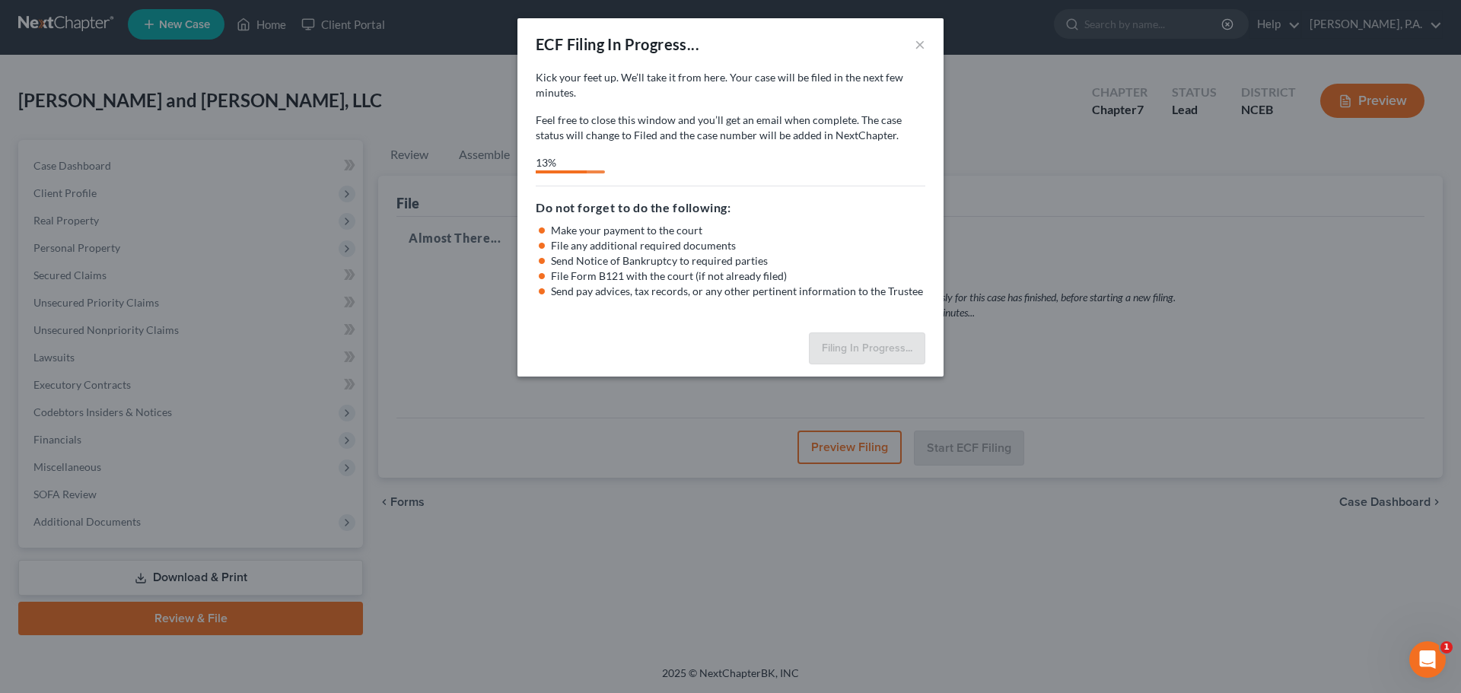
select select "4"
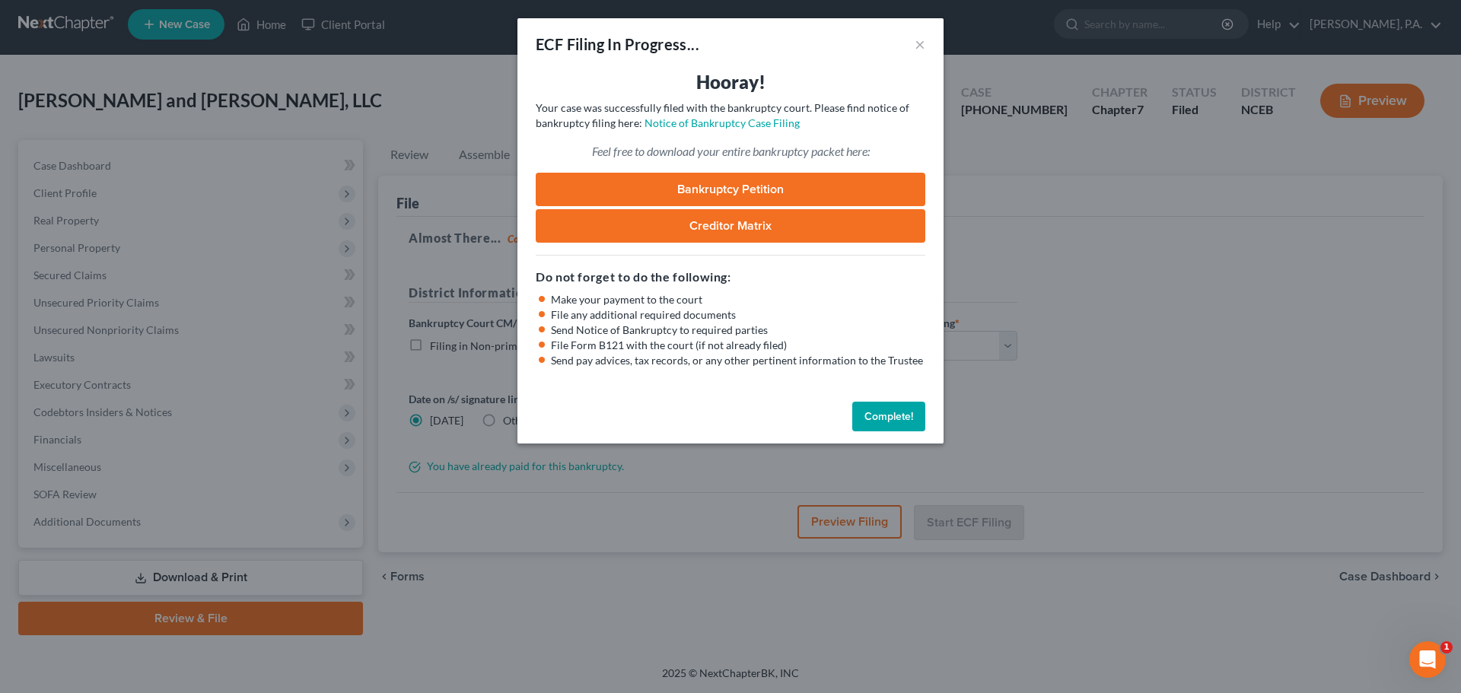
click at [903, 419] on button "Complete!" at bounding box center [888, 417] width 73 height 30
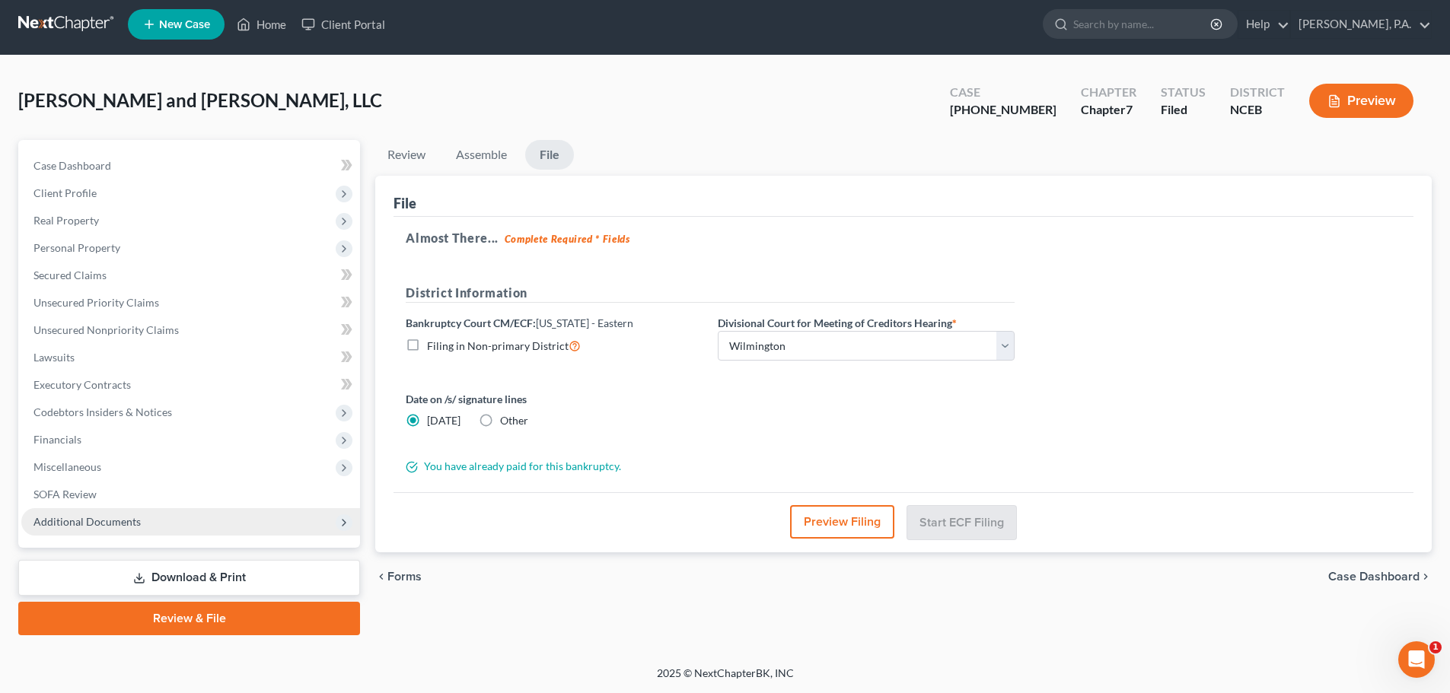
click at [218, 533] on span "Additional Documents" at bounding box center [190, 521] width 339 height 27
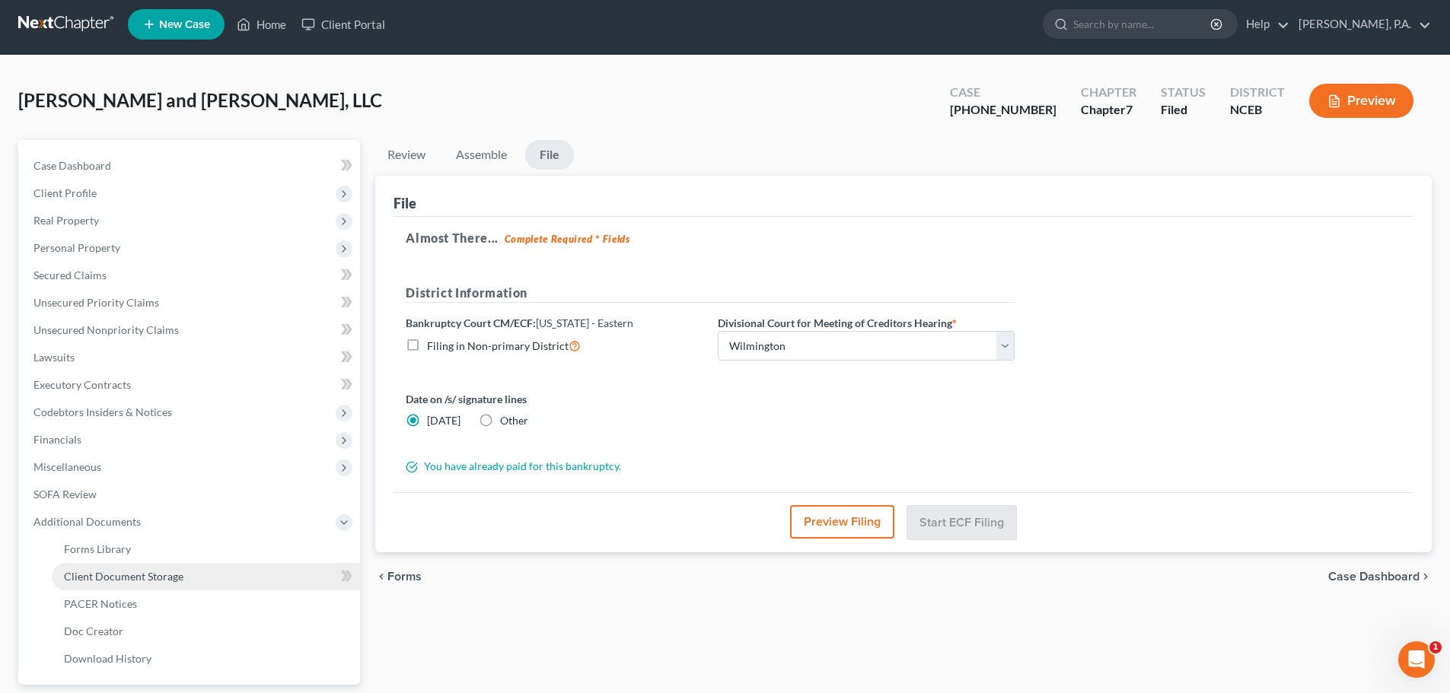
click at [231, 575] on link "Client Document Storage" at bounding box center [206, 576] width 308 height 27
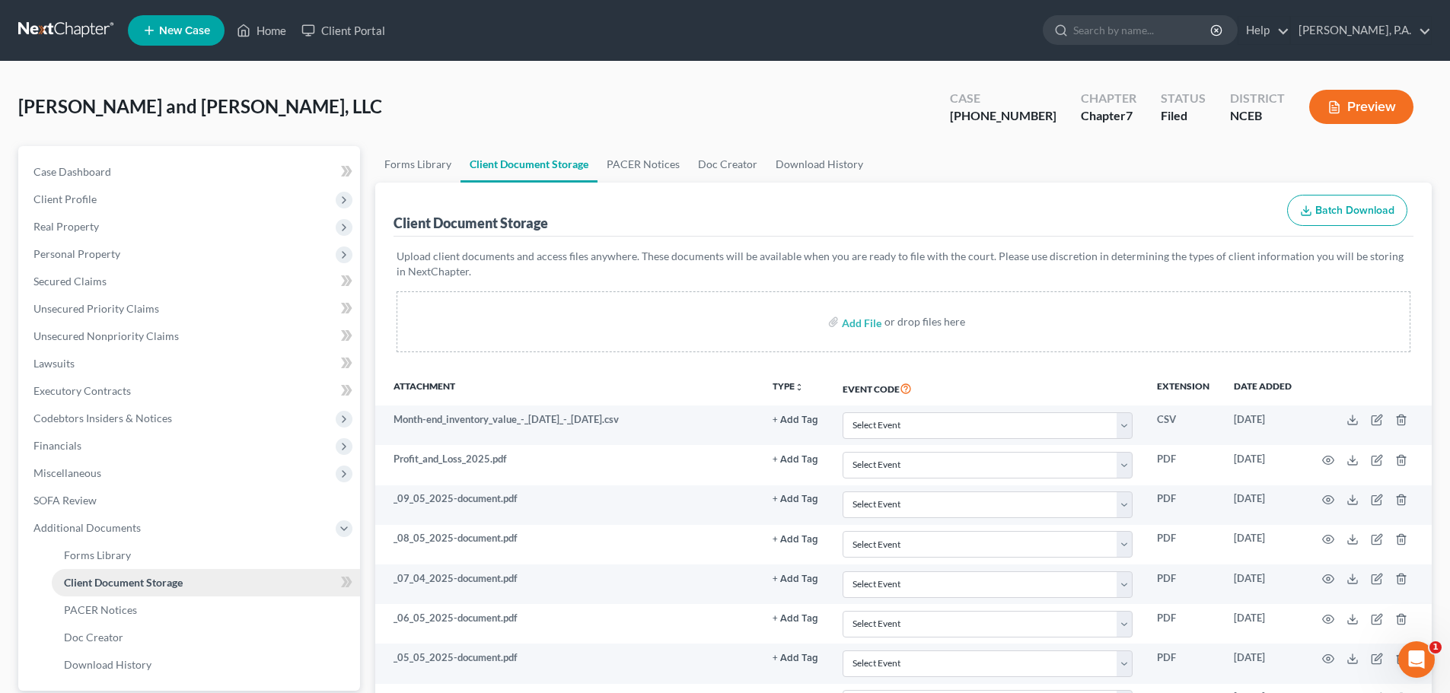
scroll to position [508, 0]
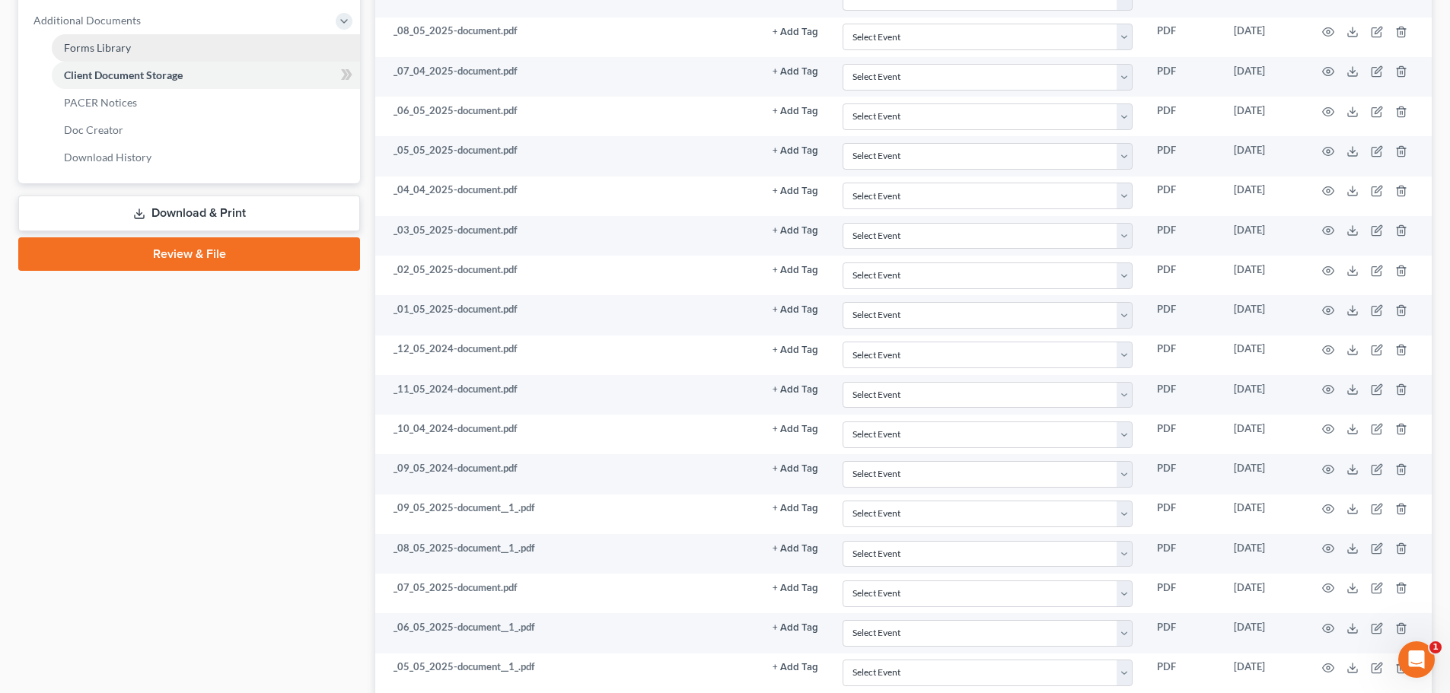
click at [142, 52] on link "Forms Library" at bounding box center [206, 47] width 308 height 27
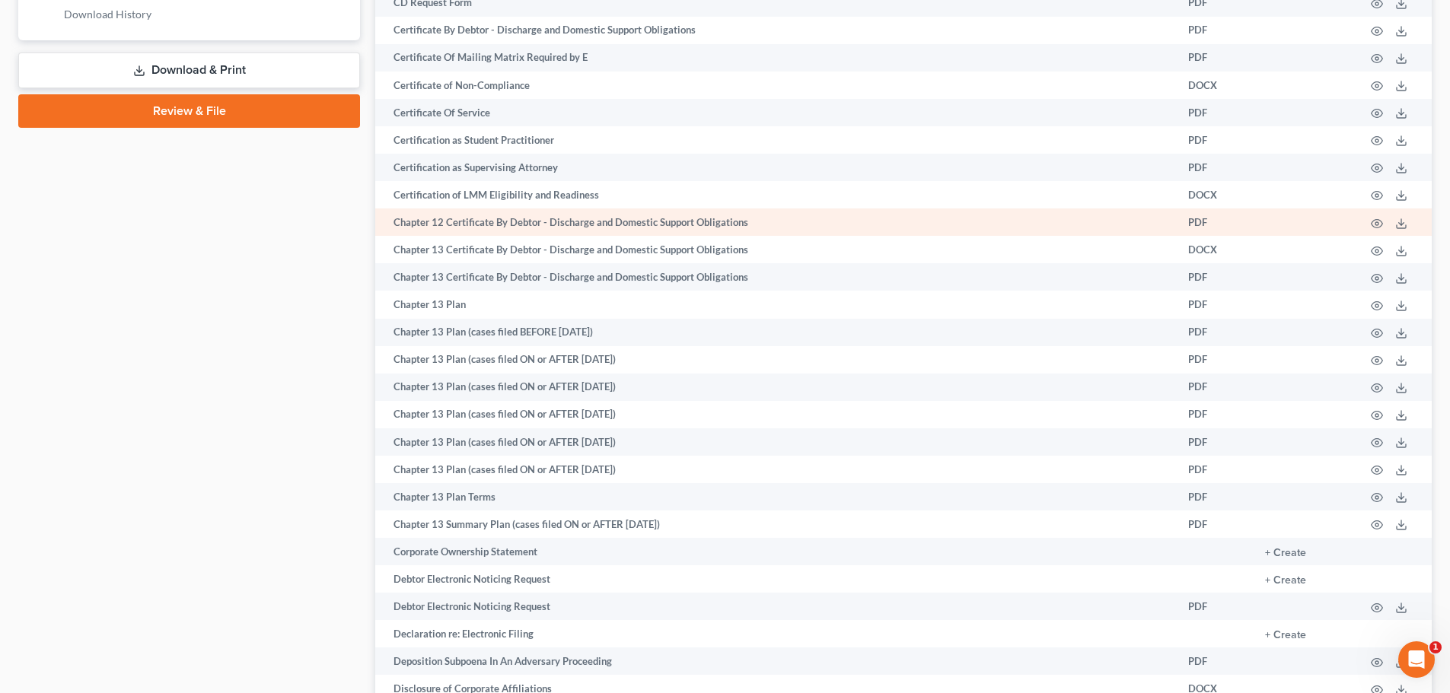
scroll to position [1157, 0]
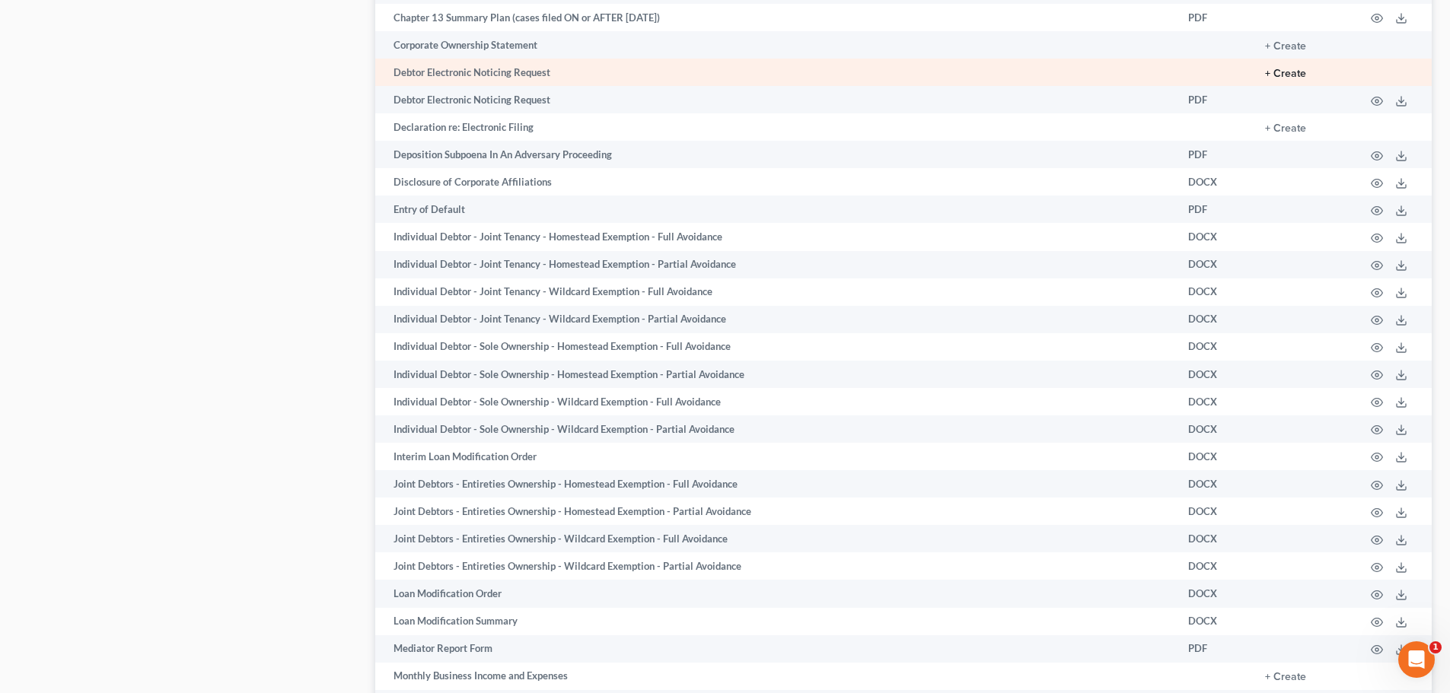
click at [1289, 73] on button "+ Create" at bounding box center [1285, 73] width 41 height 11
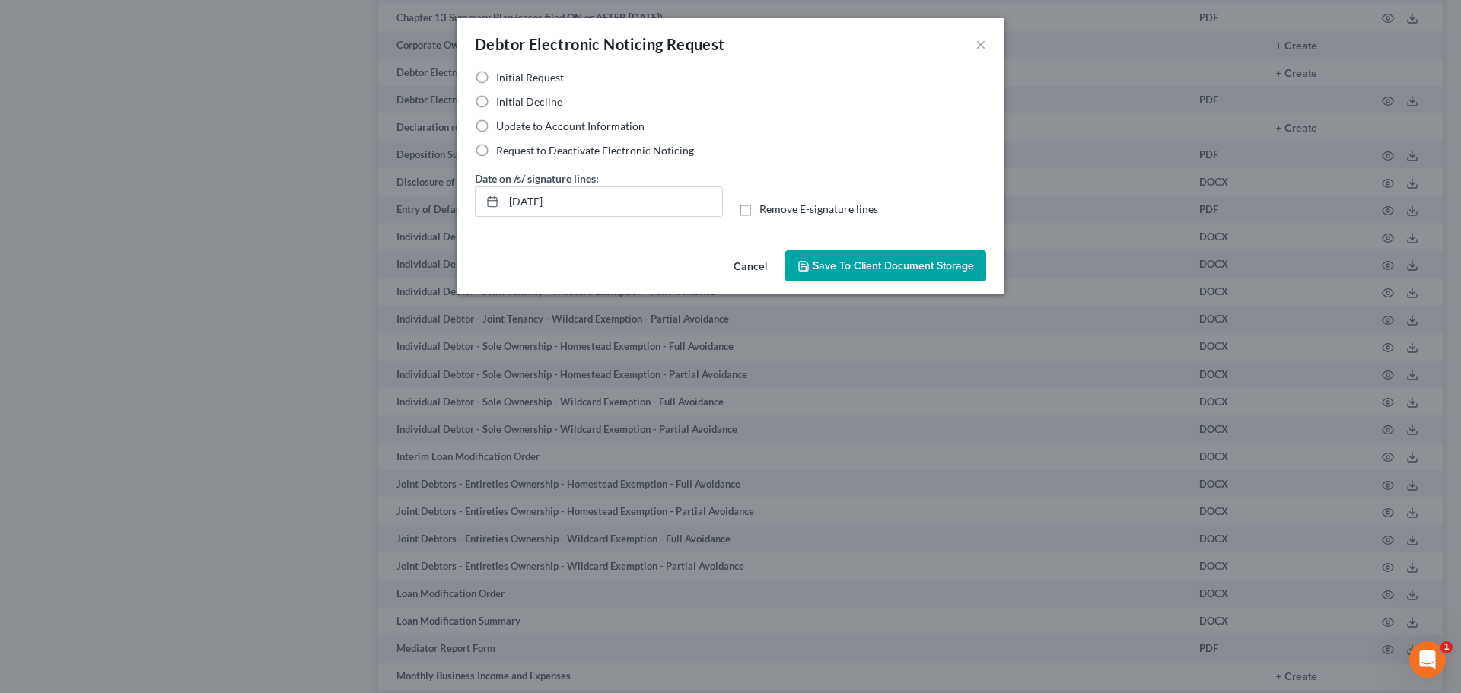
click at [496, 103] on label "Initial Decline" at bounding box center [529, 101] width 66 height 15
click at [502, 103] on input "Initial Decline" at bounding box center [507, 99] width 10 height 10
radio input "true"
click at [536, 205] on input "10/11/2025" at bounding box center [613, 201] width 218 height 29
click at [536, 204] on input "10/11/2025" at bounding box center [613, 201] width 218 height 29
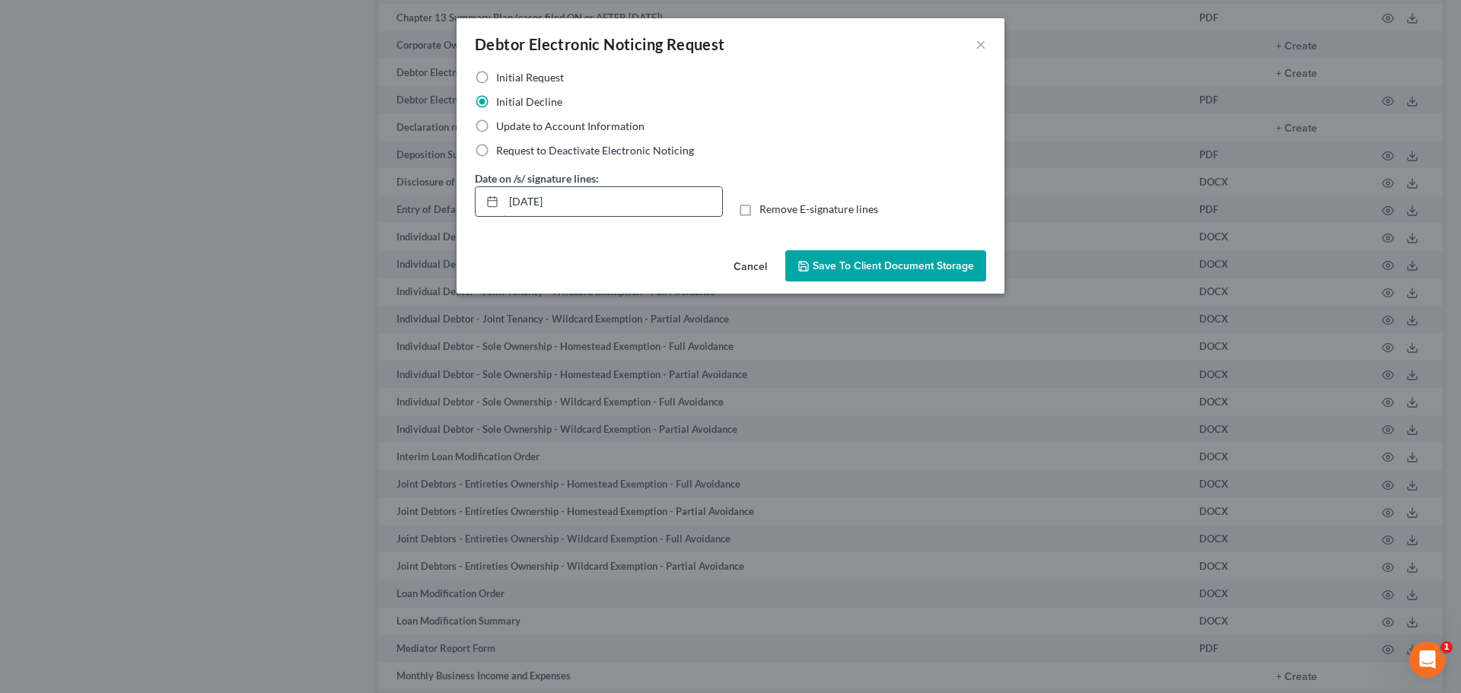
click at [536, 199] on input "10/11/2025" at bounding box center [613, 201] width 218 height 29
type input "10/10/2025"
click at [899, 270] on span "Save to Client Document Storage" at bounding box center [893, 265] width 161 height 13
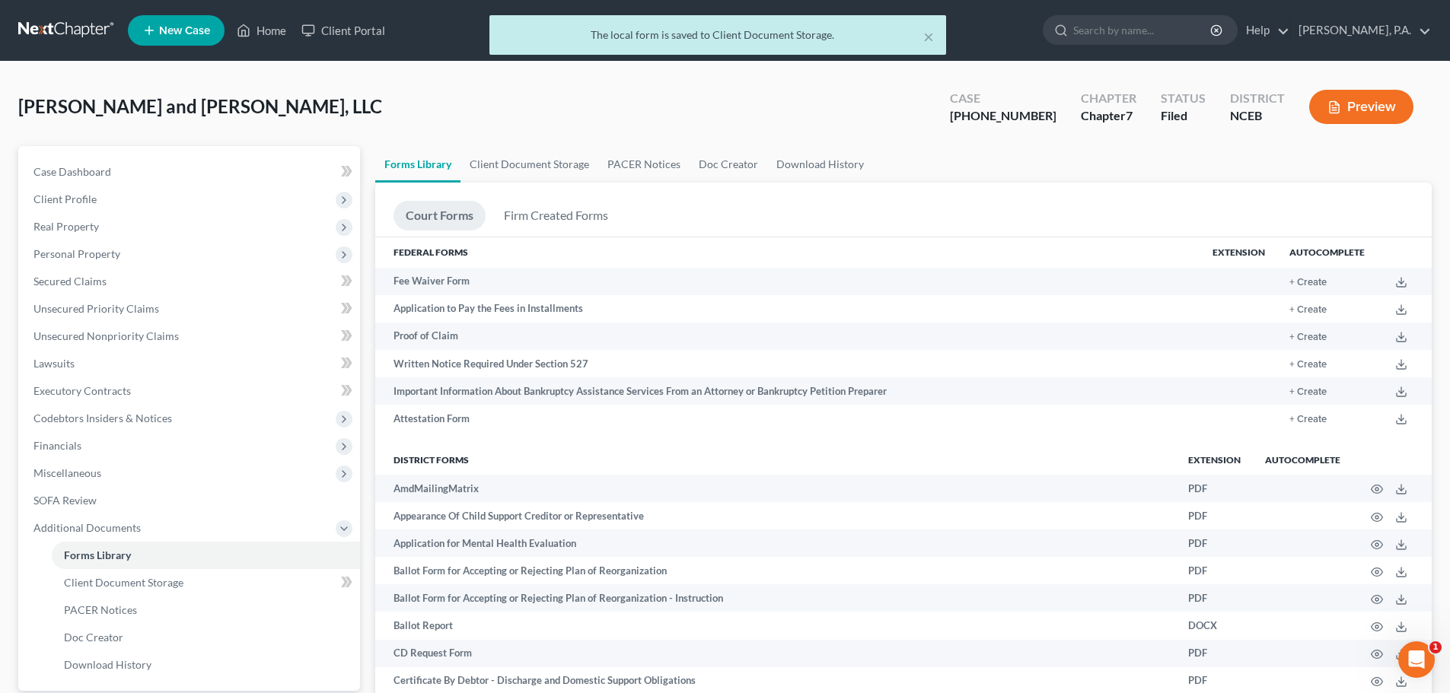
scroll to position [508, 0]
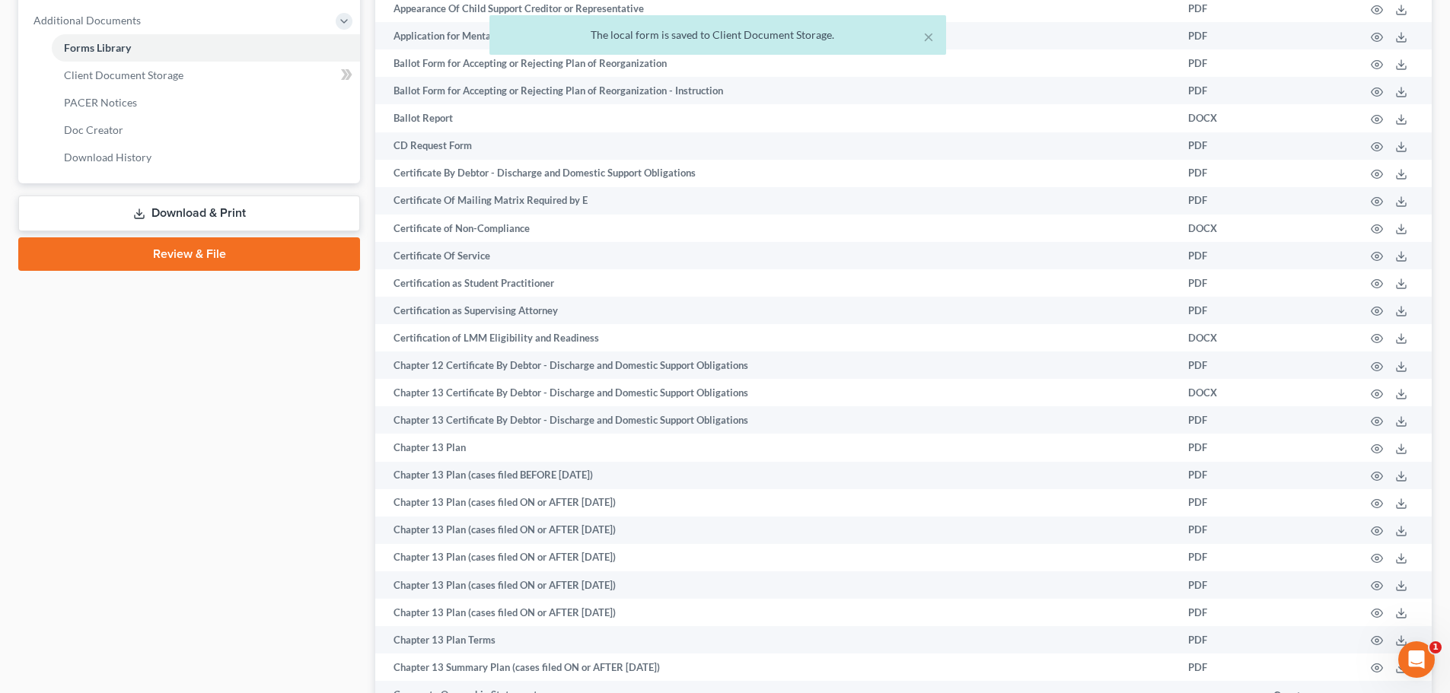
click at [315, 208] on link "Download & Print" at bounding box center [189, 214] width 342 height 36
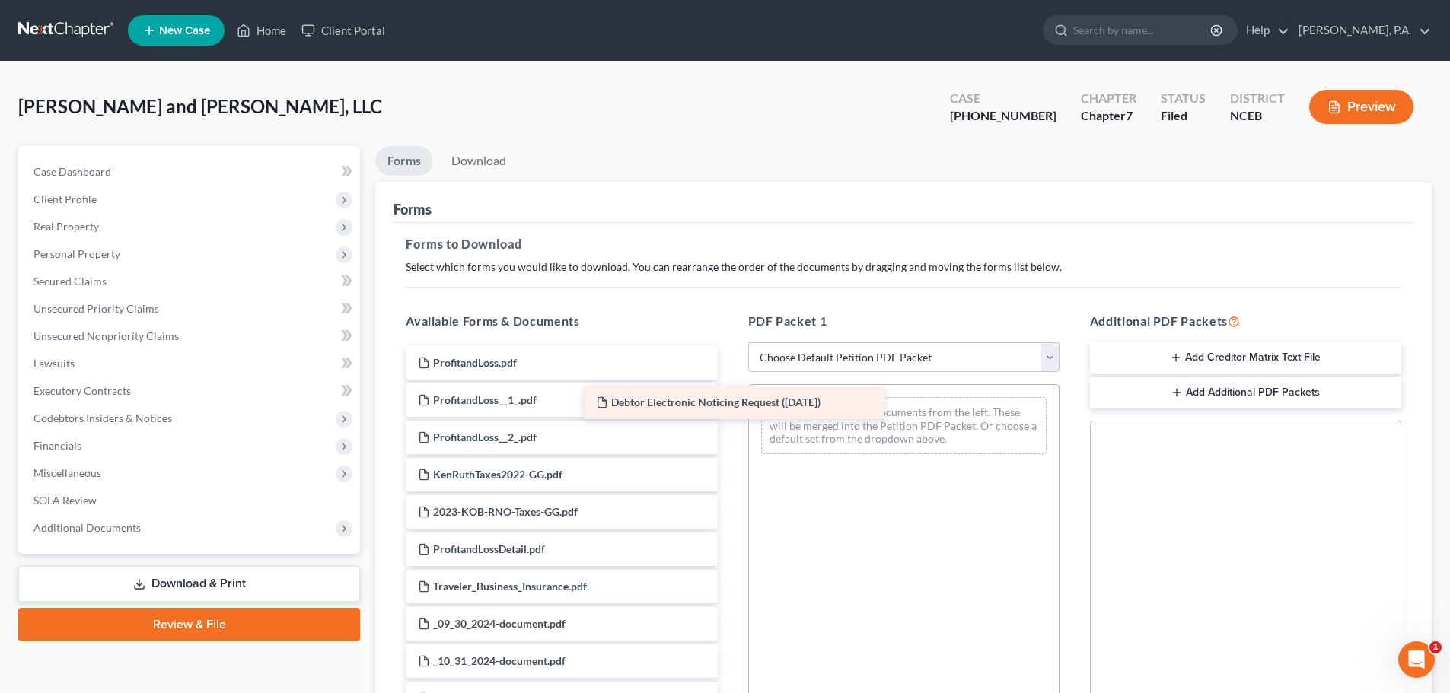
drag, startPoint x: 566, startPoint y: 361, endPoint x: 762, endPoint y: 403, distance: 199.8
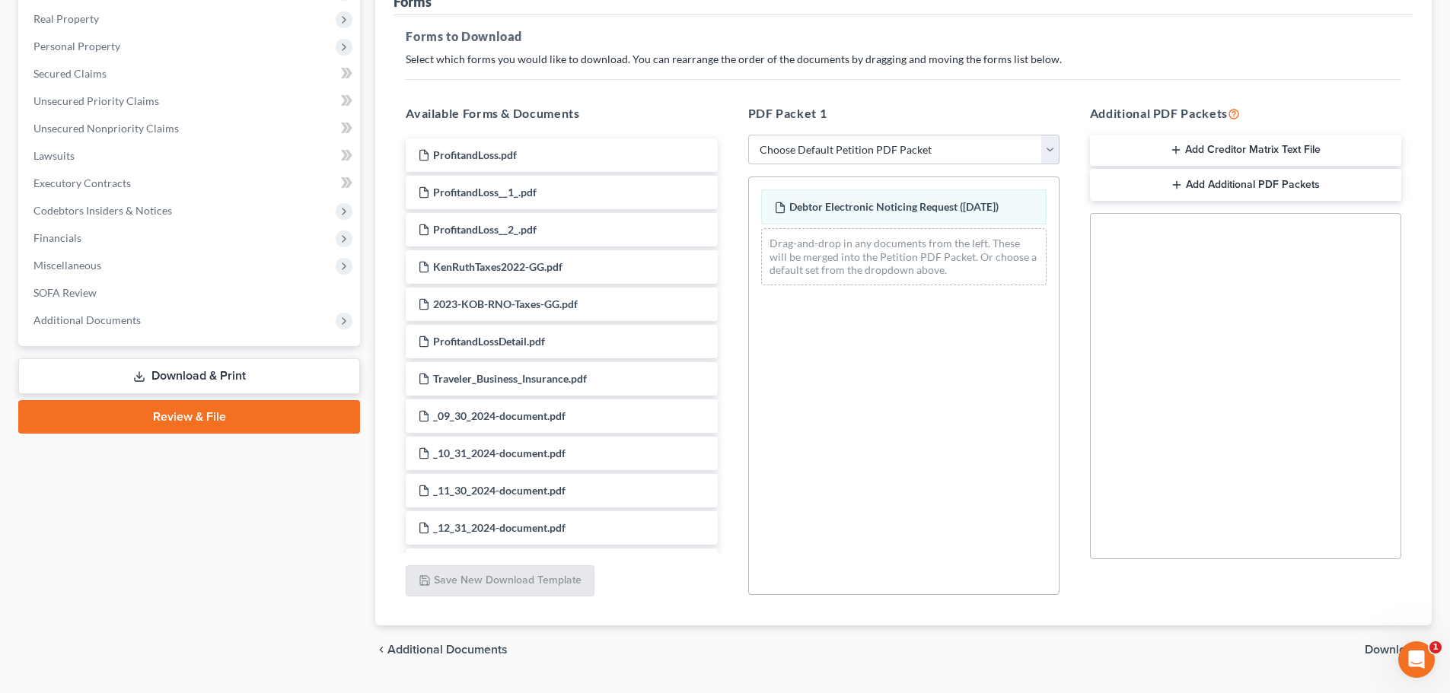
scroll to position [247, 0]
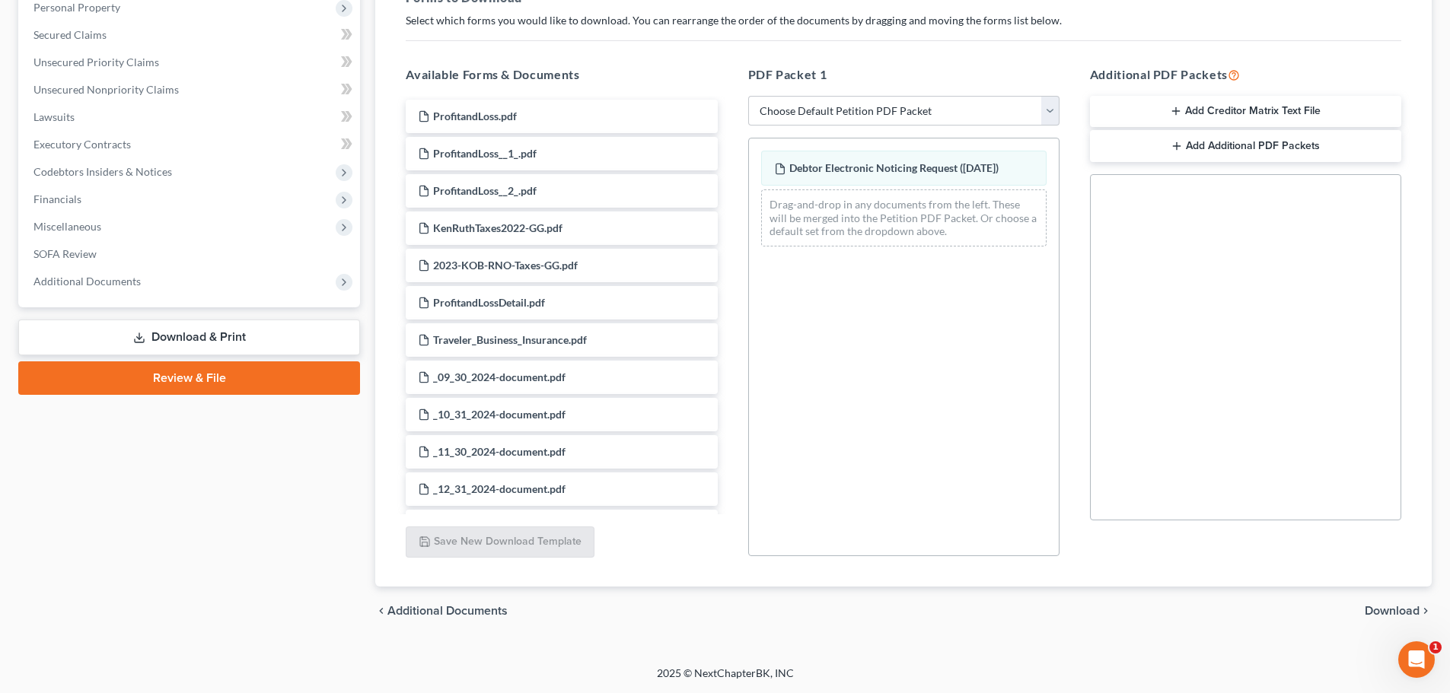
click at [1374, 609] on span "Download" at bounding box center [1391, 611] width 55 height 12
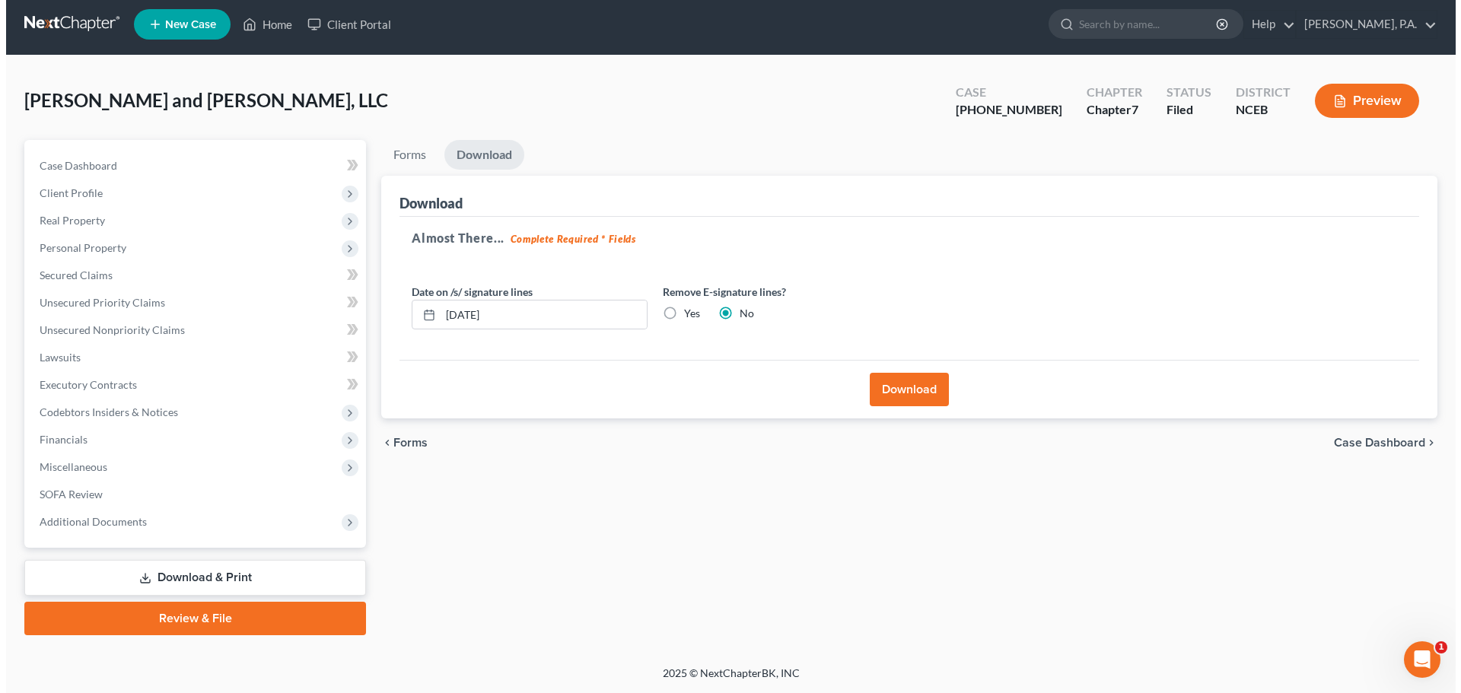
scroll to position [6, 0]
click at [466, 317] on input "10/11/2025" at bounding box center [538, 315] width 206 height 29
type input "10/10/2025"
click at [896, 386] on button "Download" at bounding box center [903, 389] width 79 height 33
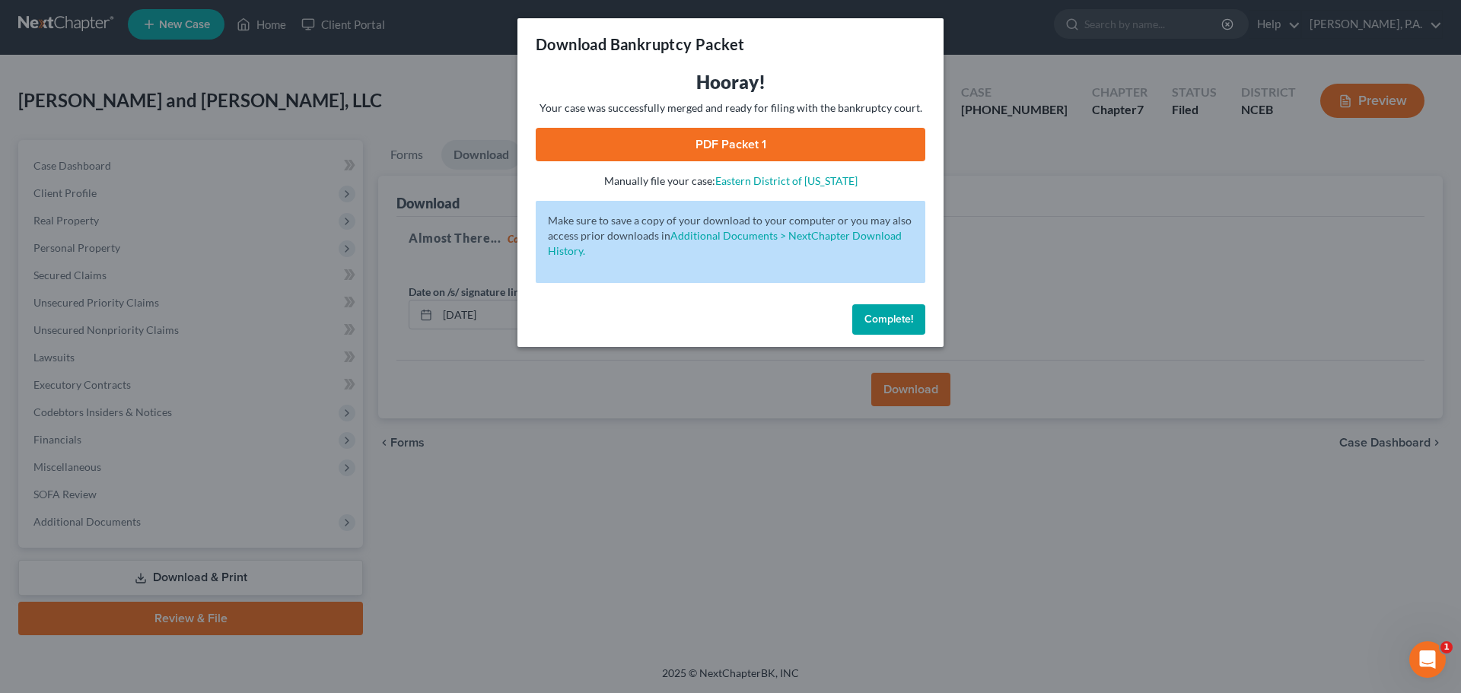
click at [737, 131] on link "PDF Packet 1" at bounding box center [731, 144] width 390 height 33
